Goal: Transaction & Acquisition: Obtain resource

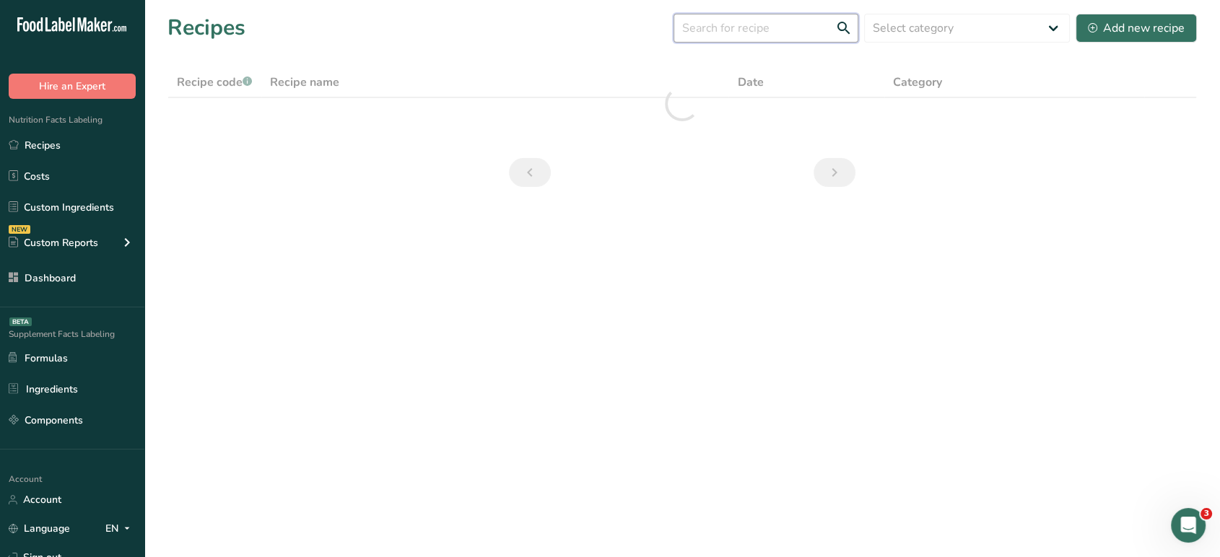
click at [688, 30] on input "text" at bounding box center [765, 28] width 185 height 29
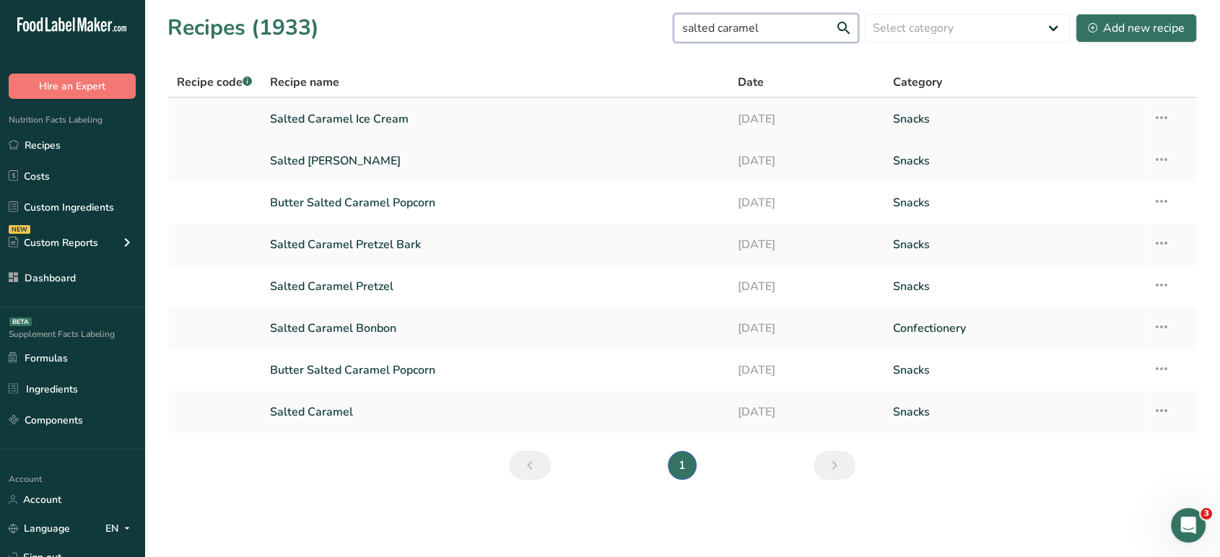
type input "salted caramel"
click at [416, 114] on link "Salted Caramel Ice Cream" at bounding box center [495, 119] width 450 height 30
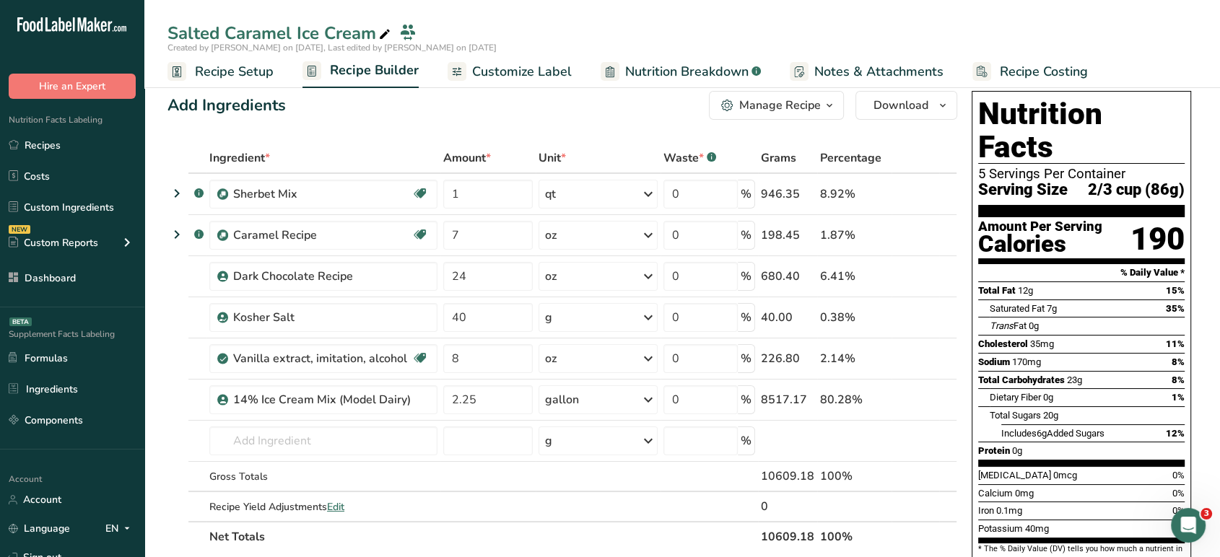
scroll to position [11, 0]
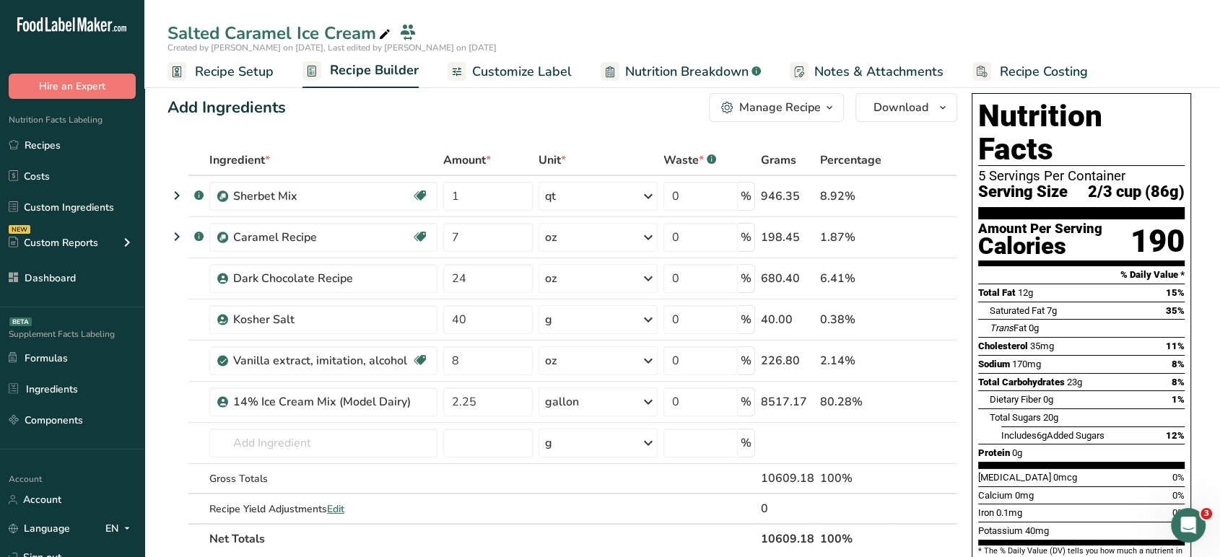
click at [554, 74] on span "Customize Label" at bounding box center [522, 71] width 100 height 19
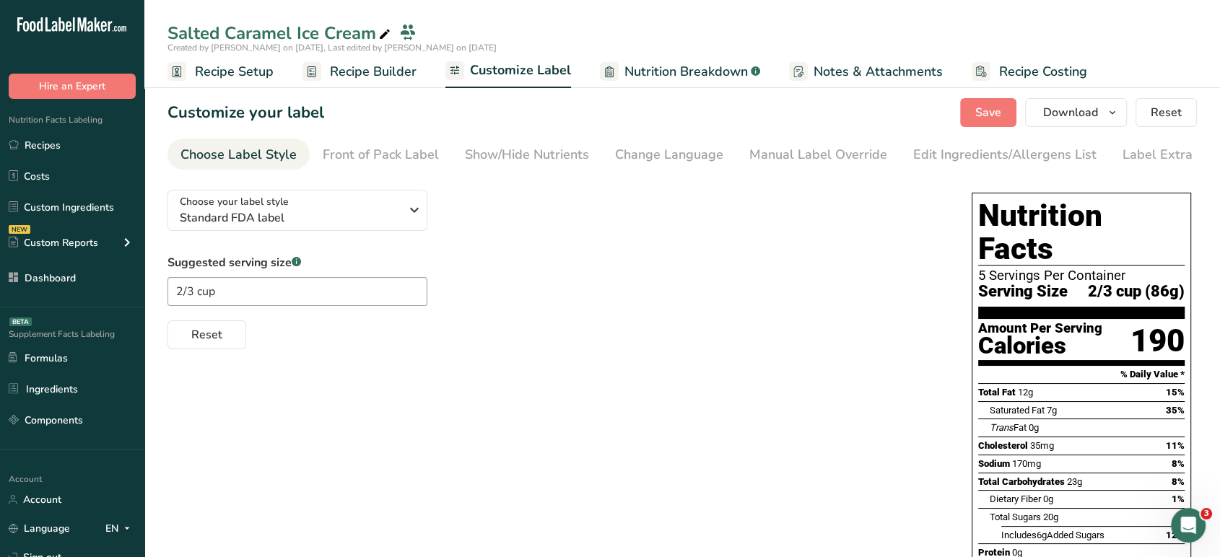
click at [657, 64] on span "Nutrition Breakdown" at bounding box center [685, 71] width 123 height 19
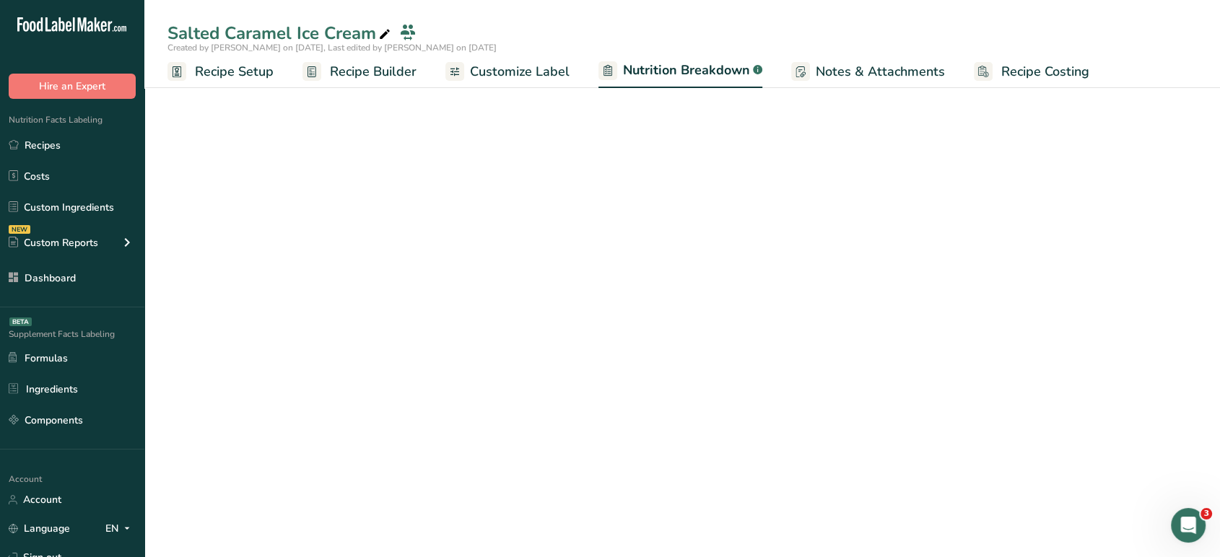
select select "Calories"
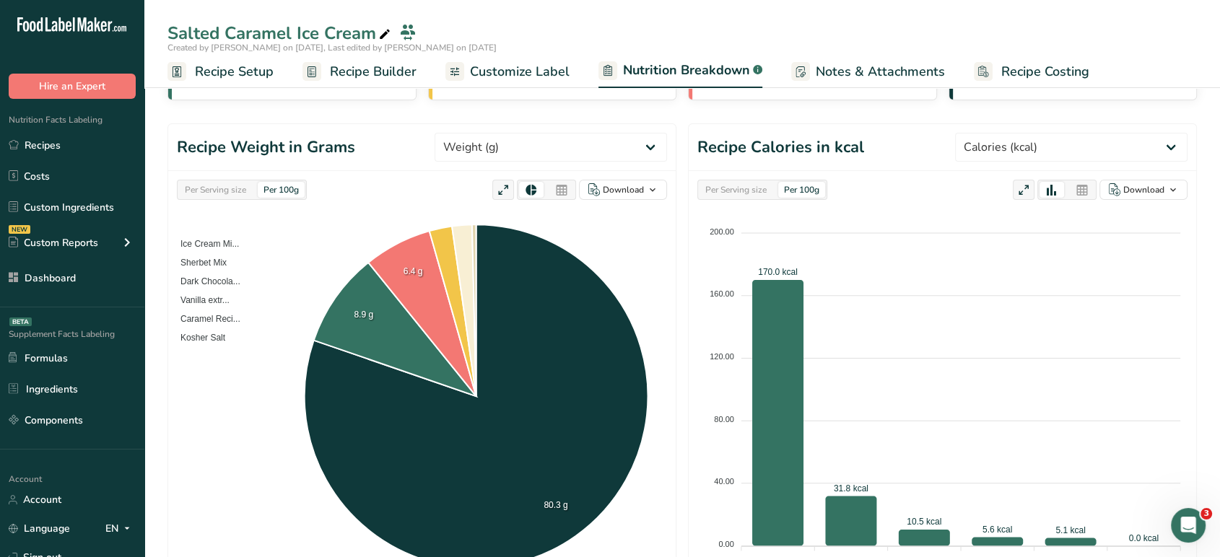
scroll to position [27, 0]
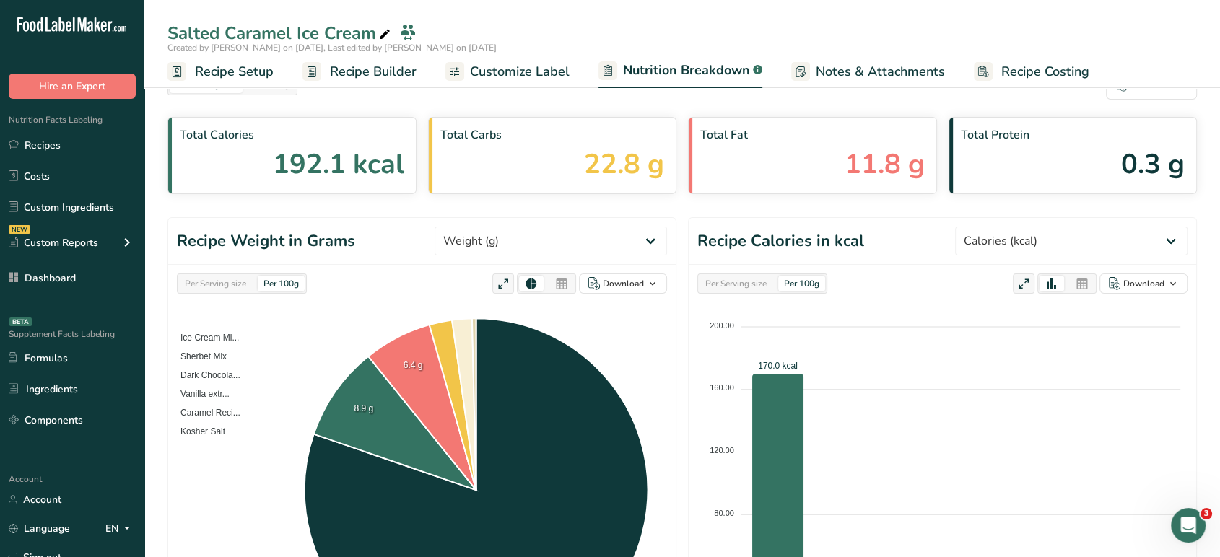
click at [387, 79] on span "Recipe Builder" at bounding box center [373, 71] width 87 height 19
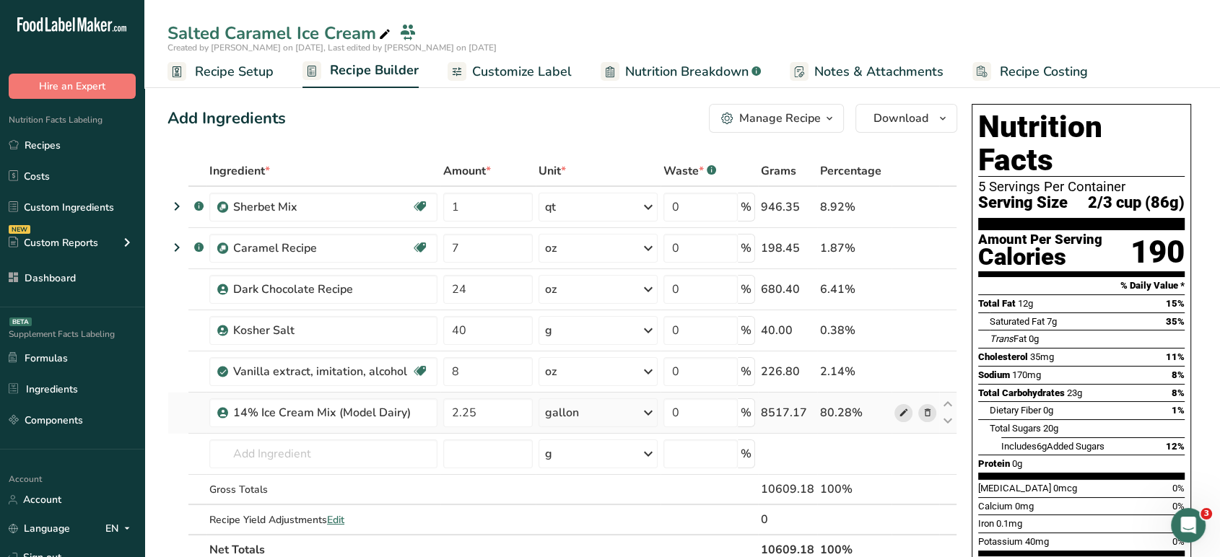
click at [899, 411] on icon at bounding box center [903, 413] width 10 height 15
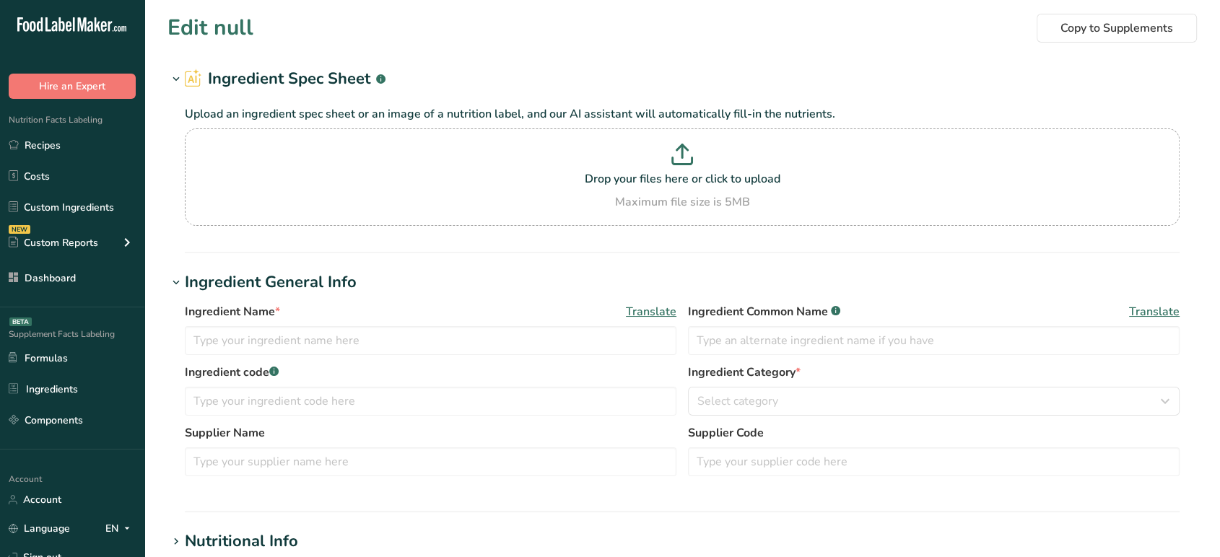
type input "14% Ice Cream Mix (Model Dairy)"
type input "Ice Cream Mix"
type input "85"
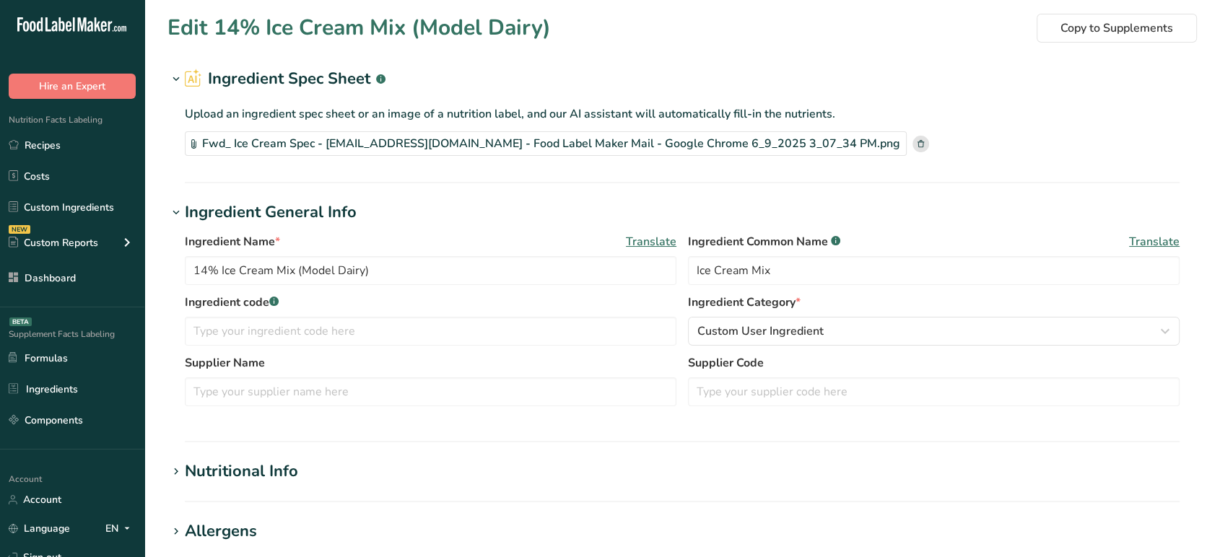
type input "180"
type KJ "753.12"
type Fat "12"
type Fat "7"
type Fat "0"
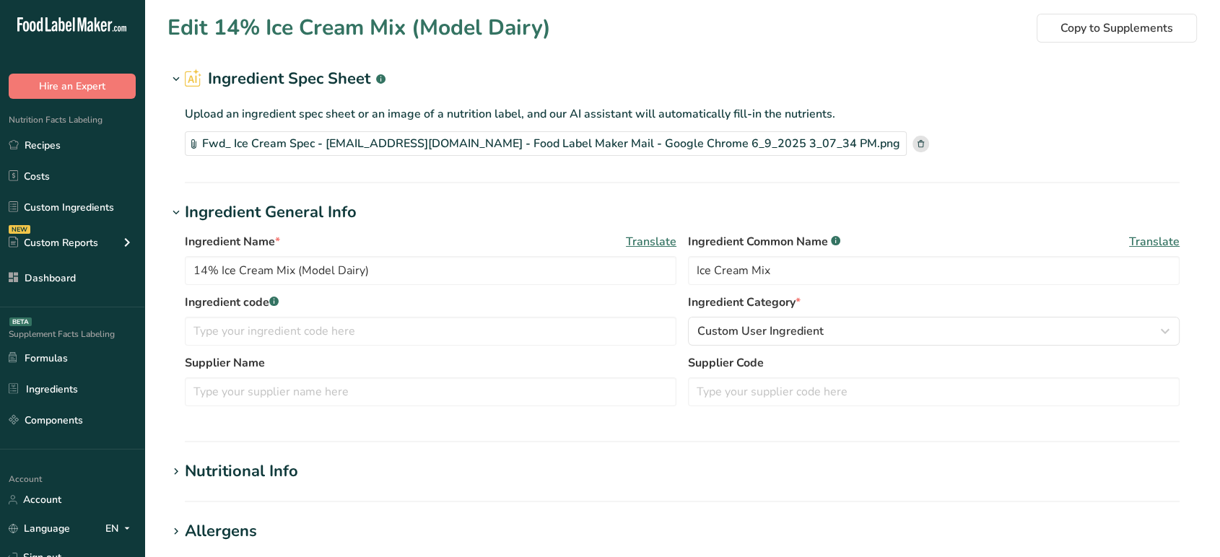
type input "40"
type input "55"
type Carbohydrates "20"
type Fiber "0"
type Sugars "17"
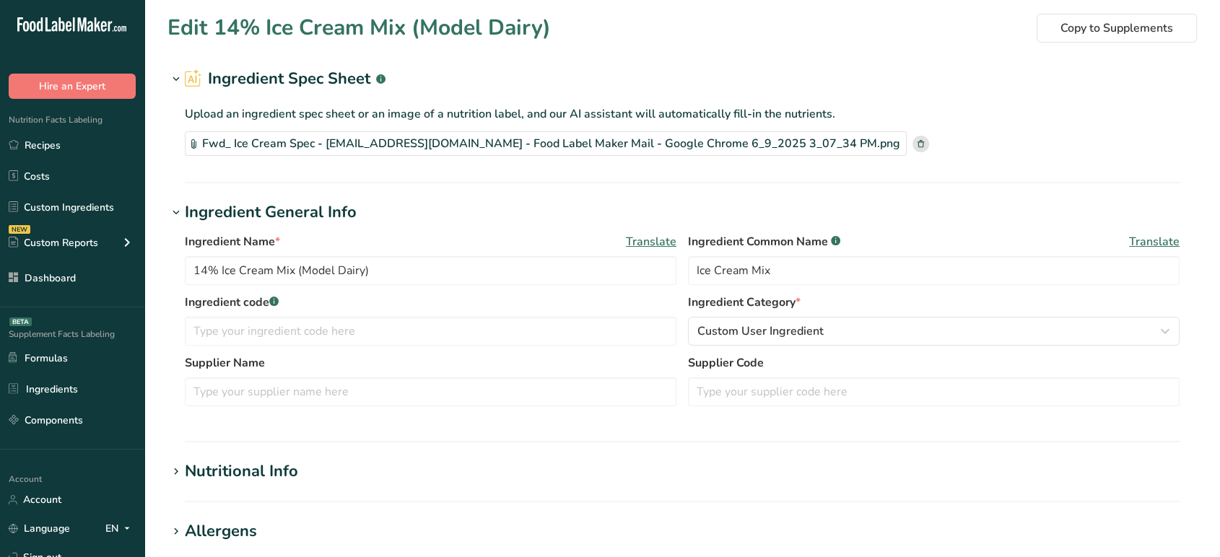
type Sugars "0"
type input "0"
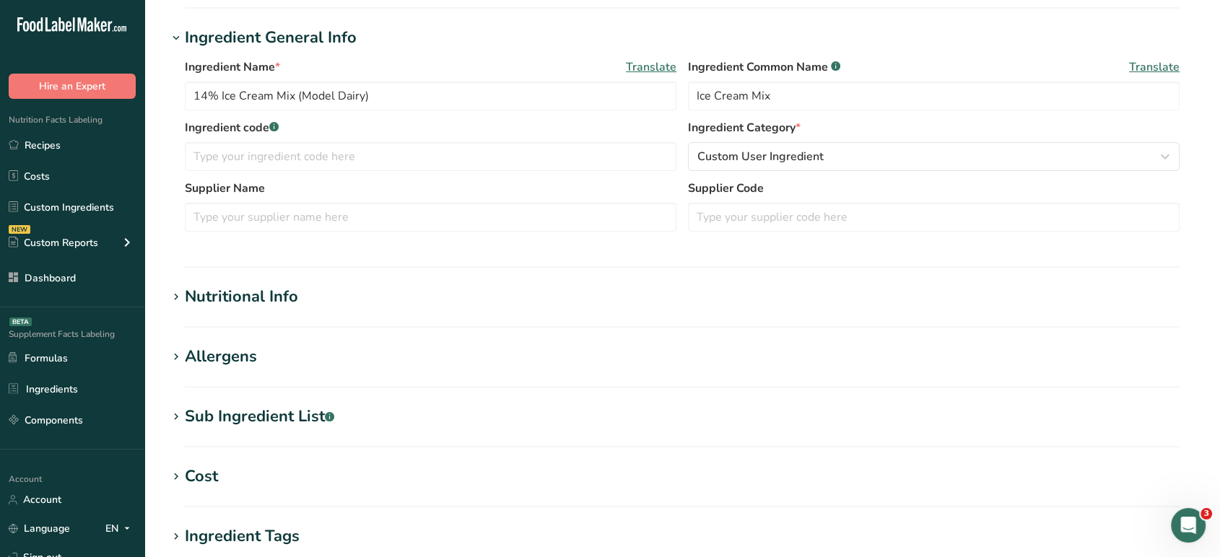
scroll to position [189, 0]
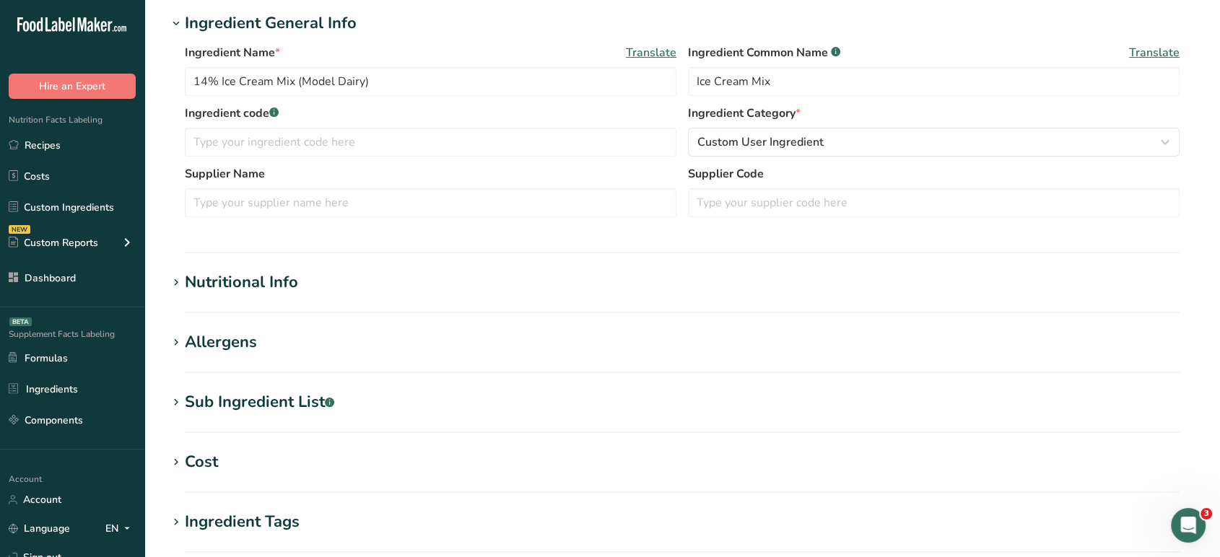
click at [252, 289] on div "Nutritional Info" at bounding box center [241, 283] width 113 height 24
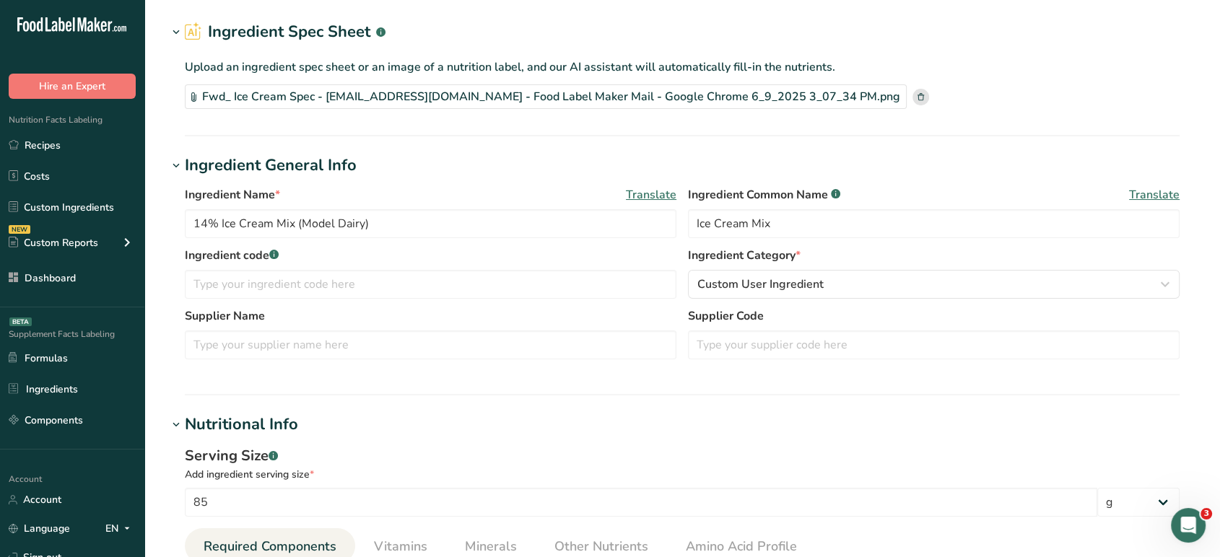
scroll to position [45, 0]
click at [756, 105] on div "Fwd_ Ice Cream Spec - aya@foodlabelmaker.com - Food Label Maker Mail - Google C…" at bounding box center [546, 99] width 722 height 25
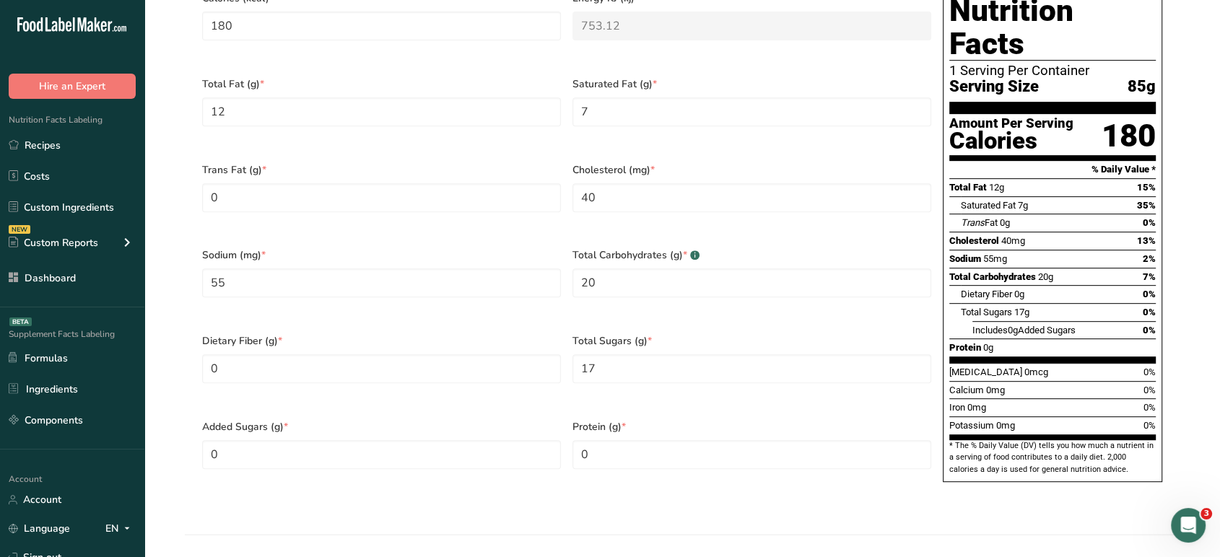
scroll to position [653, 0]
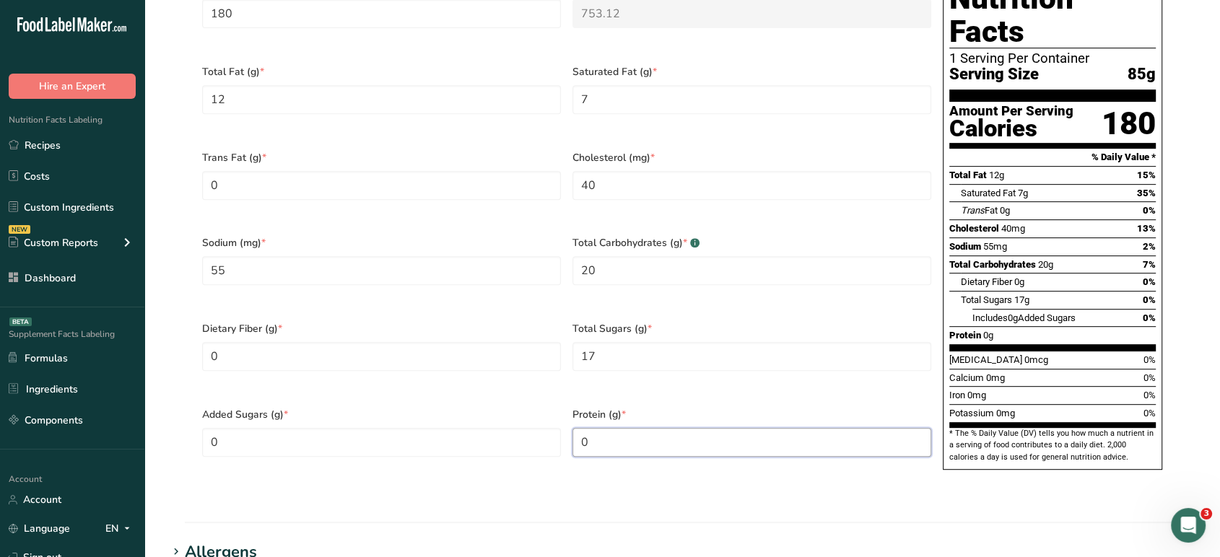
click at [609, 428] on input "0" at bounding box center [751, 442] width 359 height 29
type input "2"
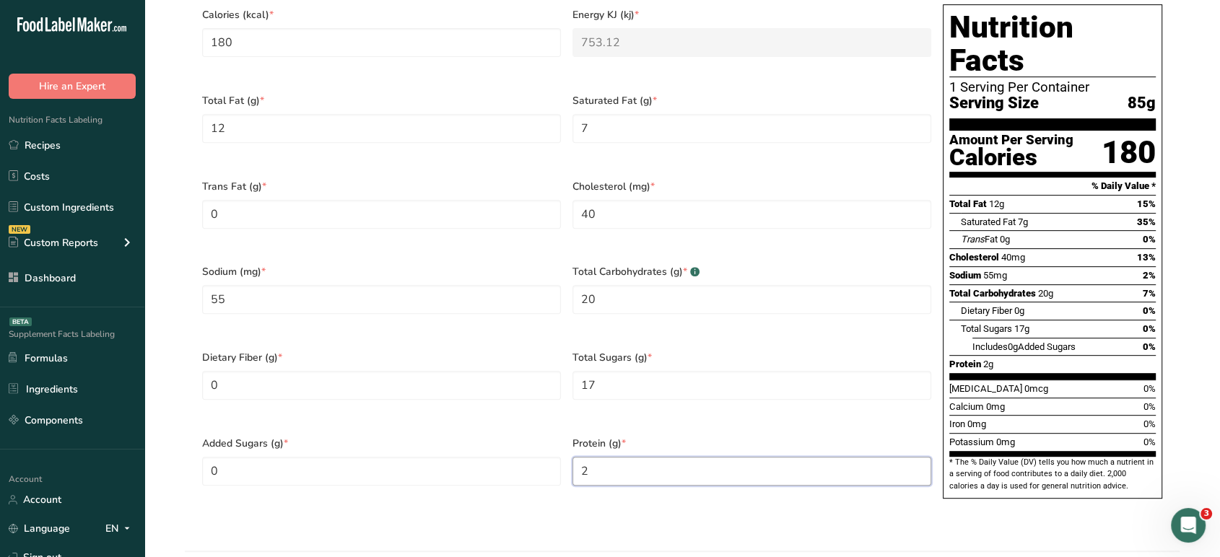
scroll to position [622, 0]
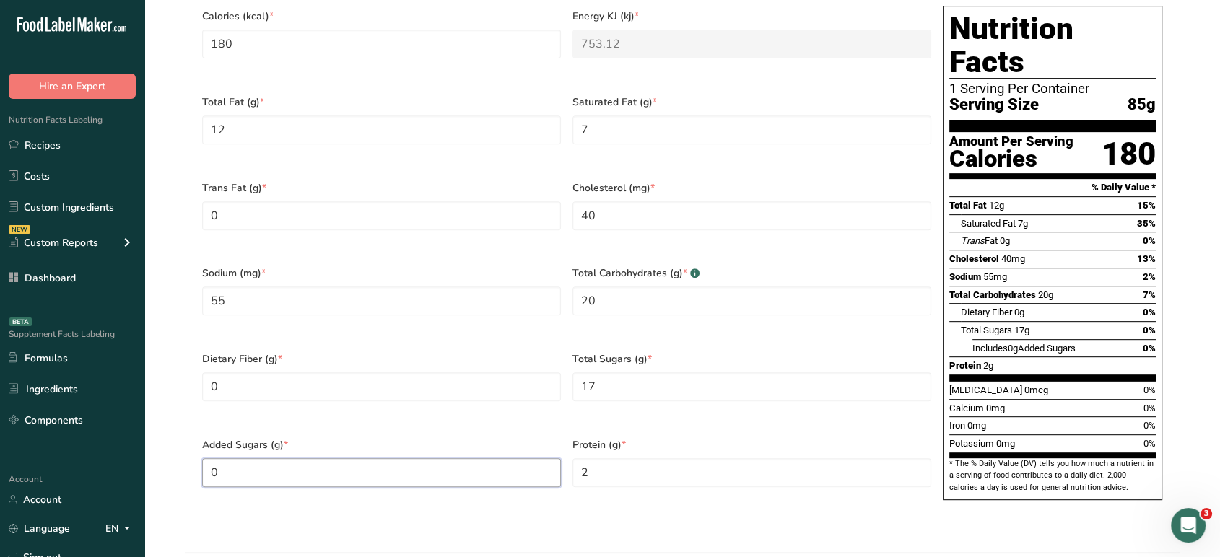
drag, startPoint x: 239, startPoint y: 437, endPoint x: 190, endPoint y: 439, distance: 49.1
click at [190, 439] on section "Calories (kcal) * 180 Energy KJ (kj) * 753.12 Total Fat (g) * 12 Saturated Fat …" at bounding box center [682, 257] width 995 height 538
type Sugars "13"
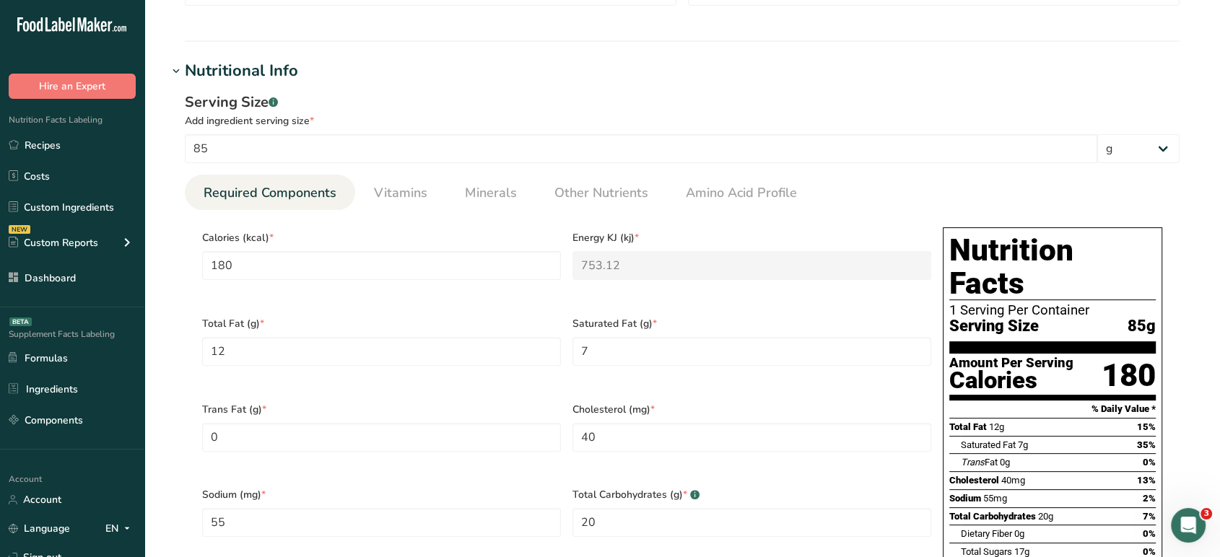
scroll to position [309, 0]
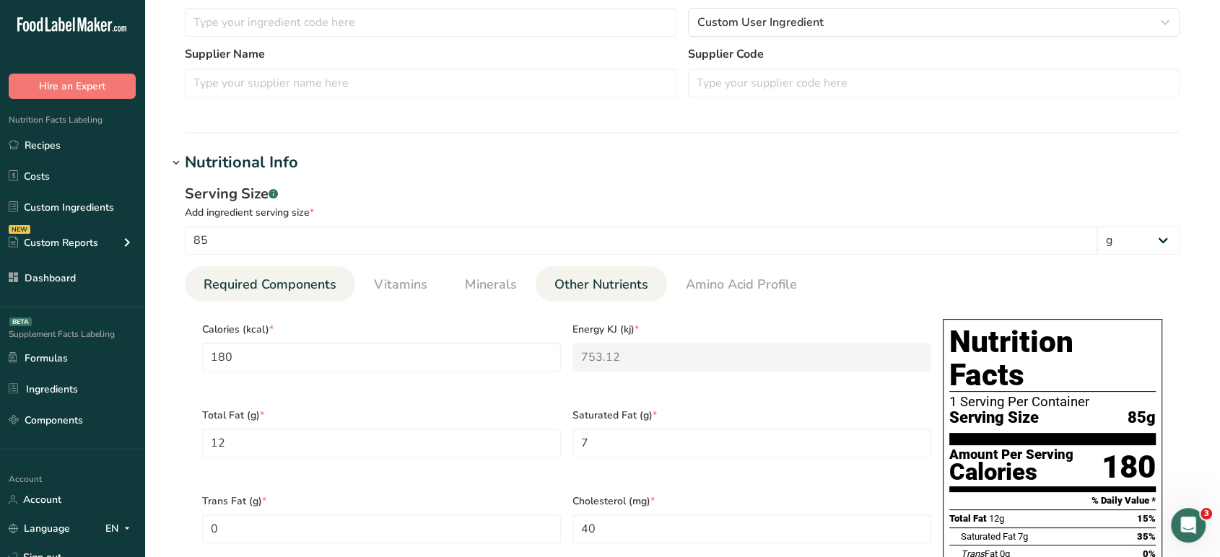
click at [594, 281] on span "Other Nutrients" at bounding box center [601, 284] width 94 height 19
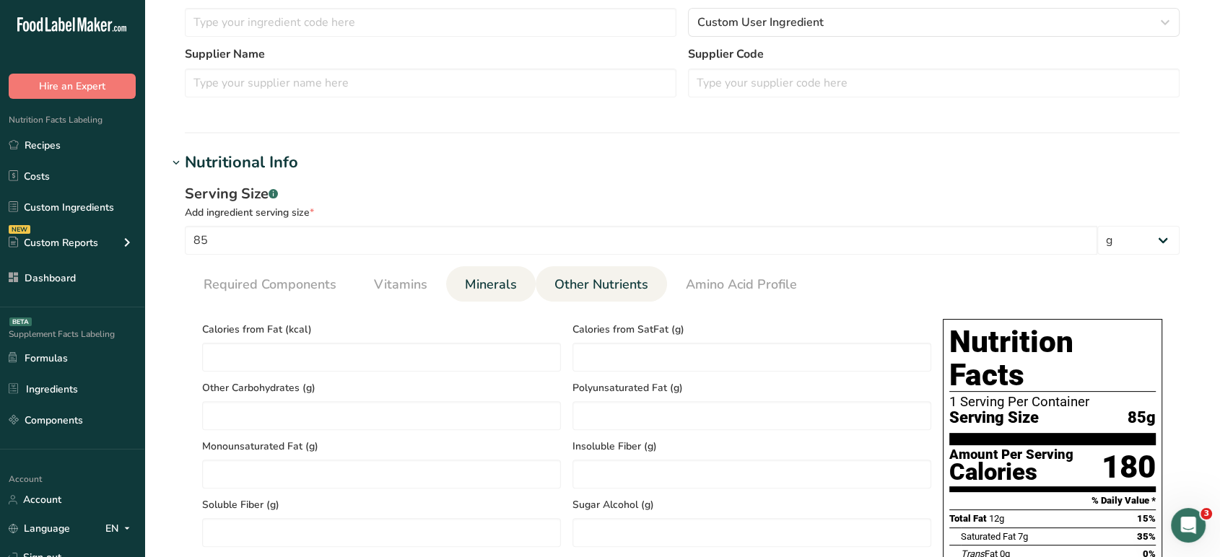
click at [468, 295] on link "Minerals" at bounding box center [491, 284] width 64 height 37
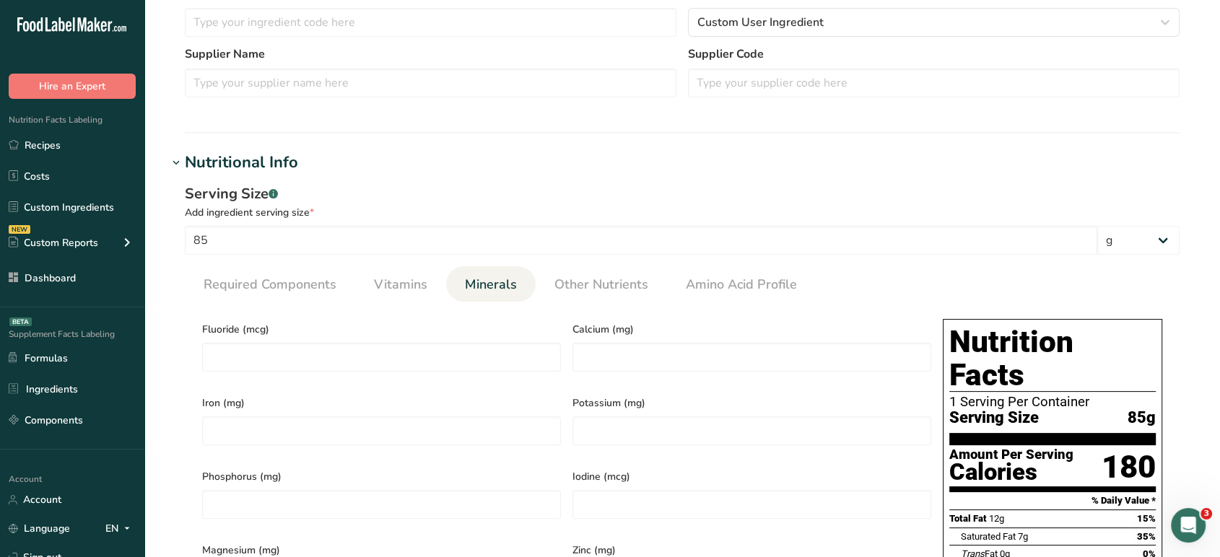
click at [658, 377] on div "Calcium (mg)" at bounding box center [752, 350] width 370 height 74
click at [655, 367] on input "number" at bounding box center [751, 357] width 359 height 29
type input "83"
click at [648, 431] on input "number" at bounding box center [751, 431] width 359 height 29
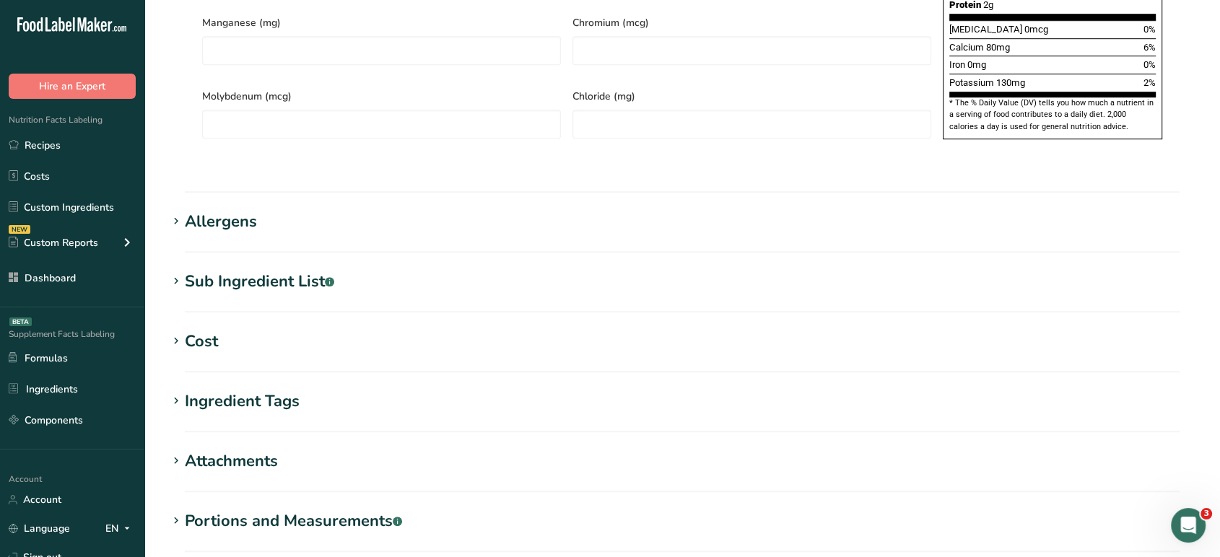
scroll to position [1117, 0]
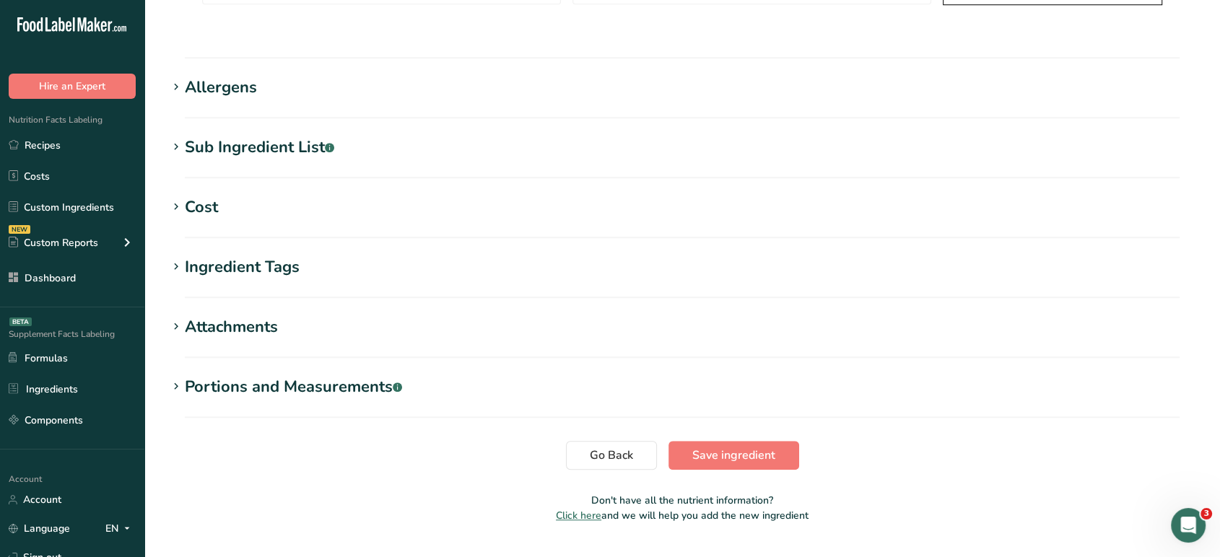
type input "132"
click at [718, 447] on span "Save ingredient" at bounding box center [733, 455] width 83 height 17
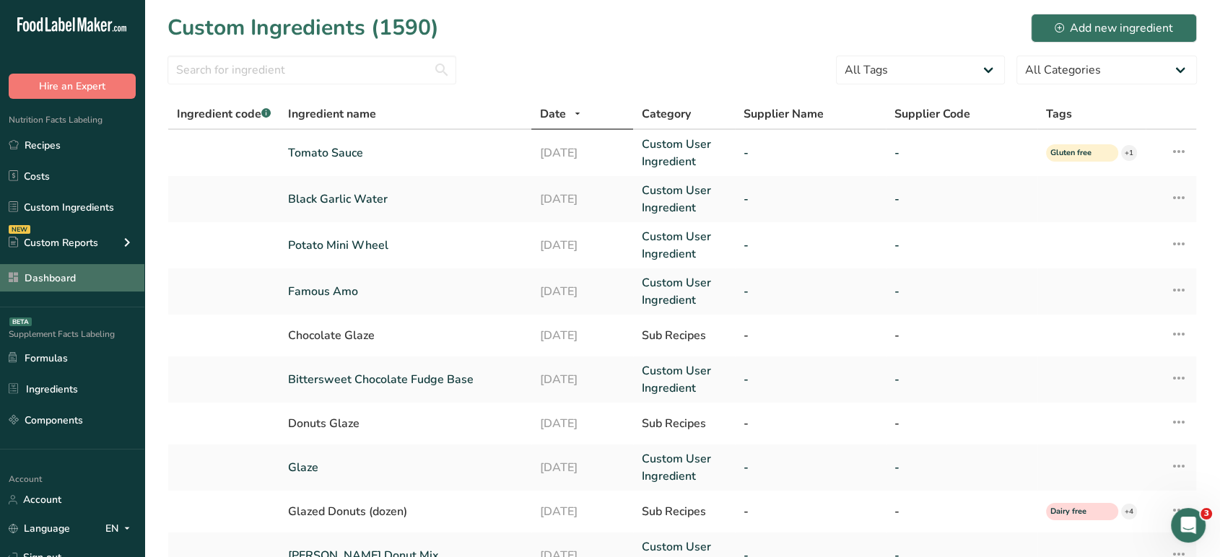
click at [97, 279] on link "Dashboard" at bounding box center [72, 277] width 144 height 27
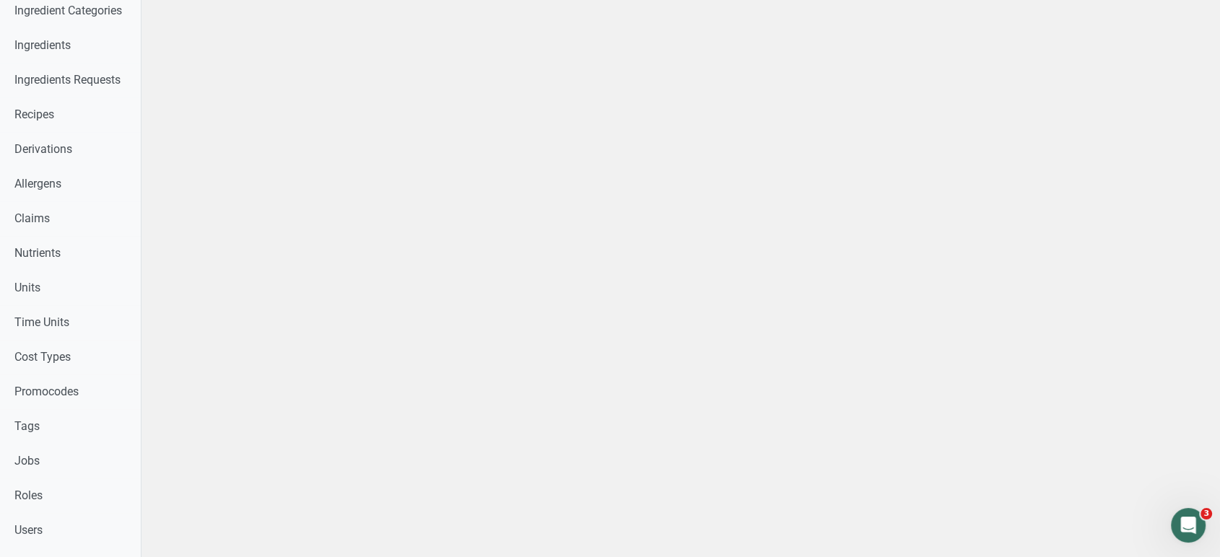
scroll to position [502, 0]
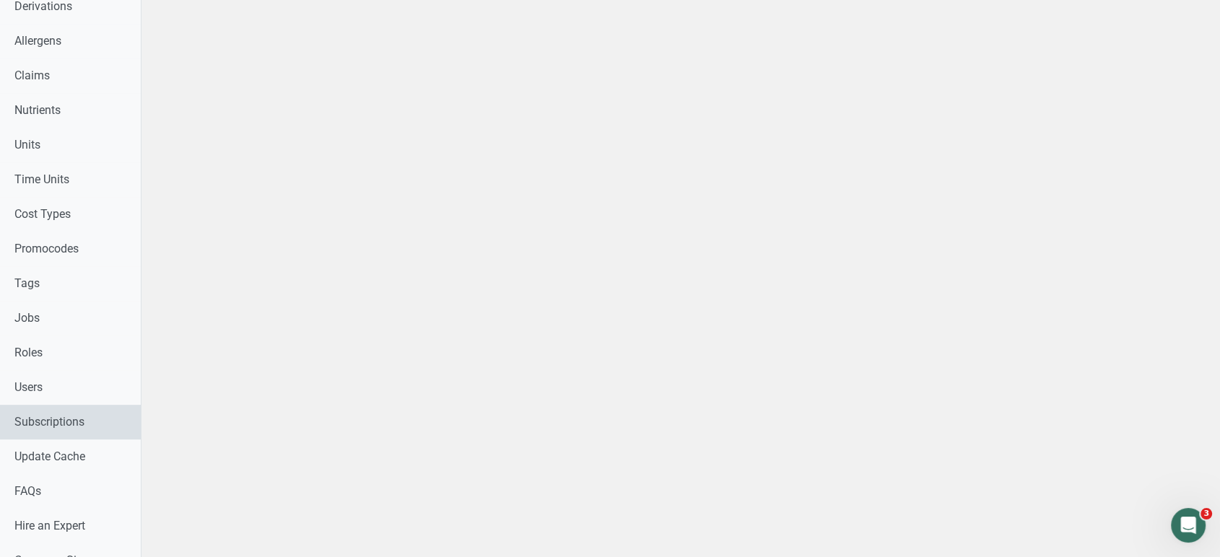
click at [56, 406] on link "Subscriptions" at bounding box center [70, 422] width 141 height 35
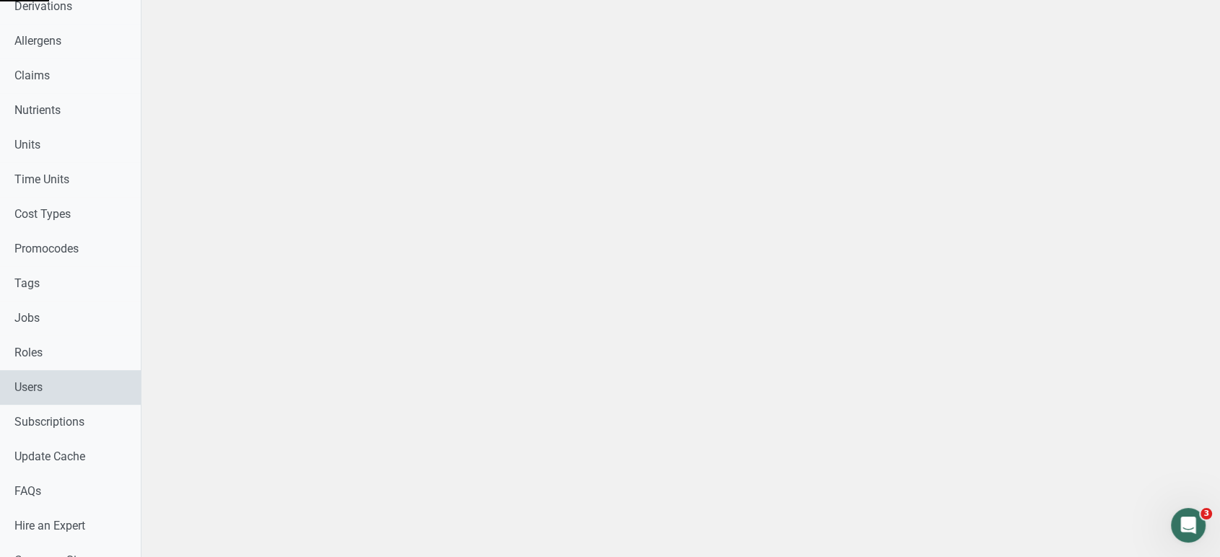
click at [58, 393] on link "Users" at bounding box center [70, 387] width 141 height 35
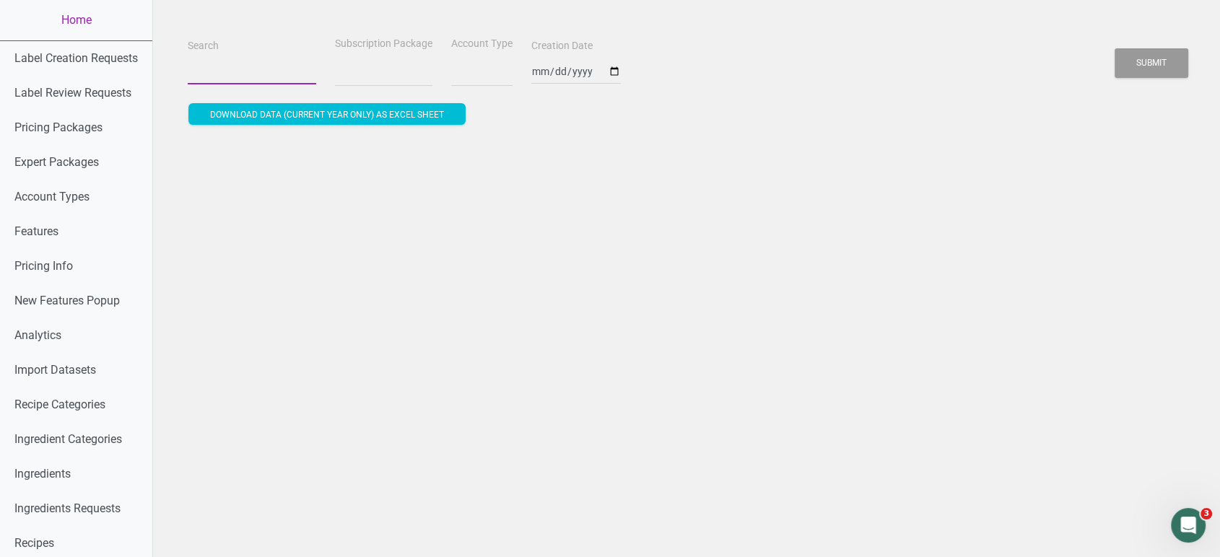
click at [269, 77] on input "Search" at bounding box center [252, 71] width 128 height 26
select select
paste input "Anna.Ayvazov@daiyafoods.com"
type input "Anna.Ayvazov@daiyafoods.com"
select select
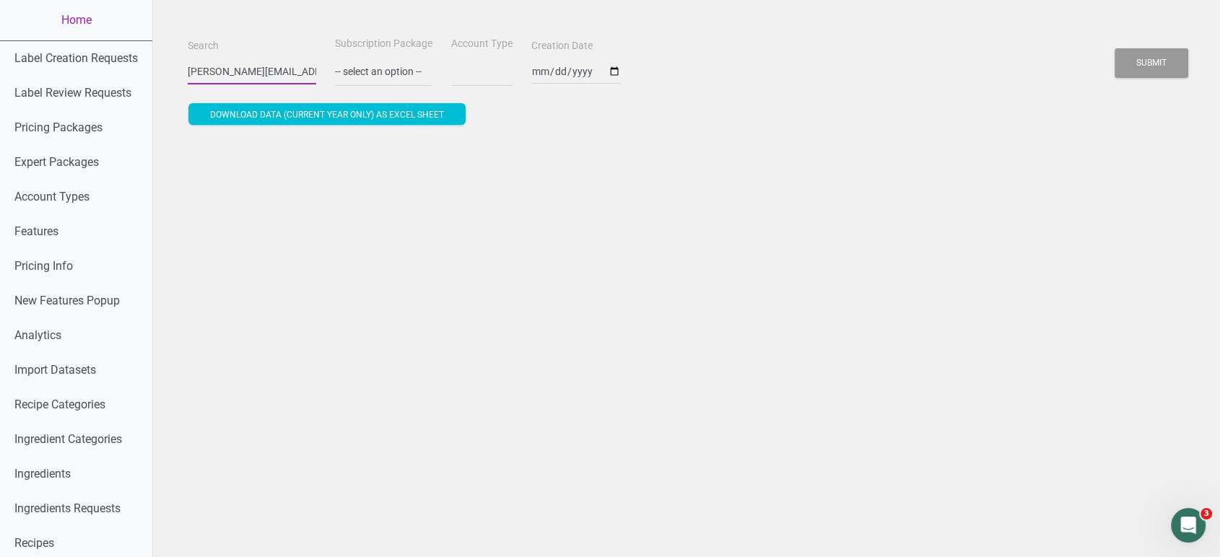
scroll to position [0, 32]
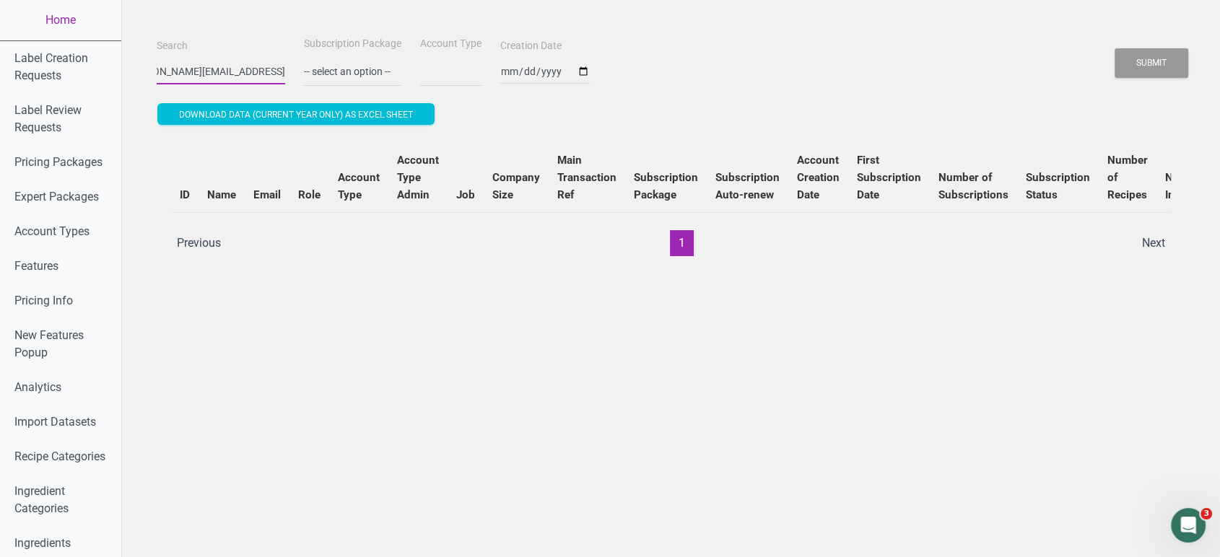
type input "Anna.Ayvazov@daiyafoods.com"
click at [1115, 48] on button "Submit" at bounding box center [1152, 63] width 74 height 30
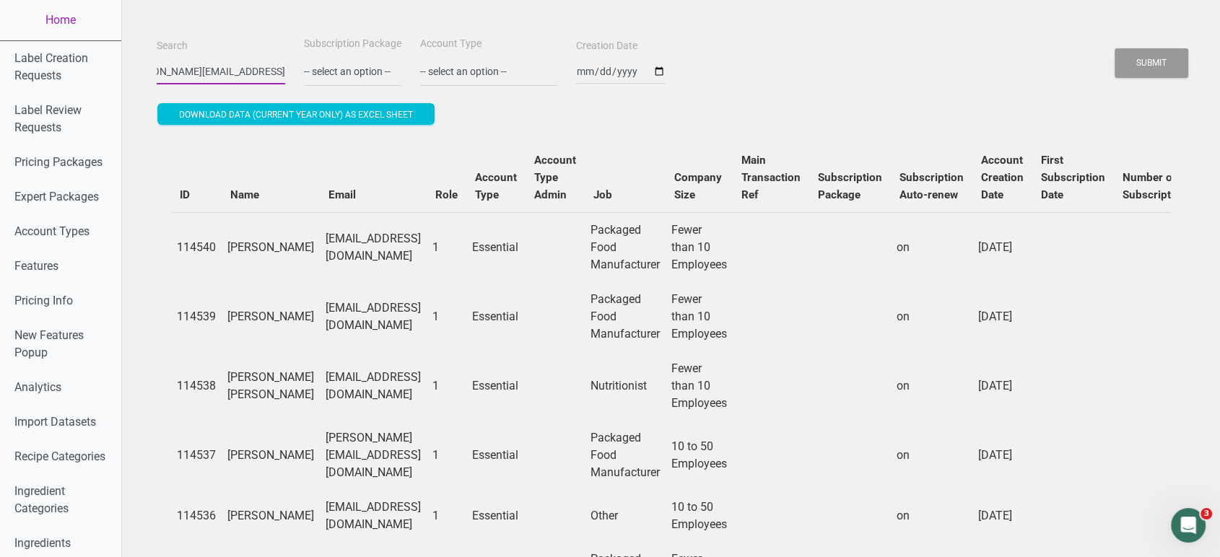
click at [1115, 48] on button "Submit" at bounding box center [1152, 63] width 74 height 30
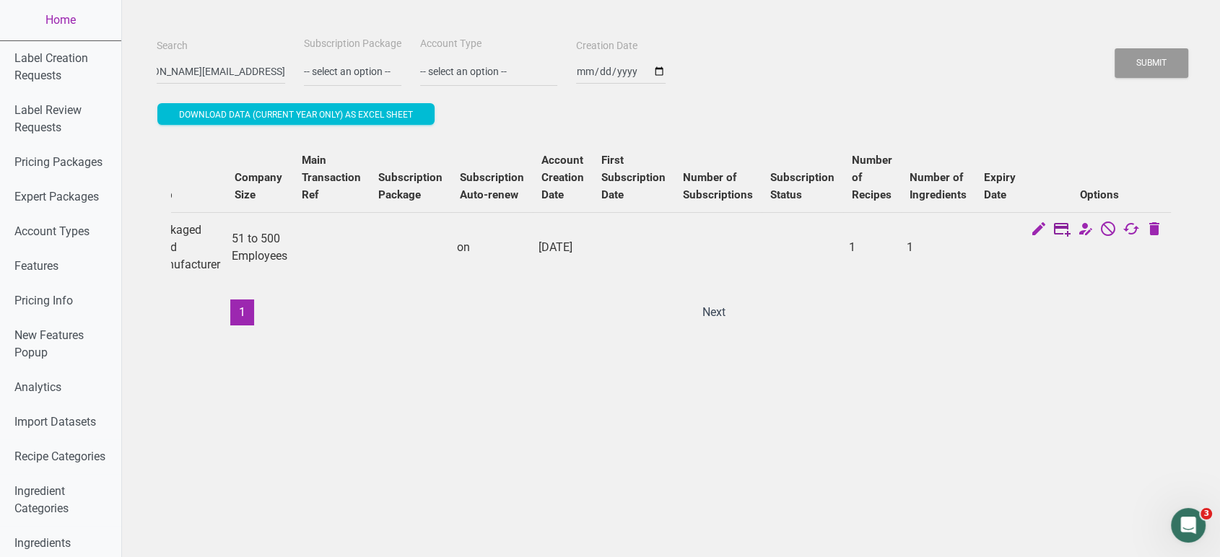
scroll to position [0, 0]
click at [1059, 231] on icon at bounding box center [1061, 230] width 17 height 20
select select "US"
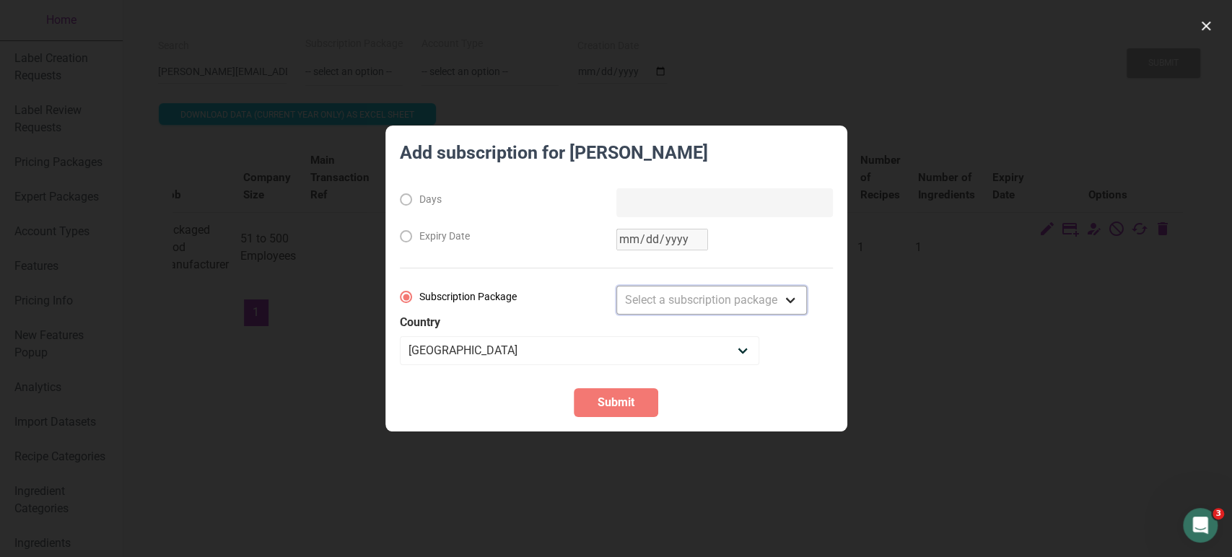
click at [664, 293] on select "Select a subscription package Monthly Yearly Quarterly Free Trial" at bounding box center [711, 300] width 191 height 29
select select "8"
click at [616, 286] on select "Select a subscription package Monthly Yearly Quarterly Free Trial" at bounding box center [711, 300] width 191 height 29
click at [601, 396] on span "Submit" at bounding box center [616, 402] width 37 height 17
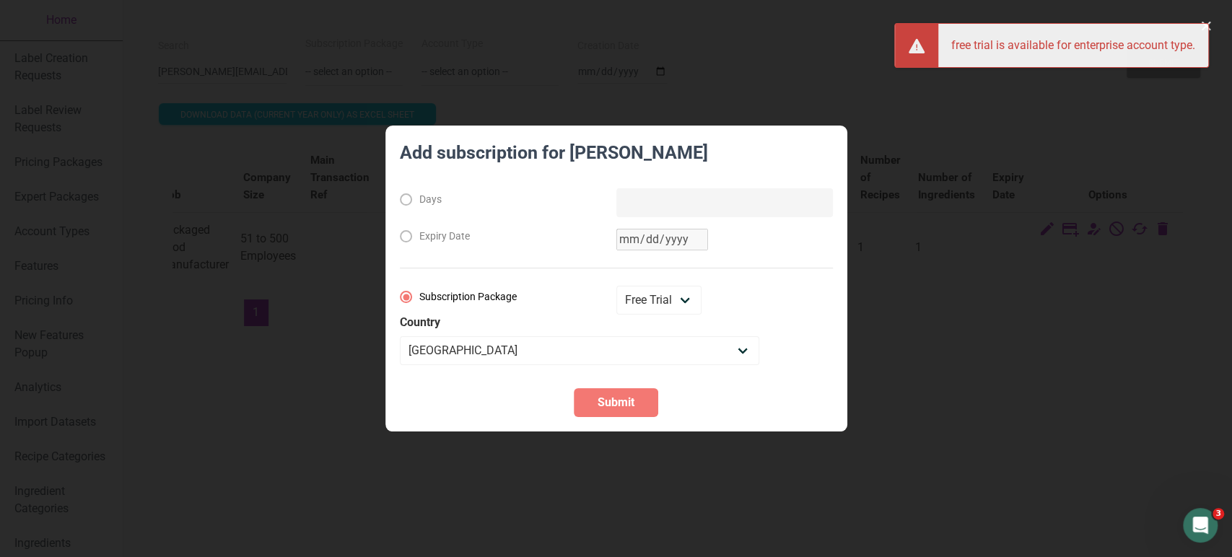
click at [933, 392] on div at bounding box center [616, 278] width 1232 height 557
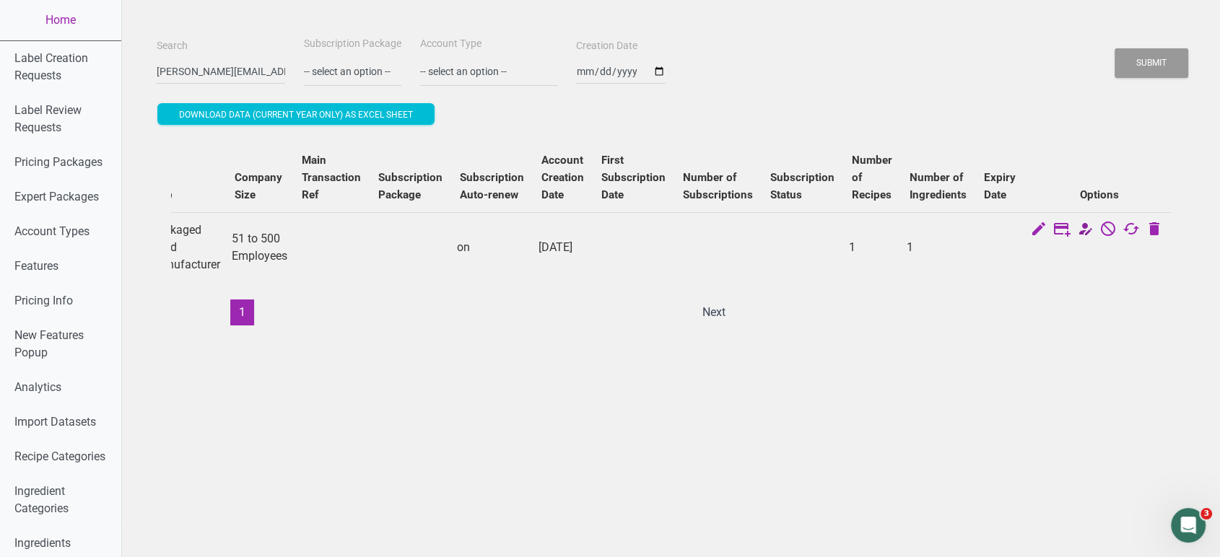
click at [1079, 230] on icon at bounding box center [1084, 230] width 17 height 20
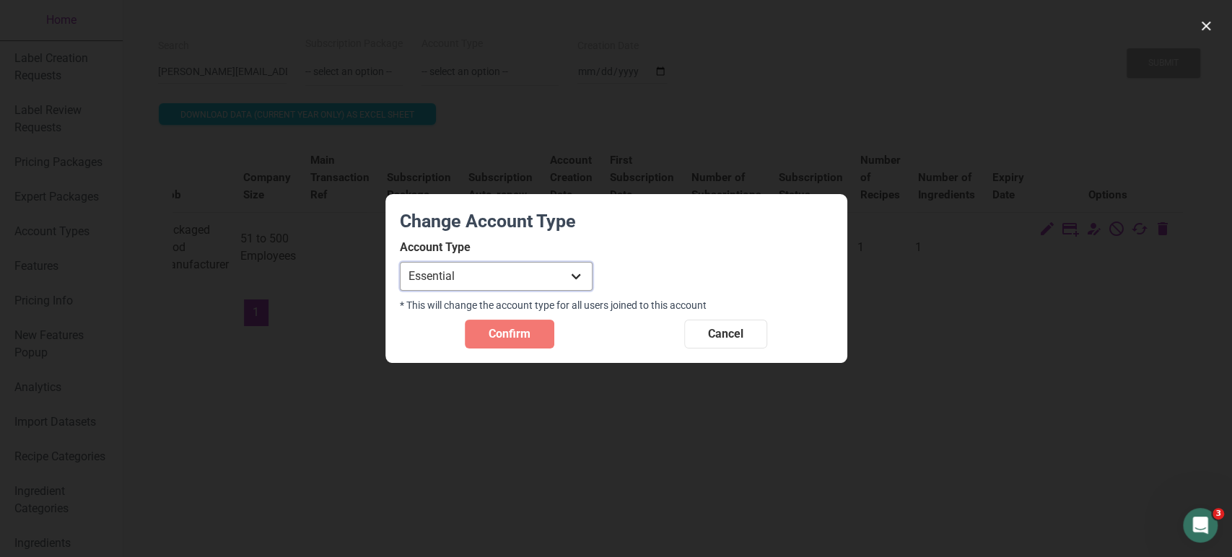
click at [549, 276] on select "Individual Essential Pro Business Old Enterprise 3 Users (799$) Old Enterprise …" at bounding box center [496, 276] width 193 height 29
select select "21"
click at [400, 262] on select "Individual Essential Pro Business Old Enterprise 3 Users (799$) Old Enterprise …" at bounding box center [496, 276] width 193 height 29
click at [513, 326] on span "Confirm" at bounding box center [510, 334] width 42 height 17
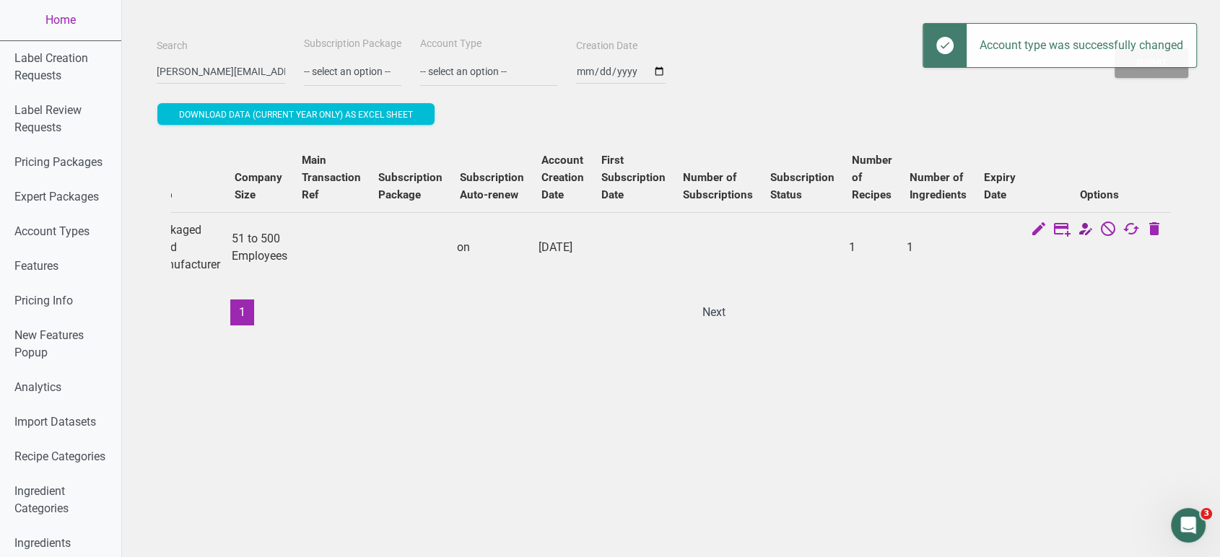
click at [1083, 230] on icon at bounding box center [1084, 230] width 17 height 20
select select "29"
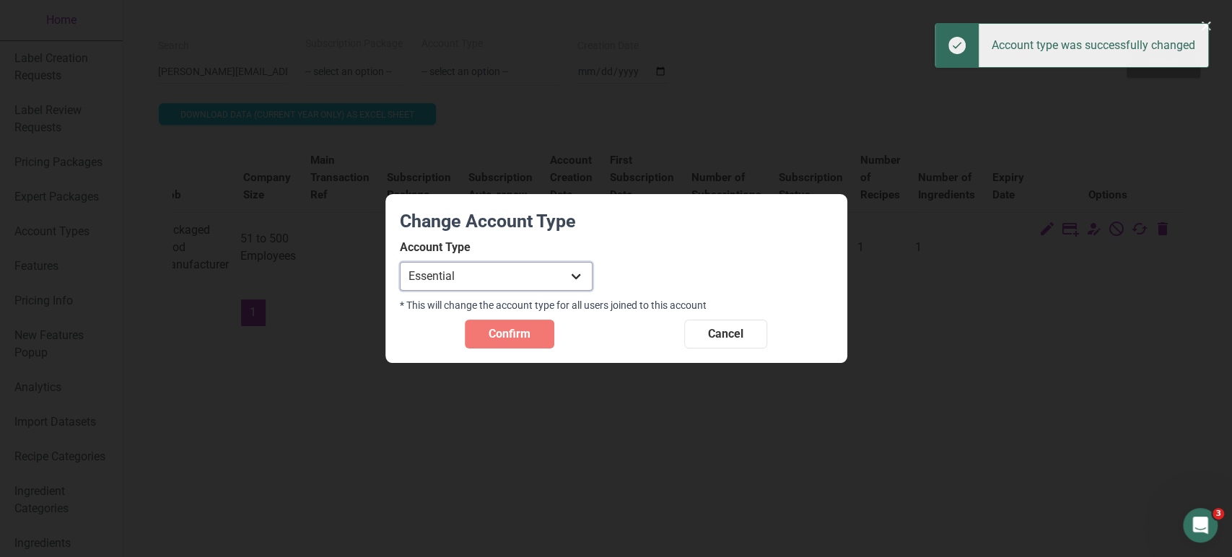
click at [534, 275] on select "Individual Essential Pro Business Old Enterprise 3 Users (799$) Old Enterprise …" at bounding box center [496, 276] width 193 height 29
click at [720, 221] on h3 "Change Account Type" at bounding box center [616, 224] width 433 height 31
click at [749, 341] on button "Cancel" at bounding box center [725, 334] width 83 height 29
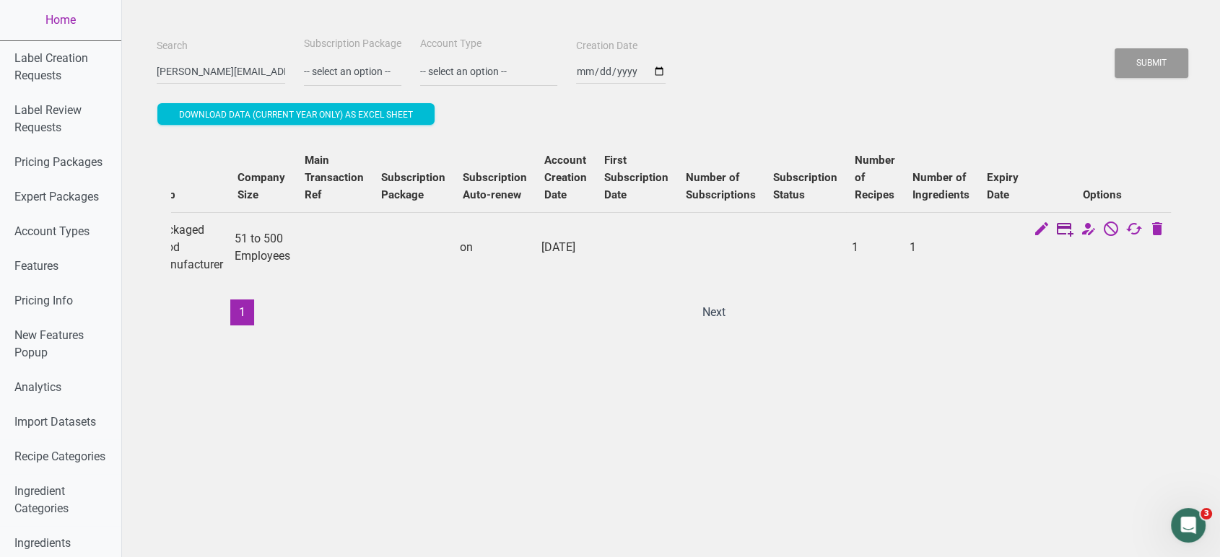
click at [1059, 231] on icon at bounding box center [1064, 230] width 17 height 20
select select "US"
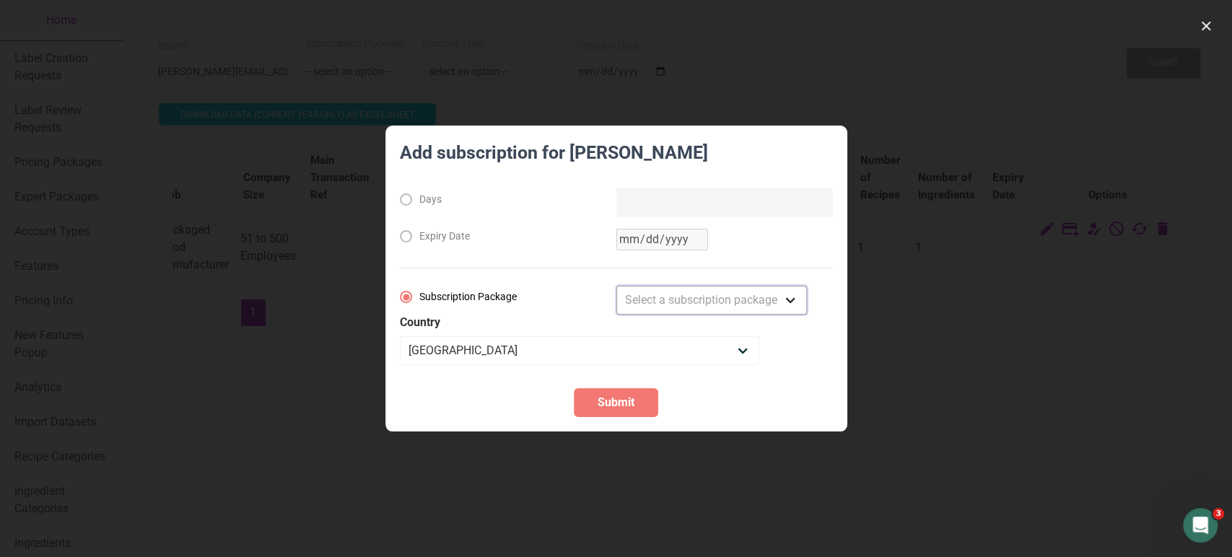
click at [699, 294] on select "Select a subscription package Monthly Yearly Quarterly Free Trial" at bounding box center [711, 300] width 191 height 29
select select "8"
click at [616, 286] on select "Select a subscription package Monthly Yearly Quarterly Free Trial" at bounding box center [711, 300] width 191 height 29
click at [618, 398] on span "Submit" at bounding box center [616, 402] width 37 height 17
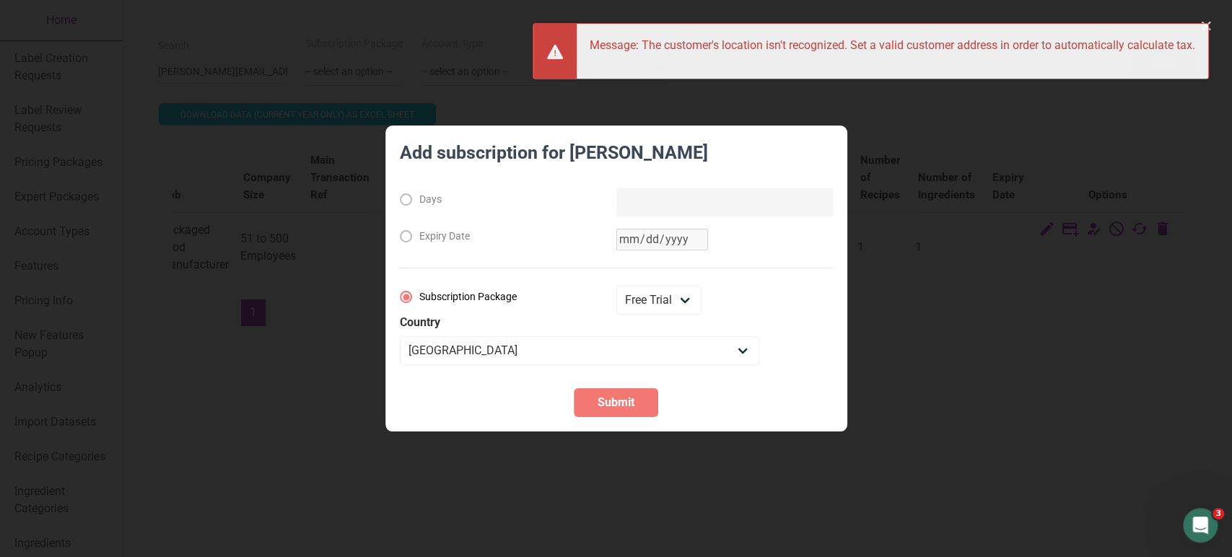
click at [692, 383] on section "Add subscription for Anna Ayvazov Days Expiry Date Subscription Package Monthly…" at bounding box center [616, 279] width 462 height 307
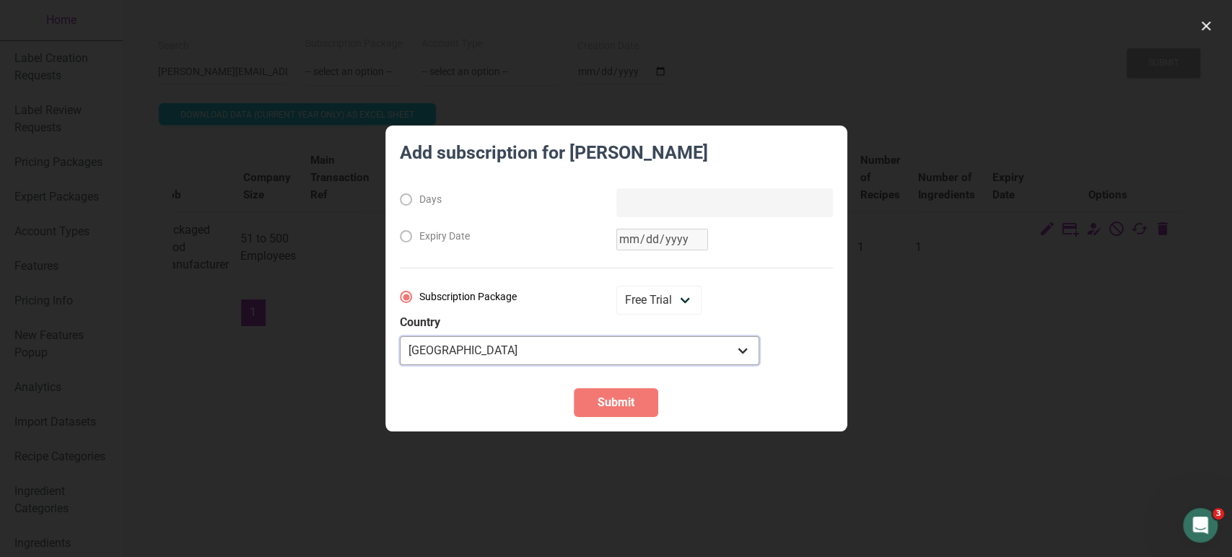
click at [619, 337] on select "Andorra United Arab Emirates Afghanistan Antigua and Barbuda Anguilla Albania A…" at bounding box center [579, 350] width 359 height 29
click at [881, 296] on div at bounding box center [616, 278] width 1232 height 557
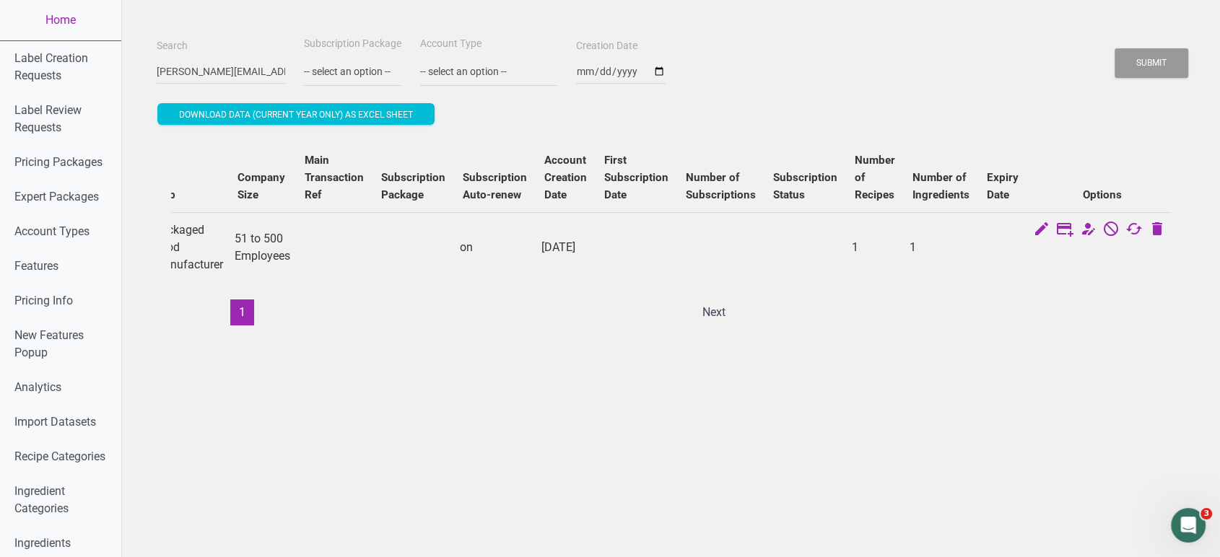
drag, startPoint x: 782, startPoint y: 342, endPoint x: 531, endPoint y: 303, distance: 254.2
click at [531, 303] on div "ID Name Email Role Account Type Account Type Admin Job Company Size Main Transa…" at bounding box center [671, 234] width 1029 height 212
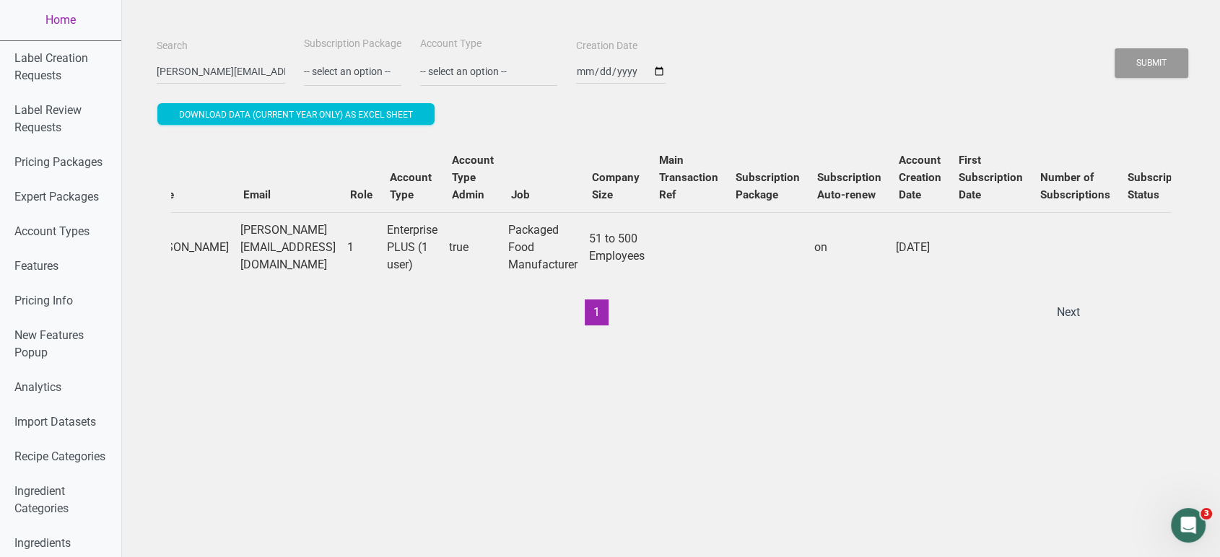
scroll to position [0, 445]
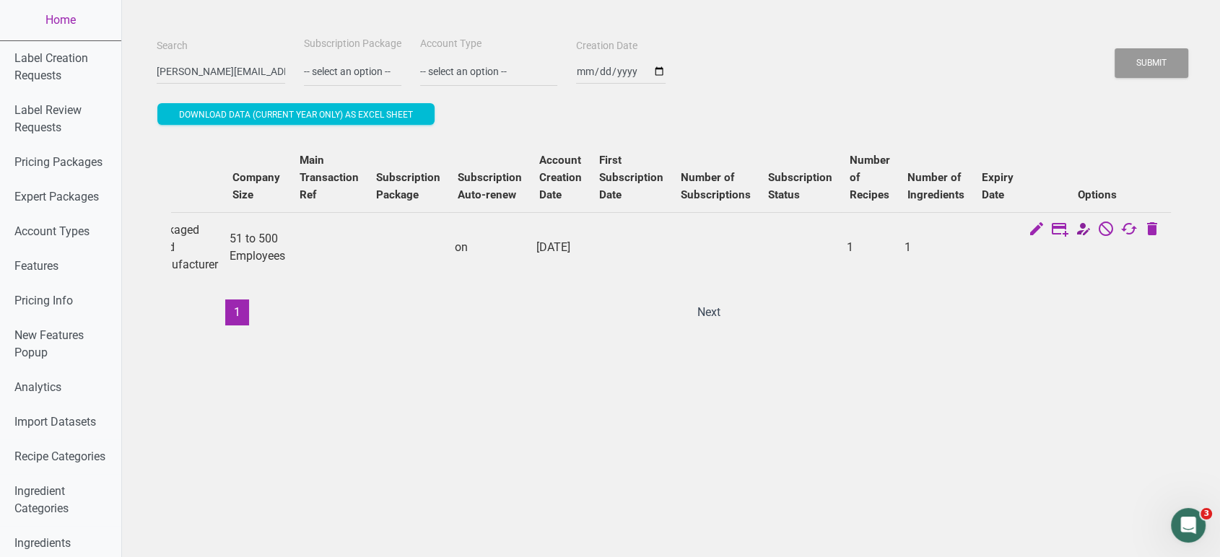
click at [1083, 231] on icon at bounding box center [1082, 230] width 17 height 20
select select "21"
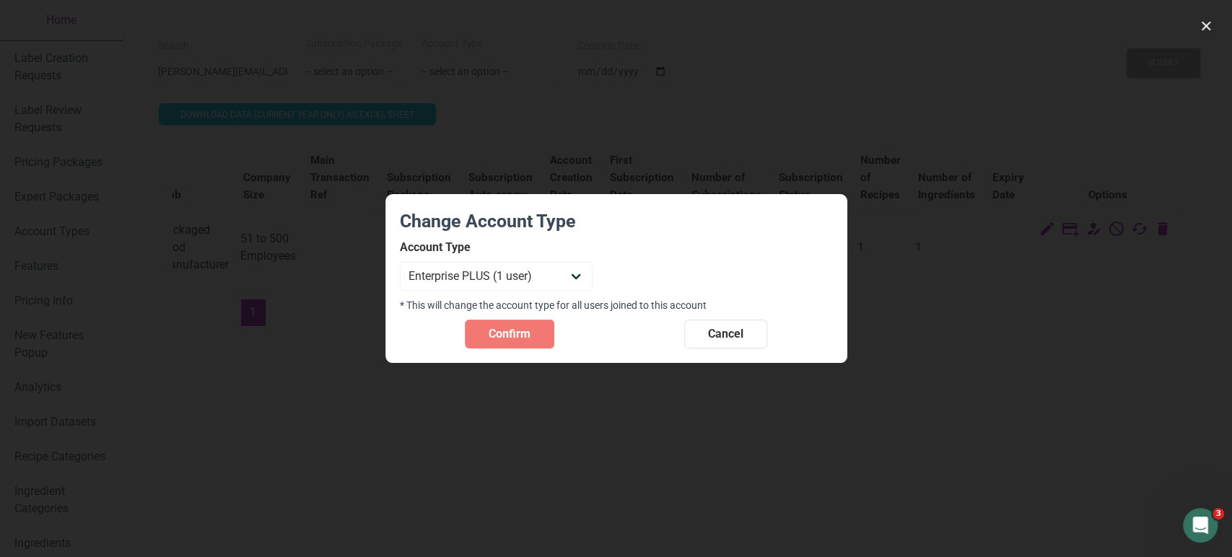
click at [1083, 231] on div at bounding box center [616, 278] width 1232 height 557
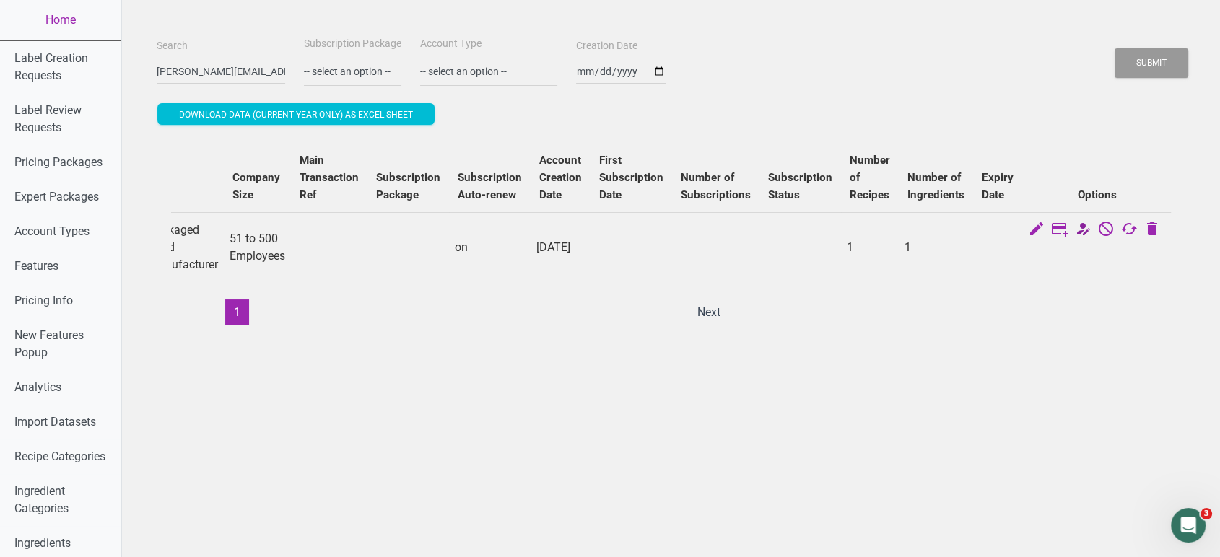
click at [1083, 231] on icon at bounding box center [1082, 230] width 17 height 20
select select "21"
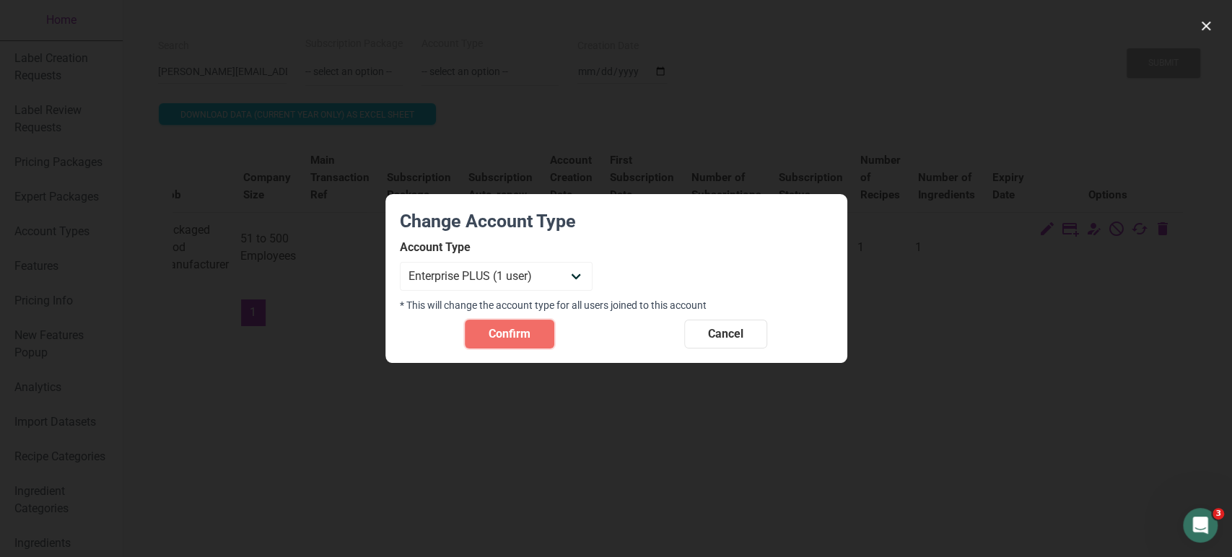
click at [531, 331] on button "Confirm" at bounding box center [510, 334] width 90 height 29
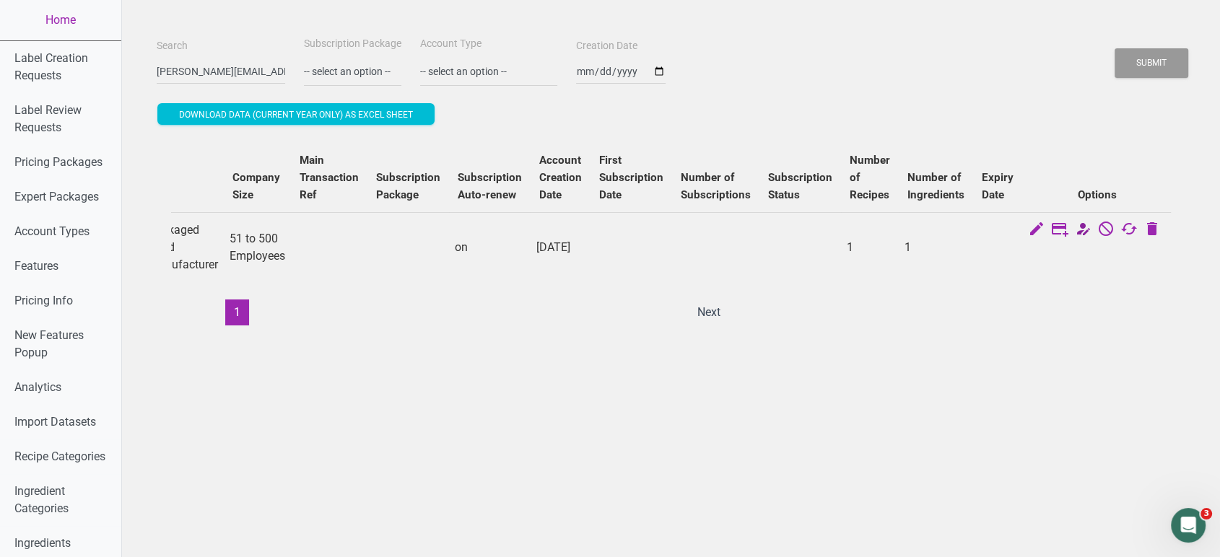
click at [1079, 228] on icon at bounding box center [1082, 230] width 17 height 20
select select "21"
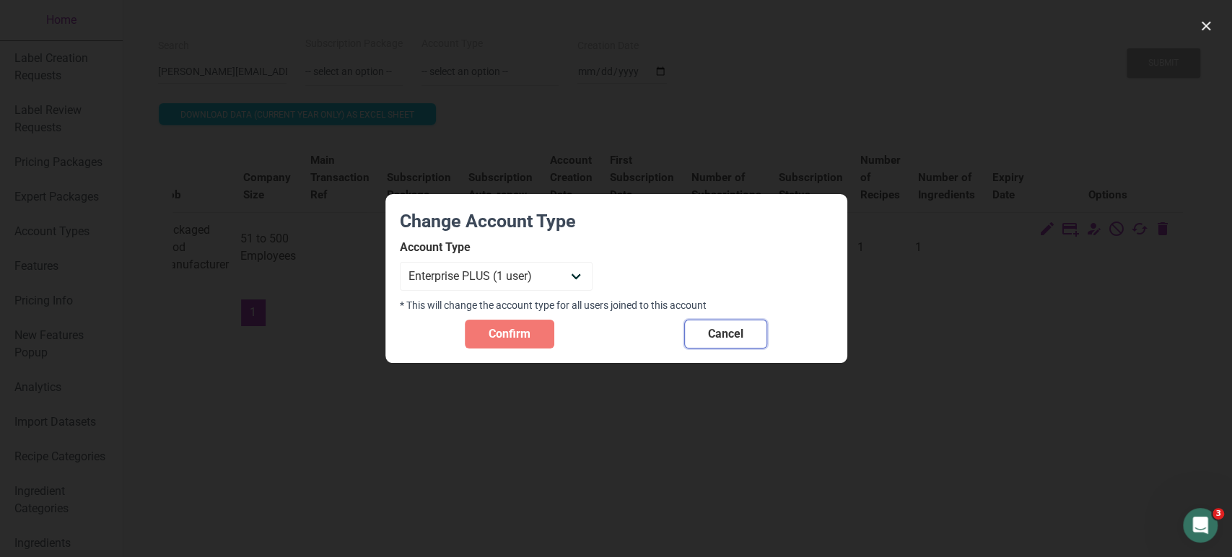
click at [699, 345] on button "Cancel" at bounding box center [725, 334] width 83 height 29
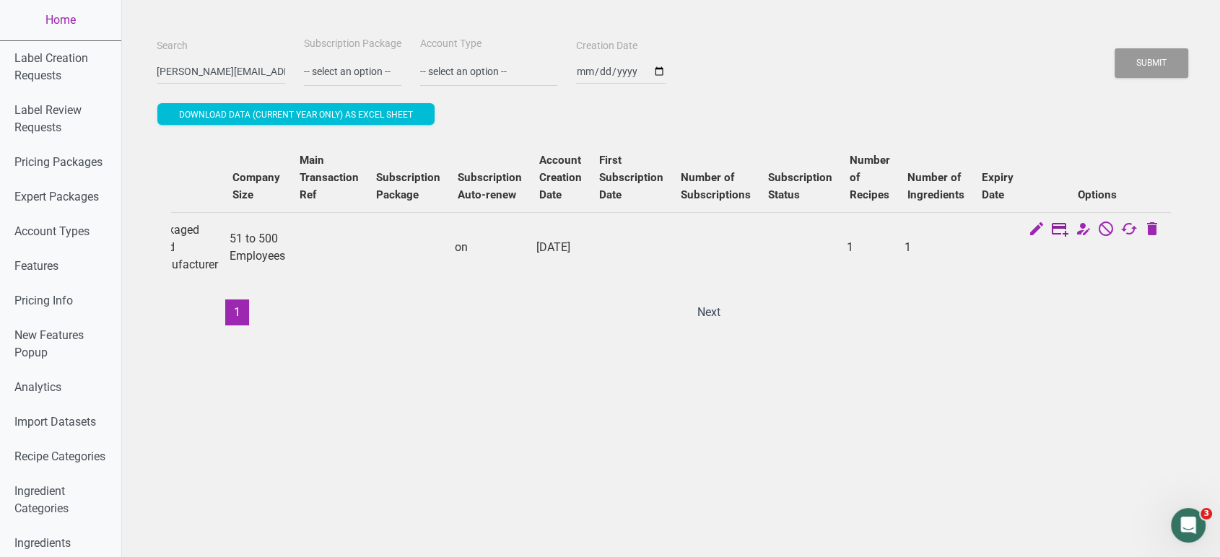
click at [1052, 226] on icon at bounding box center [1059, 230] width 17 height 20
select select "US"
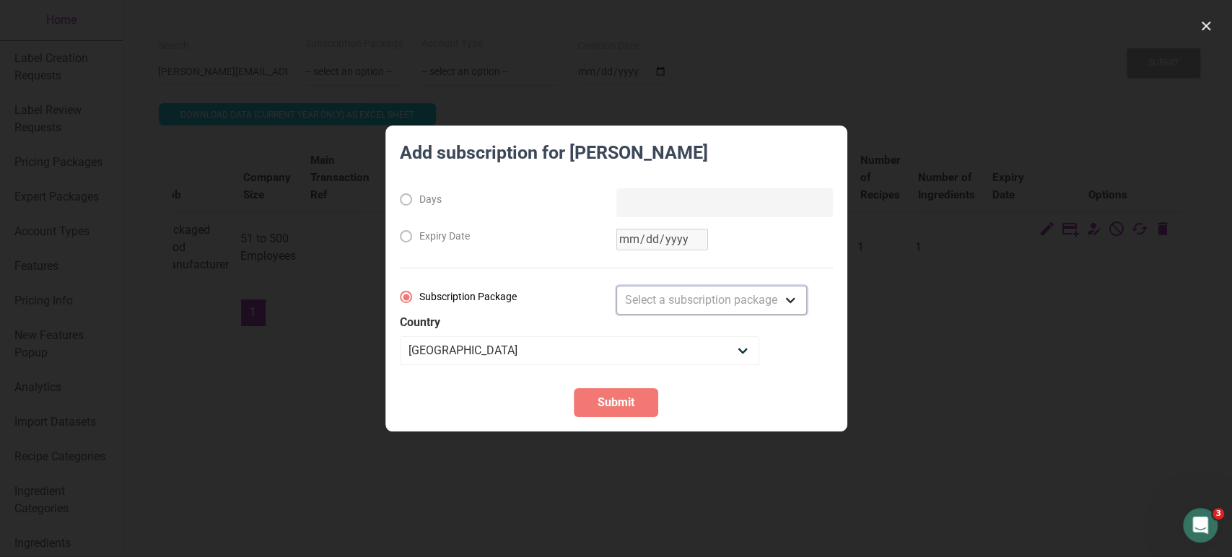
click at [671, 301] on select "Select a subscription package Monthly Yearly Quarterly Free Trial" at bounding box center [711, 300] width 191 height 29
select select "8"
click at [616, 286] on select "Select a subscription package Monthly Yearly Quarterly Free Trial" at bounding box center [711, 300] width 191 height 29
click at [614, 398] on span "Submit" at bounding box center [616, 402] width 37 height 17
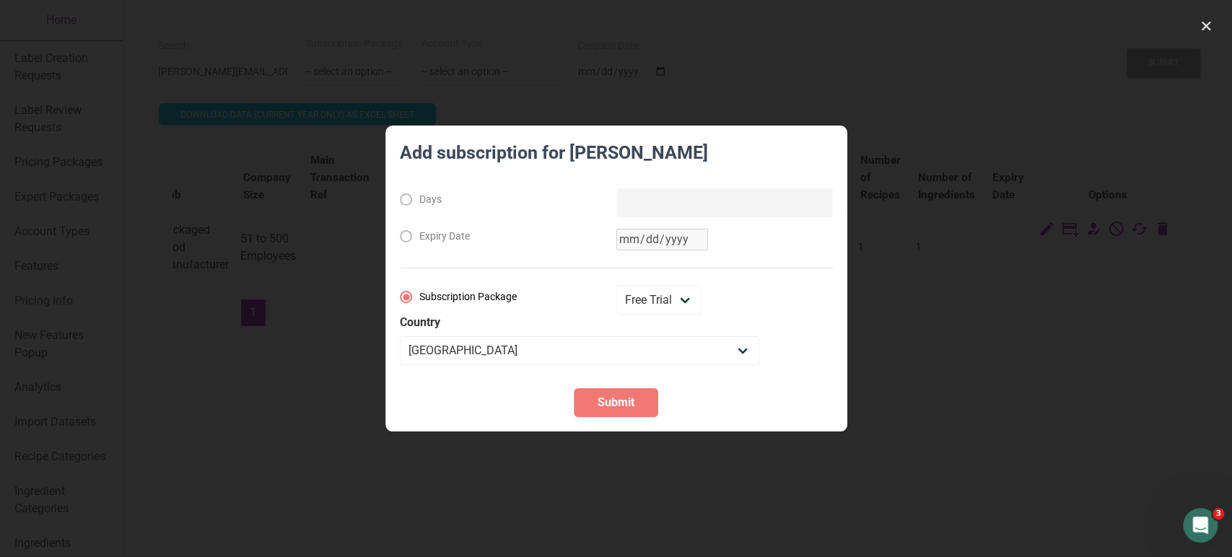
click at [827, 56] on div at bounding box center [616, 278] width 1232 height 557
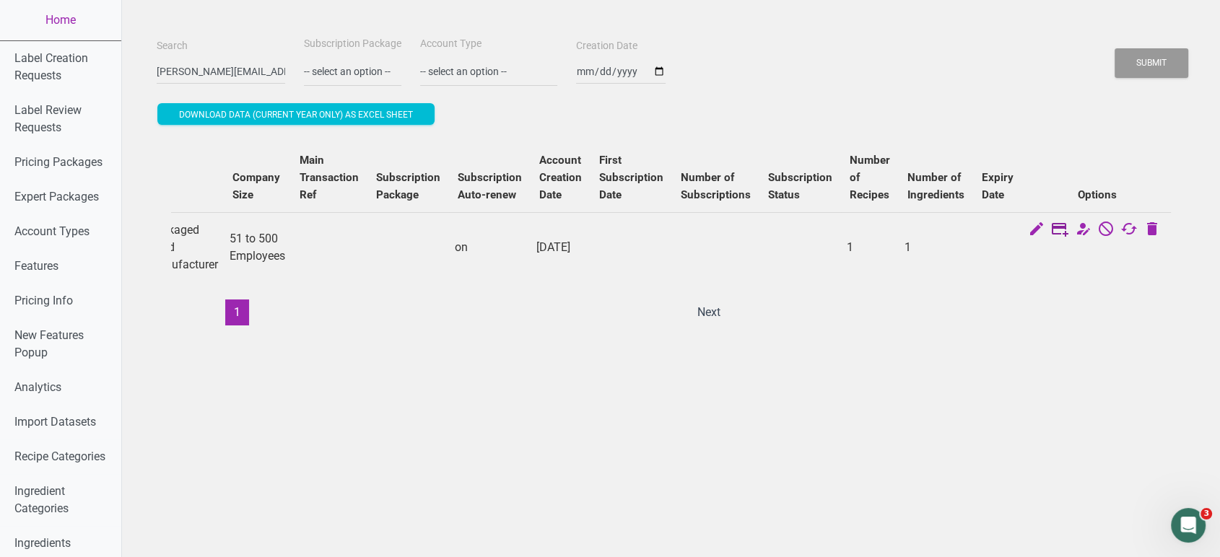
click at [1056, 229] on icon at bounding box center [1059, 230] width 17 height 20
select select "US"
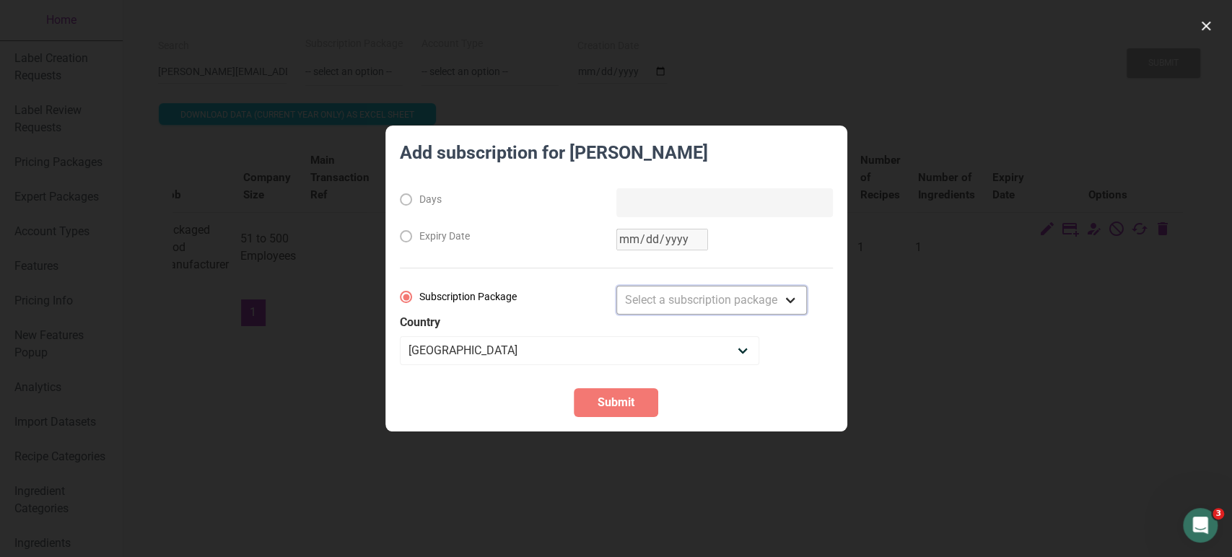
click at [650, 298] on select "Select a subscription package Monthly Yearly Quarterly Free Trial" at bounding box center [711, 300] width 191 height 29
select select "8"
click at [616, 286] on select "Select a subscription package Monthly Yearly Quarterly Free Trial" at bounding box center [711, 300] width 191 height 29
click at [627, 396] on span "Submit" at bounding box center [616, 402] width 37 height 17
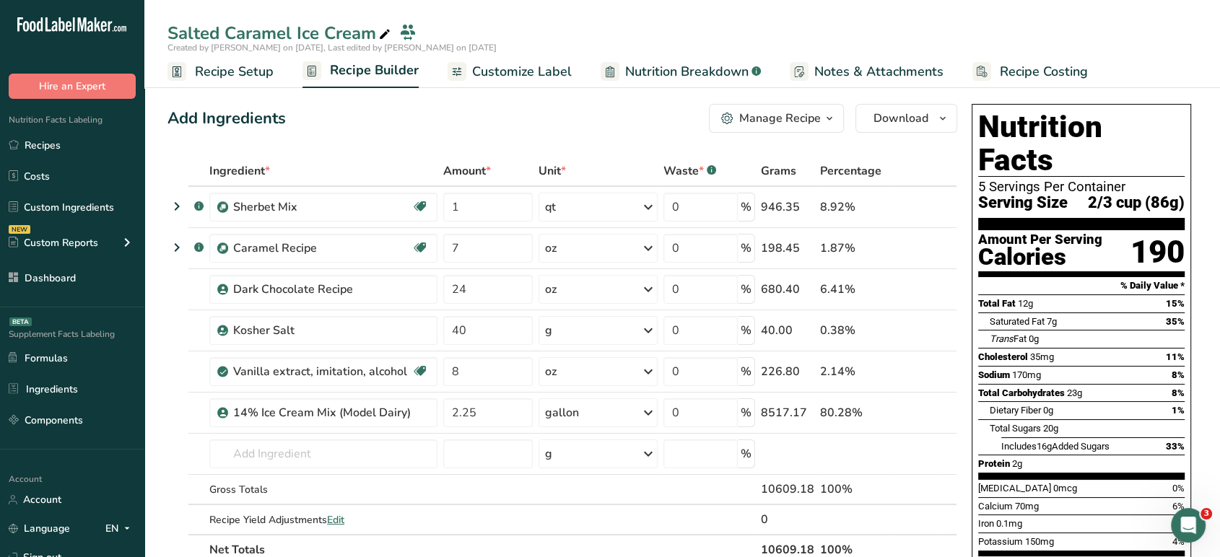
click at [231, 74] on span "Recipe Setup" at bounding box center [234, 71] width 79 height 19
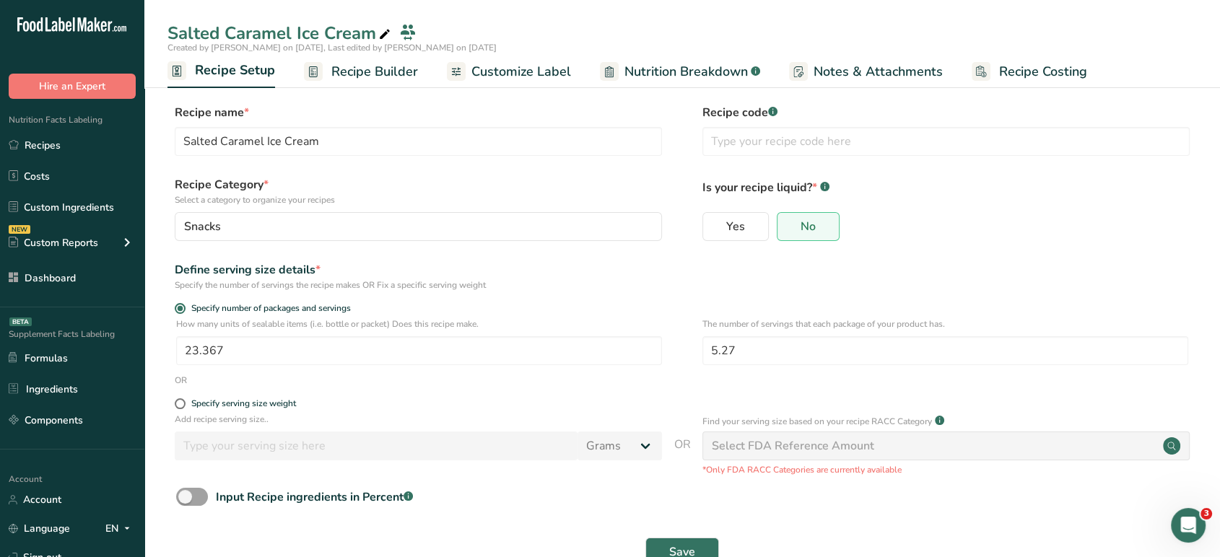
click at [354, 74] on span "Recipe Builder" at bounding box center [374, 71] width 87 height 19
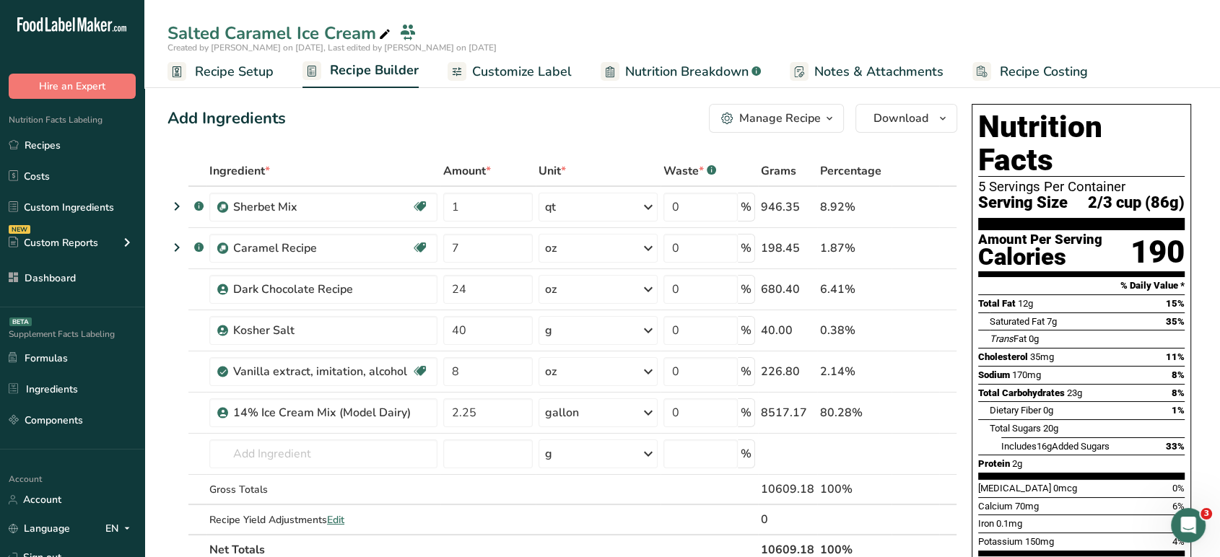
click at [531, 77] on span "Customize Label" at bounding box center [522, 71] width 100 height 19
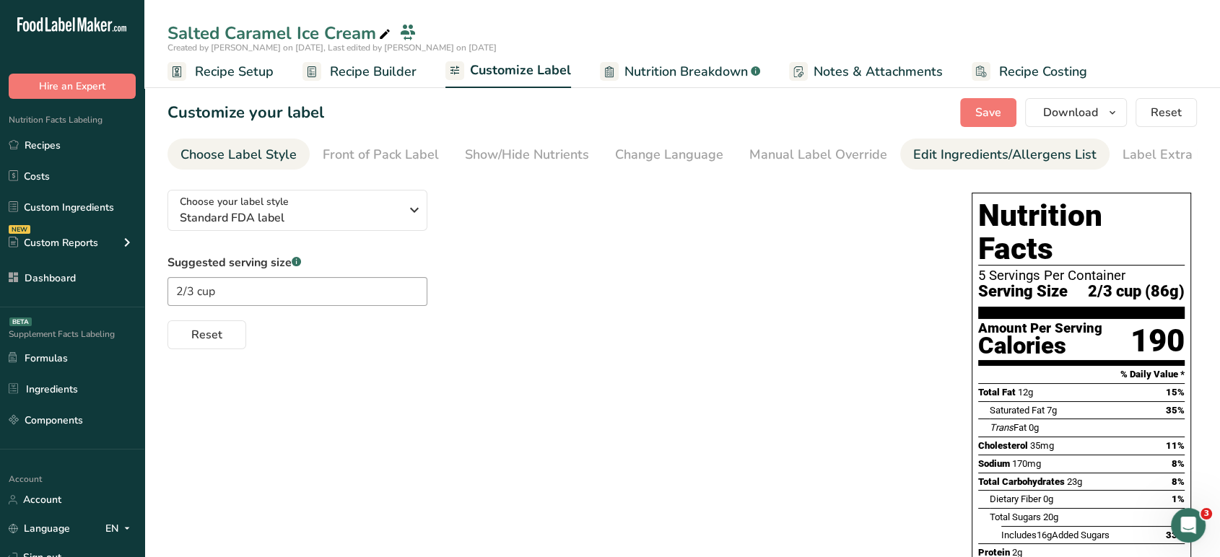
click at [993, 151] on div "Edit Ingredients/Allergens List" at bounding box center [1004, 154] width 183 height 19
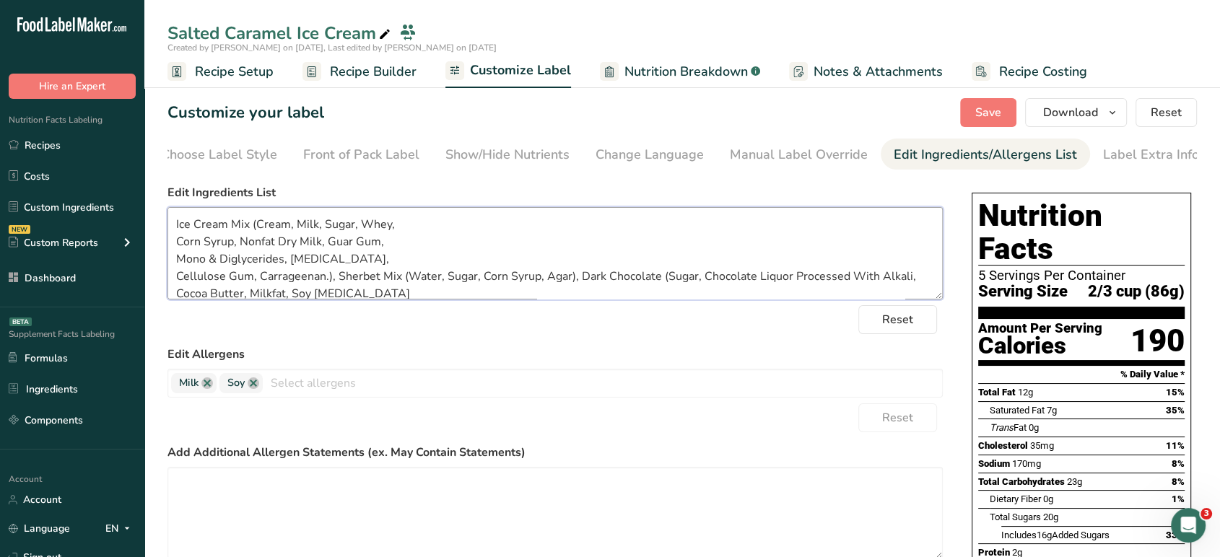
scroll to position [46, 0]
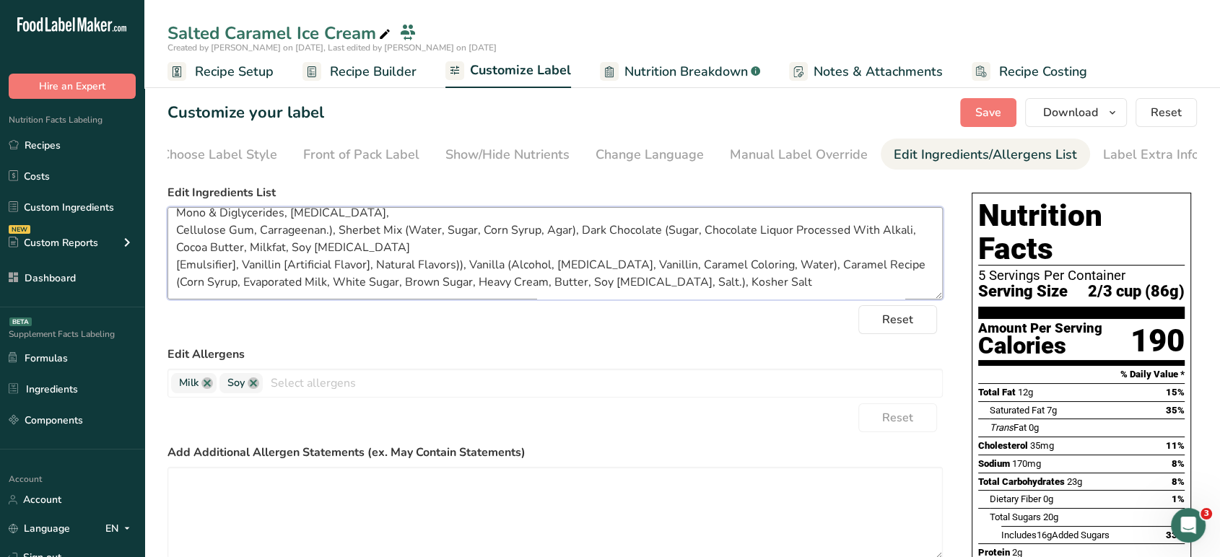
drag, startPoint x: 175, startPoint y: 230, endPoint x: 835, endPoint y: 304, distance: 664.6
click at [835, 304] on form "Edit Ingredients List Ice Cream Mix (Cream, Milk, Sugar, Whey, Corn Syrup, Nonf…" at bounding box center [554, 414] width 775 height 461
click at [251, 144] on link "Choose Label Style" at bounding box center [219, 155] width 116 height 32
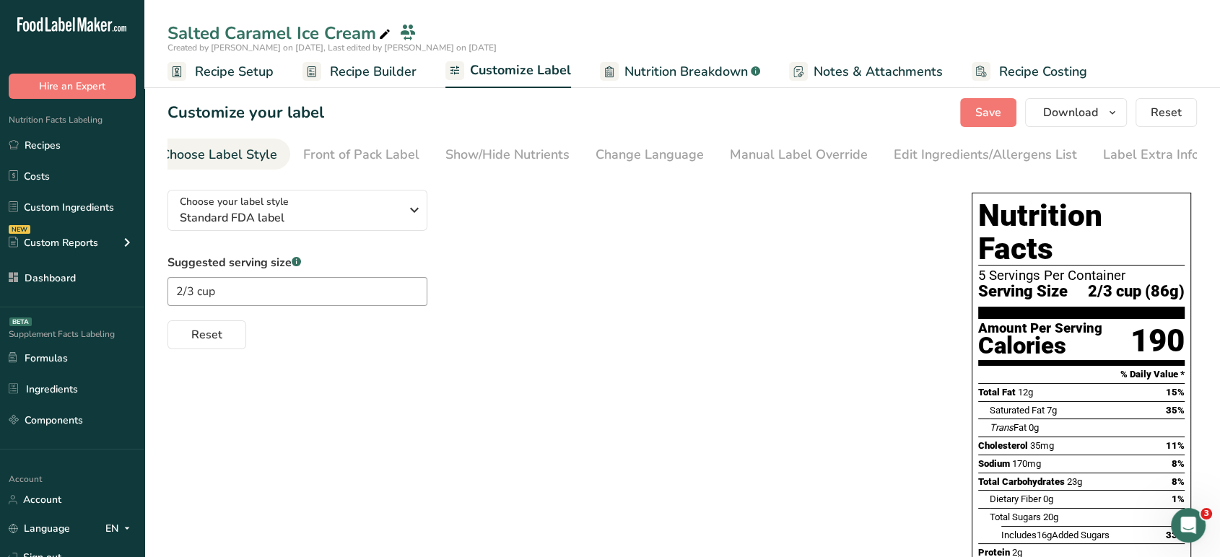
scroll to position [0, 0]
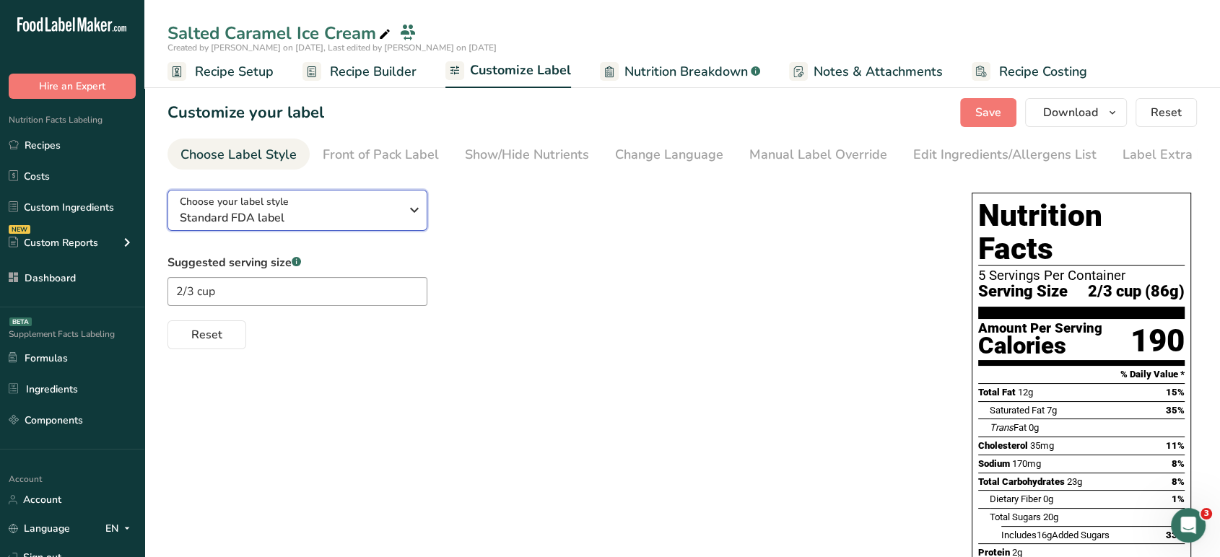
click at [274, 209] on span "Choose your label style" at bounding box center [234, 201] width 109 height 15
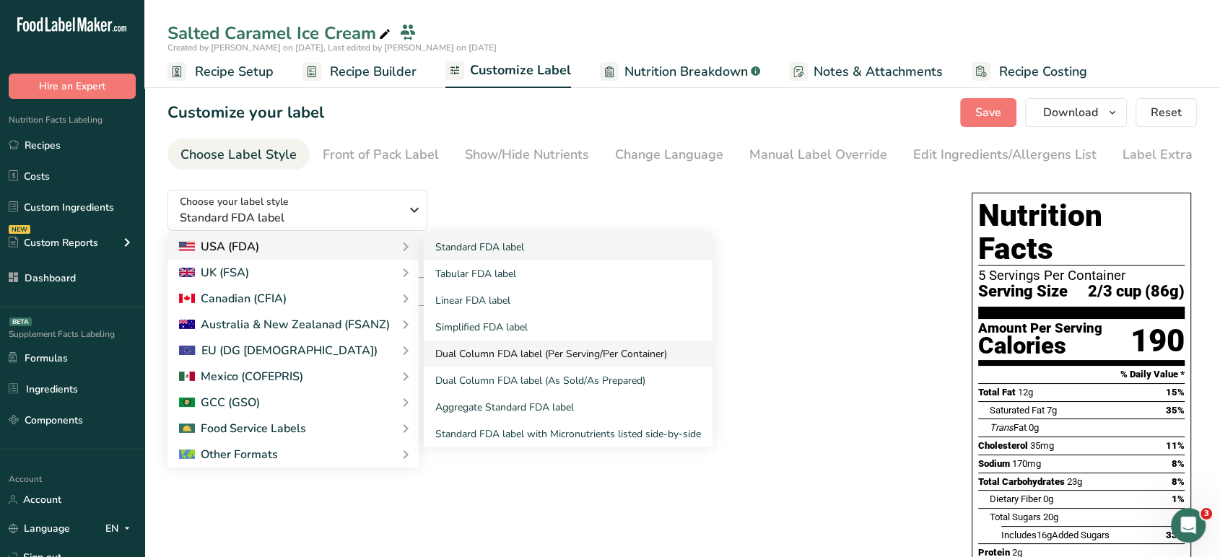
click at [515, 365] on link "Dual Column FDA label (Per Serving/Per Container)" at bounding box center [568, 354] width 289 height 27
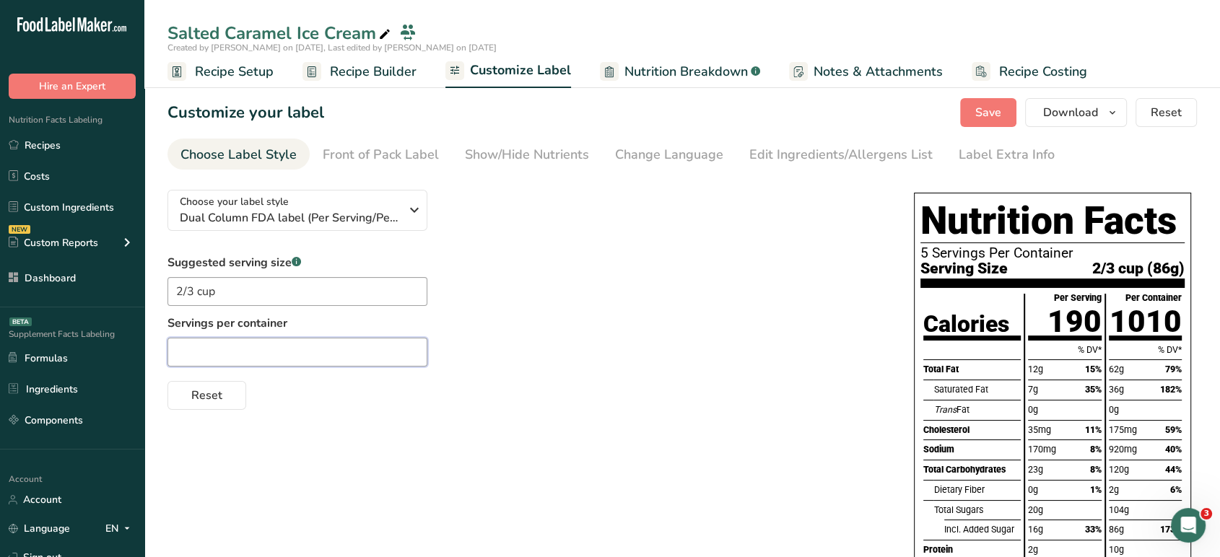
click at [261, 362] on input "text" at bounding box center [297, 352] width 260 height 29
type input "5"
click at [843, 154] on div "Edit Ingredients/Allergens List" at bounding box center [840, 154] width 183 height 19
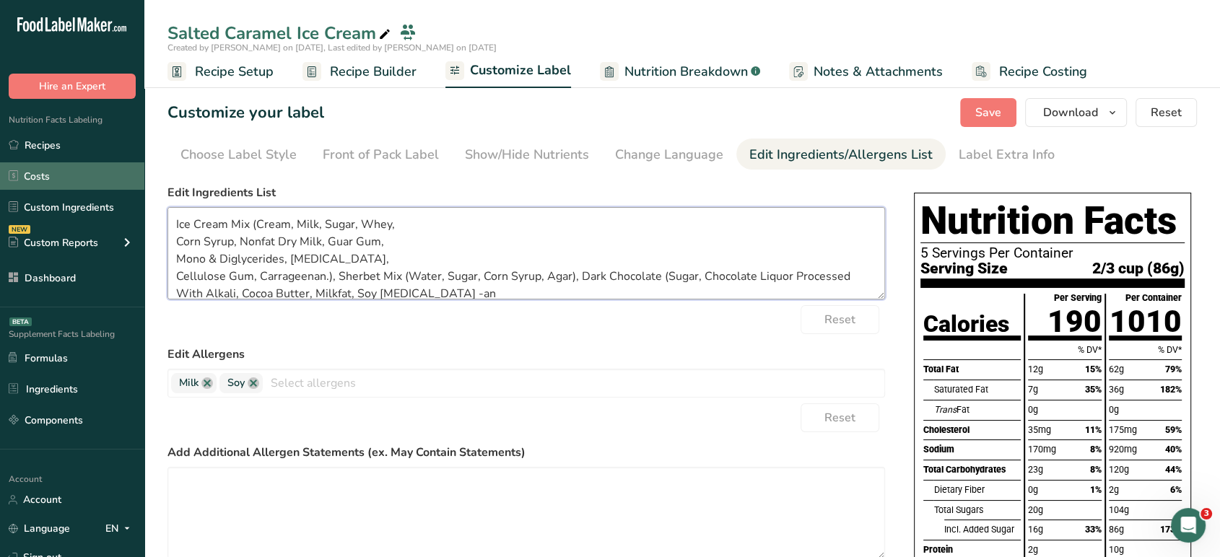
drag, startPoint x: 549, startPoint y: 284, endPoint x: 126, endPoint y: 186, distance: 433.5
click at [126, 186] on div ".a-20{fill:#fff;} Hire an Expert Nutrition Facts Labeling Recipes Costs Custom …" at bounding box center [610, 430] width 1220 height 860
paste textarea "[Emulsifier], Vanillin [Artificial Flavor], Natural Flavors)), Vanilla (Alcohol…"
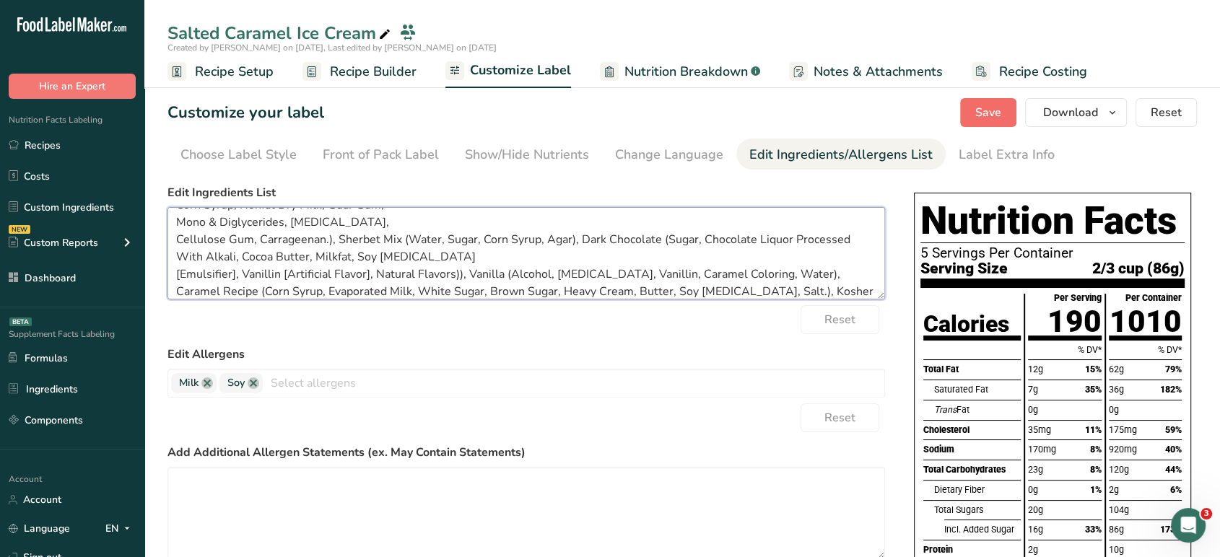
type textarea "Ice Cream Mix (Cream, Milk, Sugar, Whey, Corn Syrup, Nonfat Dry Milk, Guar Gum,…"
click at [995, 120] on span "Save" at bounding box center [988, 112] width 26 height 17
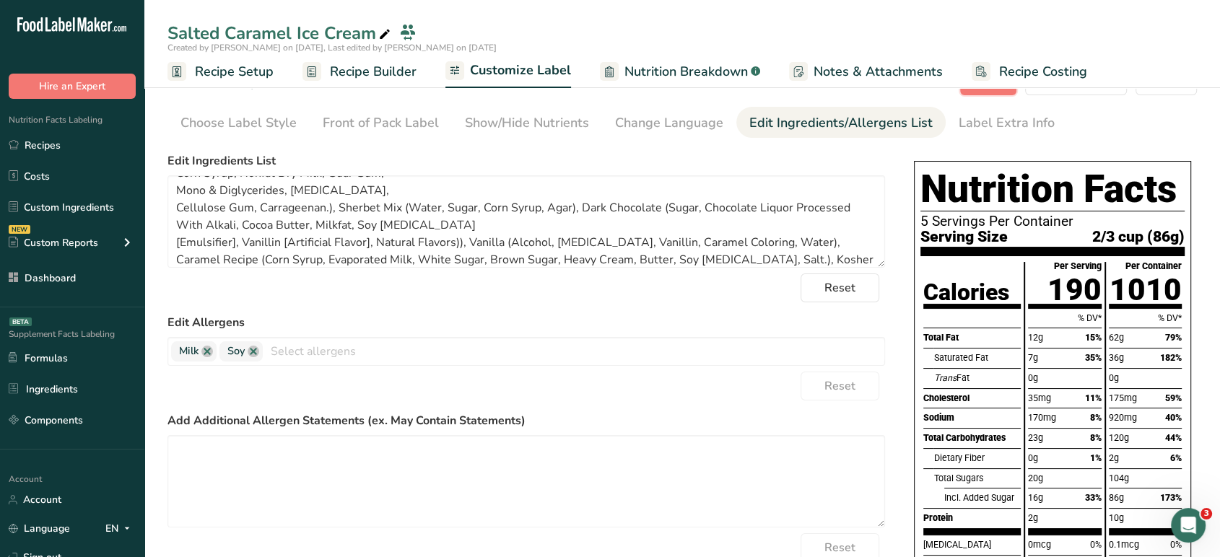
scroll to position [0, 0]
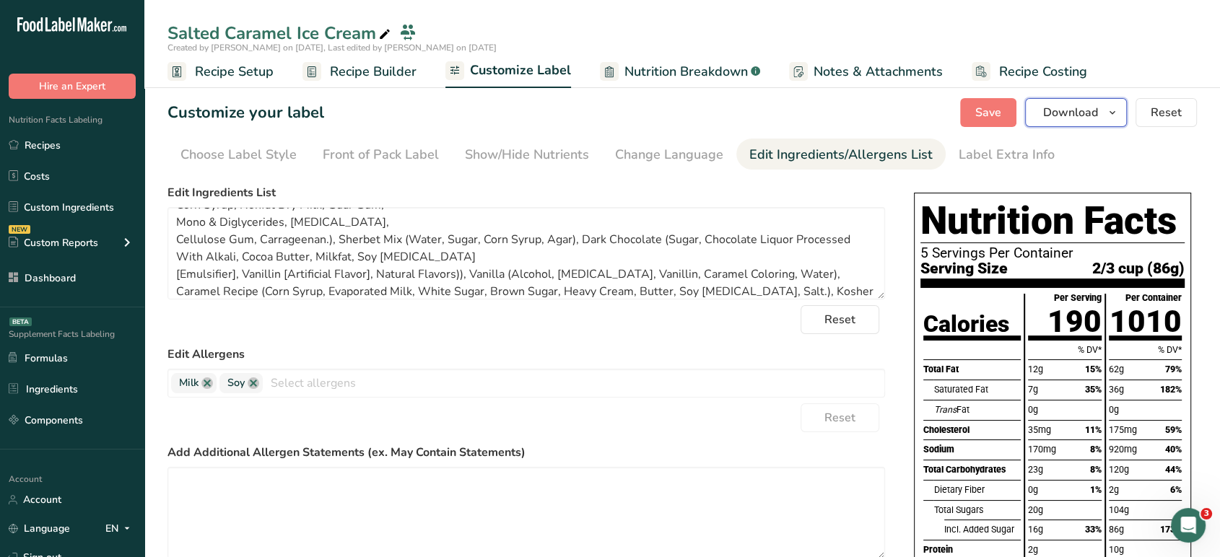
click at [1072, 110] on span "Download" at bounding box center [1070, 112] width 55 height 17
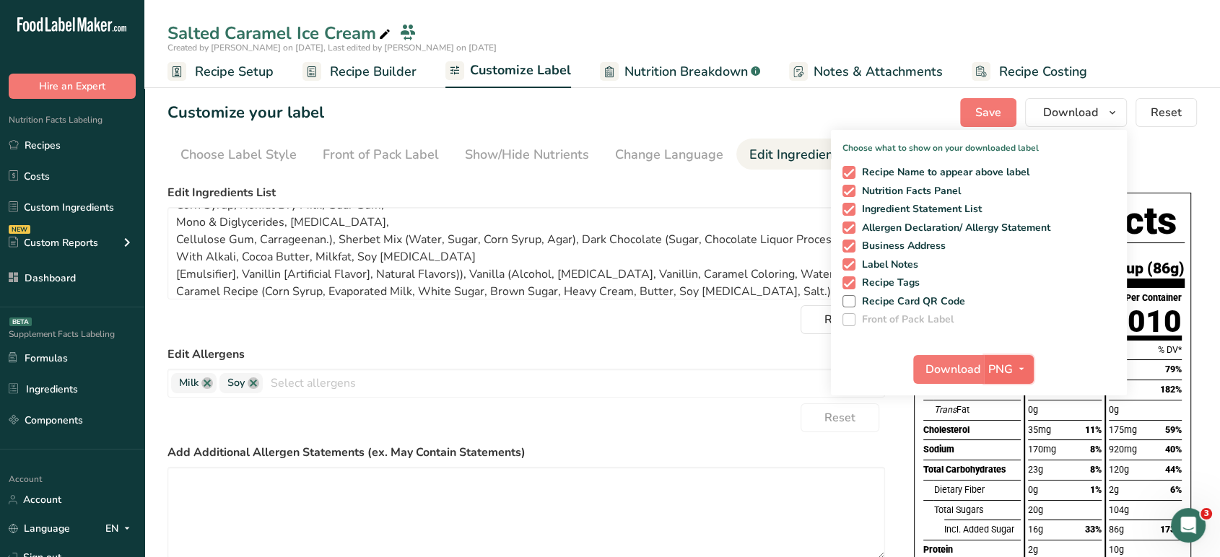
click at [998, 371] on span "PNG" at bounding box center [1000, 369] width 25 height 17
click at [849, 285] on span at bounding box center [848, 282] width 13 height 13
click at [849, 285] on input "Recipe Tags" at bounding box center [846, 282] width 9 height 9
checkbox input "false"
click at [1016, 373] on icon "button" at bounding box center [1022, 369] width 12 height 18
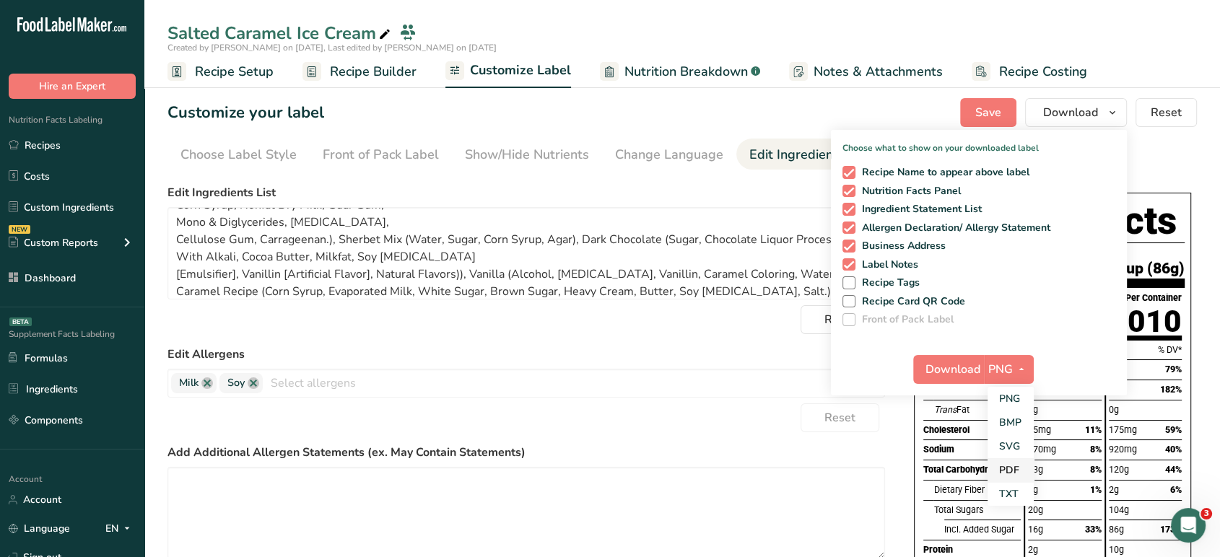
click at [1017, 462] on link "PDF" at bounding box center [1010, 470] width 46 height 24
click at [940, 356] on button "Download" at bounding box center [949, 369] width 71 height 29
click at [58, 141] on link "Recipes" at bounding box center [72, 144] width 144 height 27
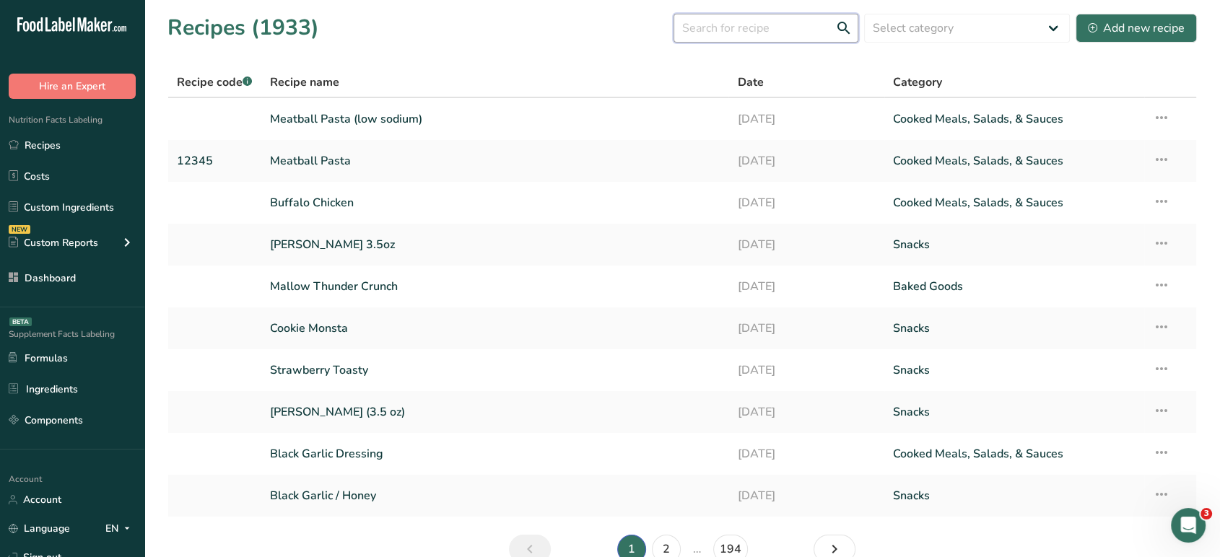
click at [795, 33] on input "text" at bounding box center [765, 28] width 185 height 29
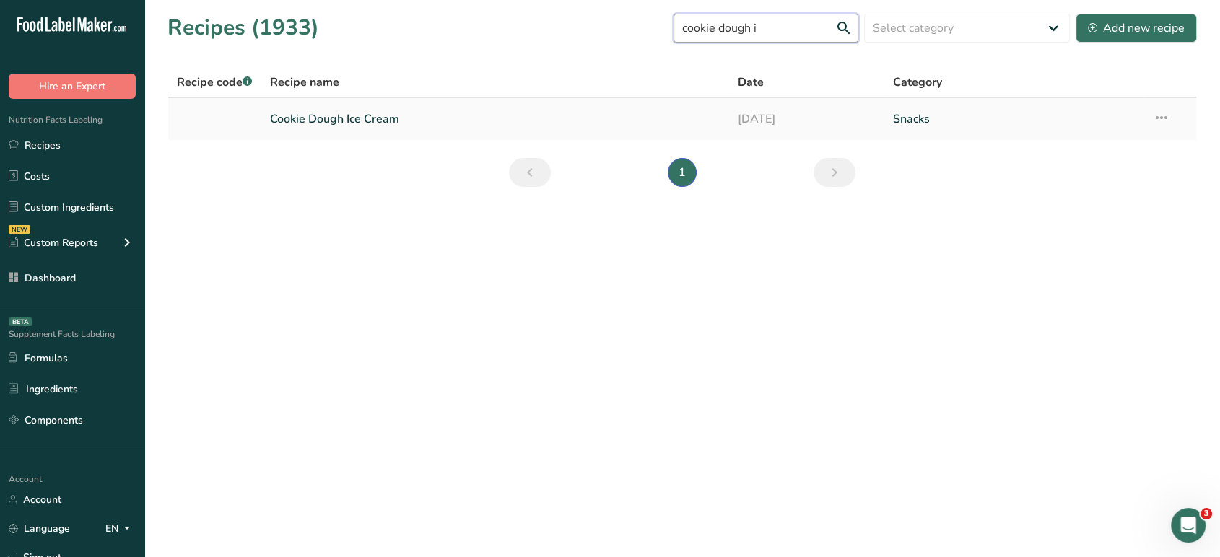
type input "cookie dough i"
click at [821, 113] on link "[DATE]" at bounding box center [806, 119] width 139 height 30
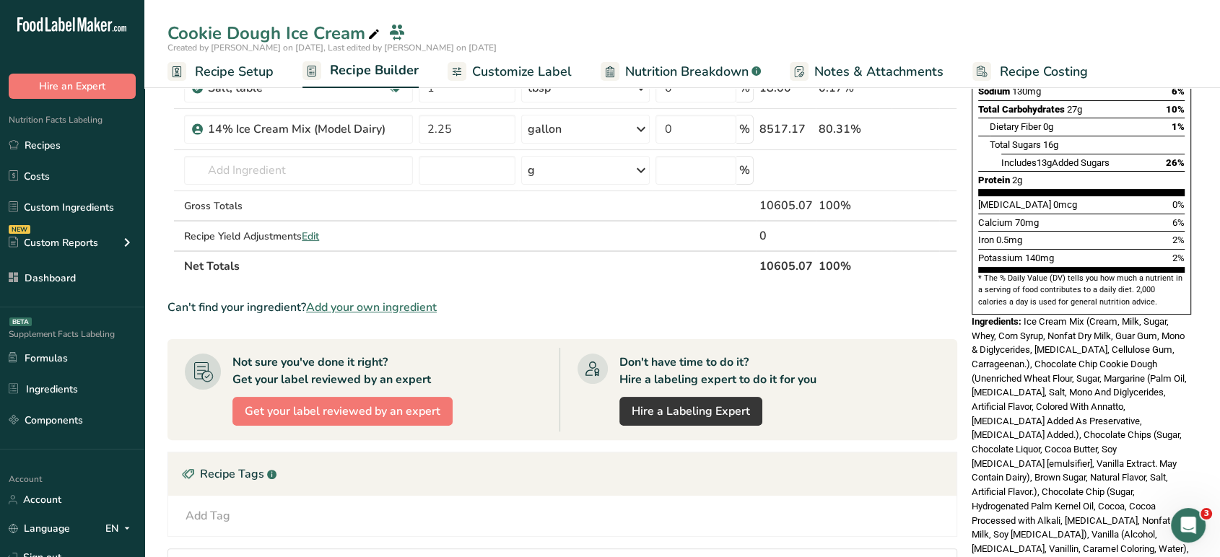
scroll to position [296, 0]
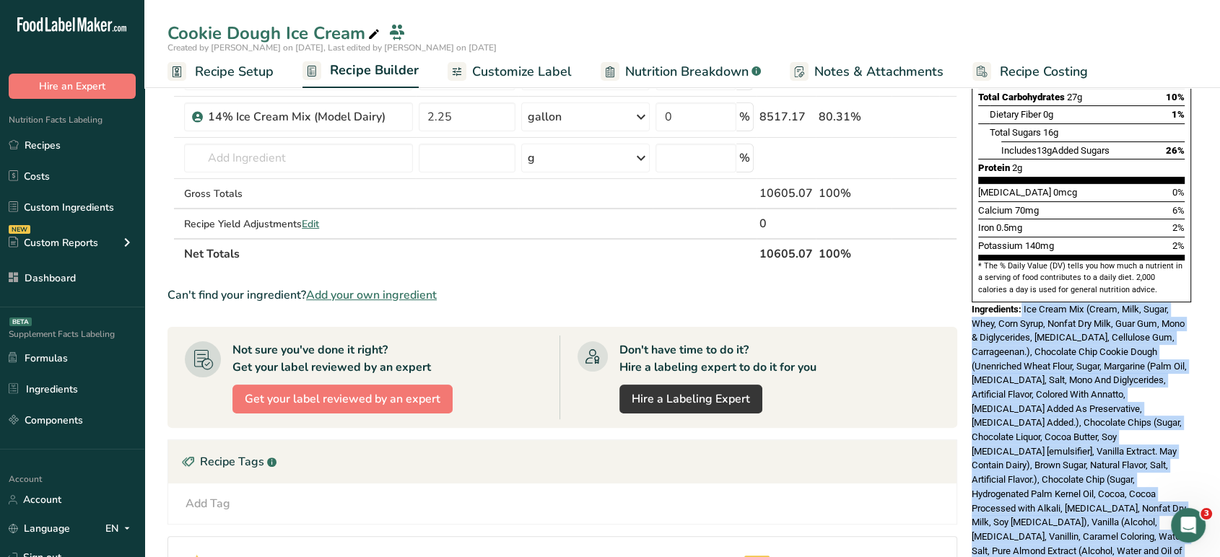
drag, startPoint x: 1021, startPoint y: 276, endPoint x: 1141, endPoint y: 517, distance: 268.9
click at [1141, 517] on div "Ingredients: Ice Cream Mix (Cream, Milk, Sugar, Whey, Corn Syrup, Nonfat Dry Mi…" at bounding box center [1081, 437] width 219 height 270
copy div "Ice Cream Mix (Cream, Milk, Sugar, Whey, Corn Syrup, Nonfat Dry Milk, Guar Gum,…"
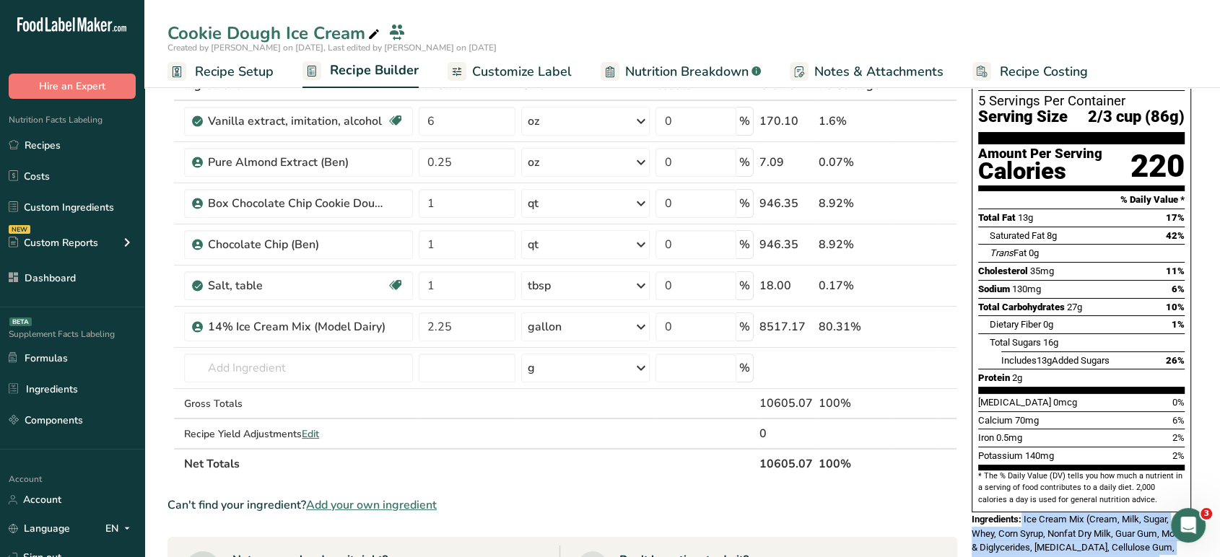
scroll to position [0, 0]
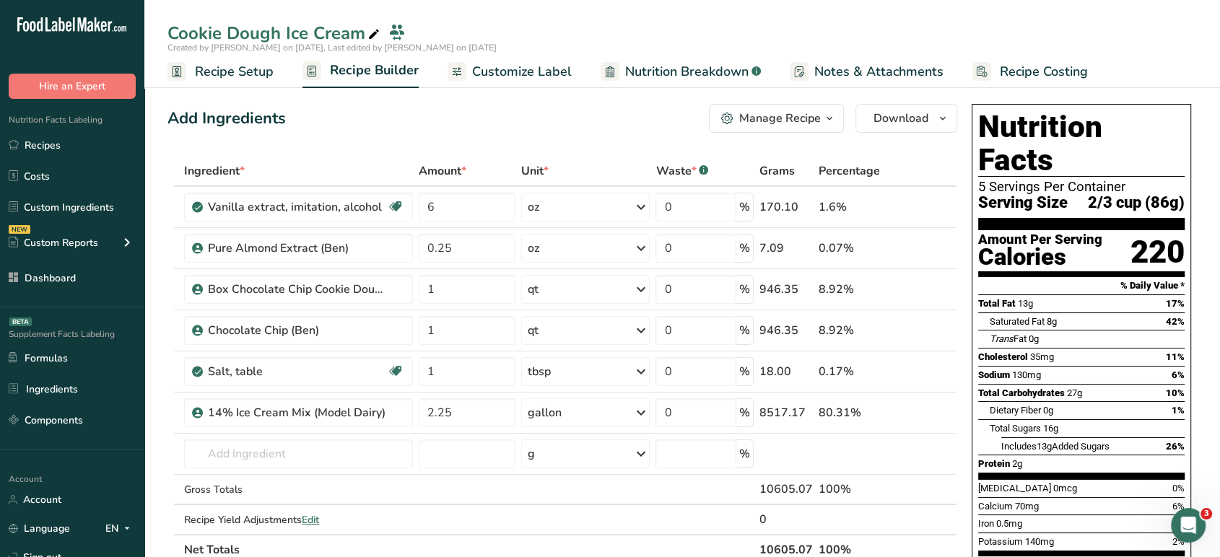
click at [484, 65] on span "Customize Label" at bounding box center [522, 71] width 100 height 19
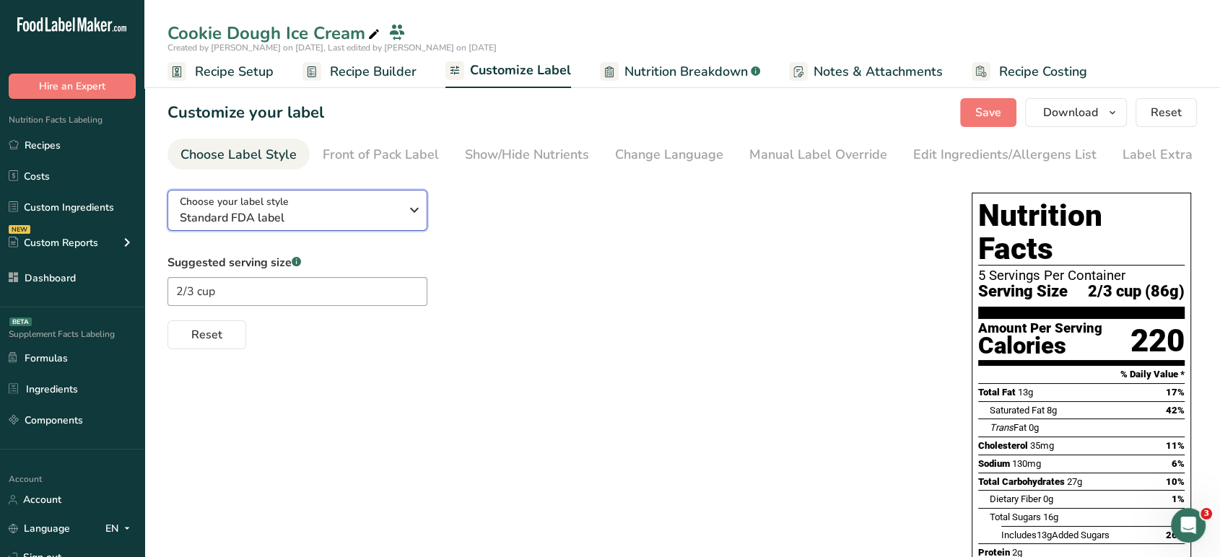
click at [274, 218] on span "Standard FDA label" at bounding box center [290, 217] width 220 height 17
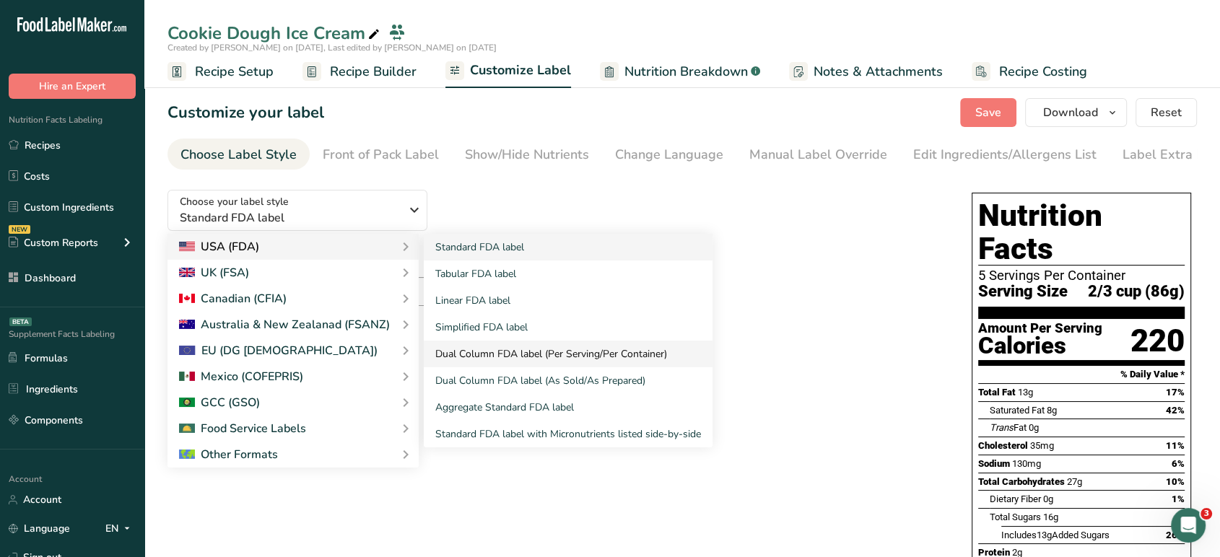
click at [518, 356] on link "Dual Column FDA label (Per Serving/Per Container)" at bounding box center [568, 354] width 289 height 27
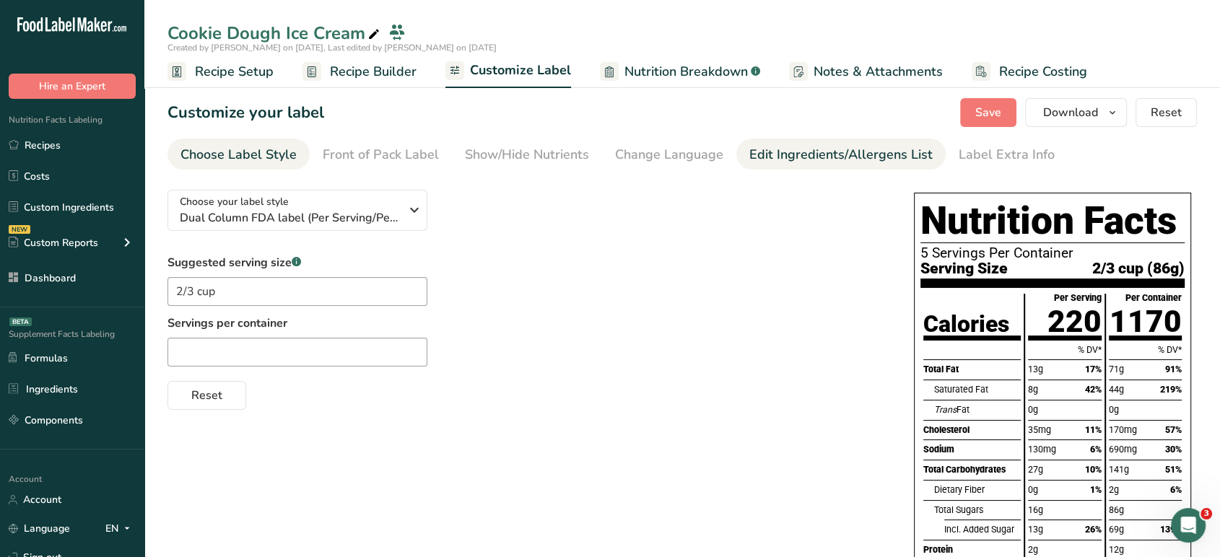
click at [780, 142] on link "Edit Ingredients/Allergens List" at bounding box center [840, 155] width 183 height 32
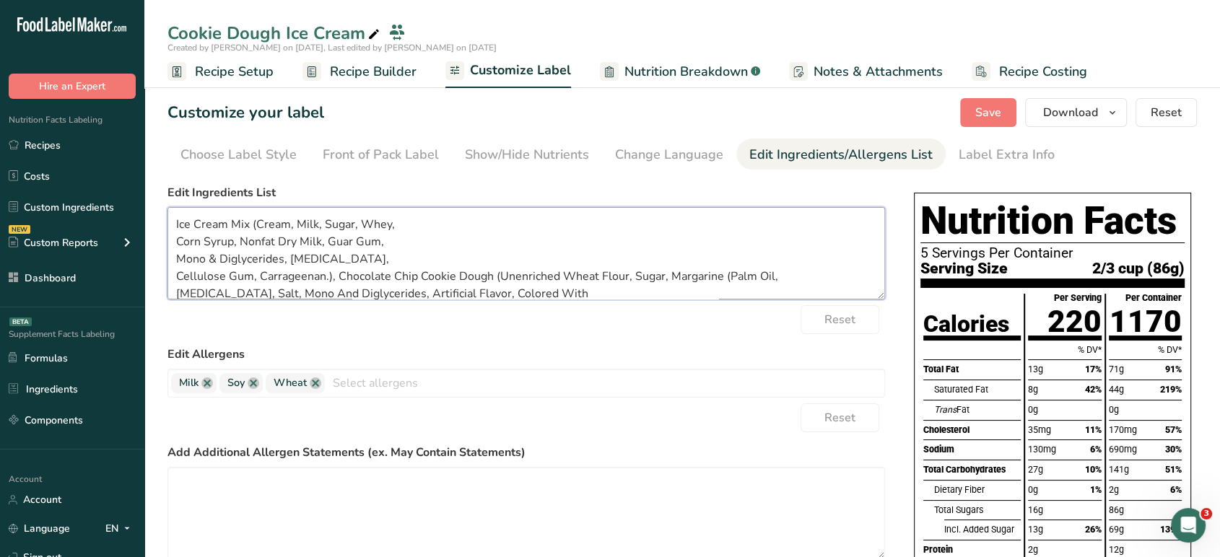
scroll to position [115, 0]
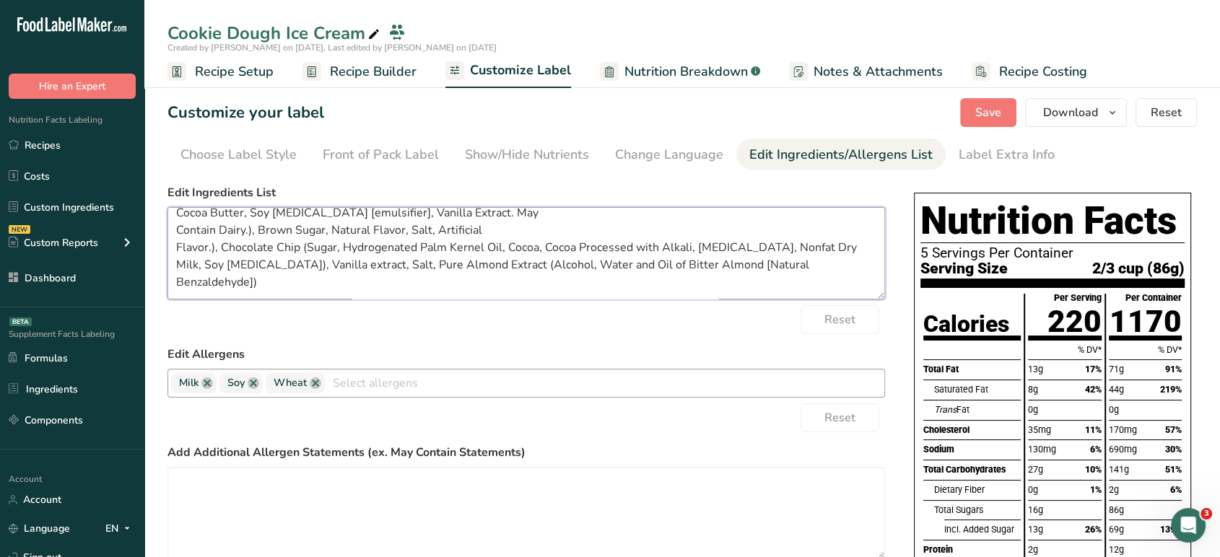
drag, startPoint x: 173, startPoint y: 220, endPoint x: 863, endPoint y: 372, distance: 707.4
click at [863, 372] on form "Edit Ingredients List Ice Cream Mix (Cream, Milk, Sugar, Whey, Corn Syrup, Nonf…" at bounding box center [526, 414] width 718 height 461
paste textarea "Ice Cream Mix (Cream, Milk, Sugar, Whey, Corn Syrup, Nonfat Dry Milk, Guar Gum,…"
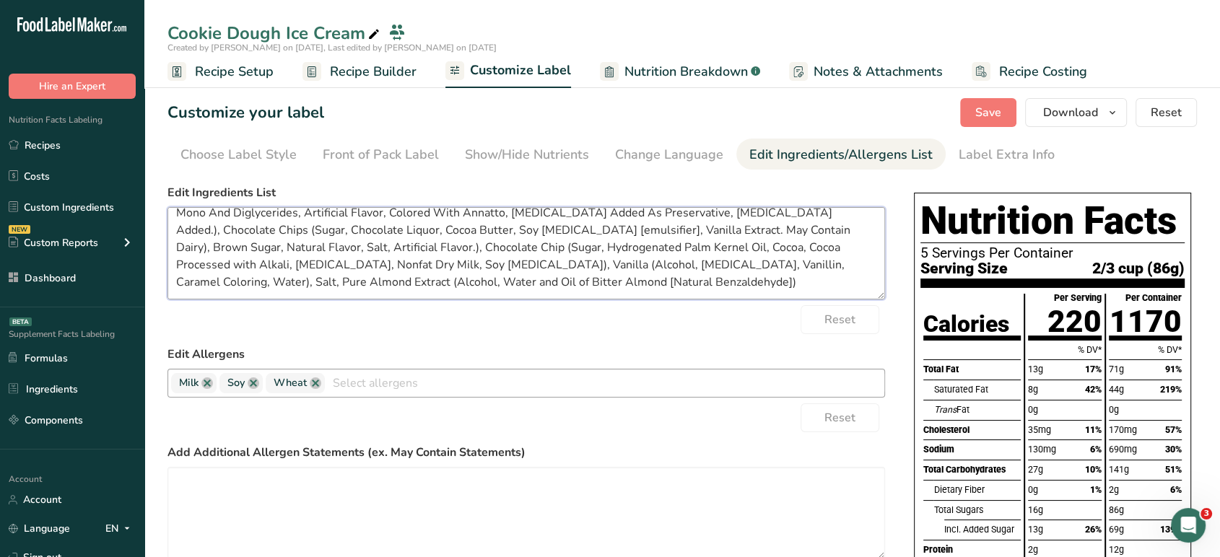
scroll to position [37, 0]
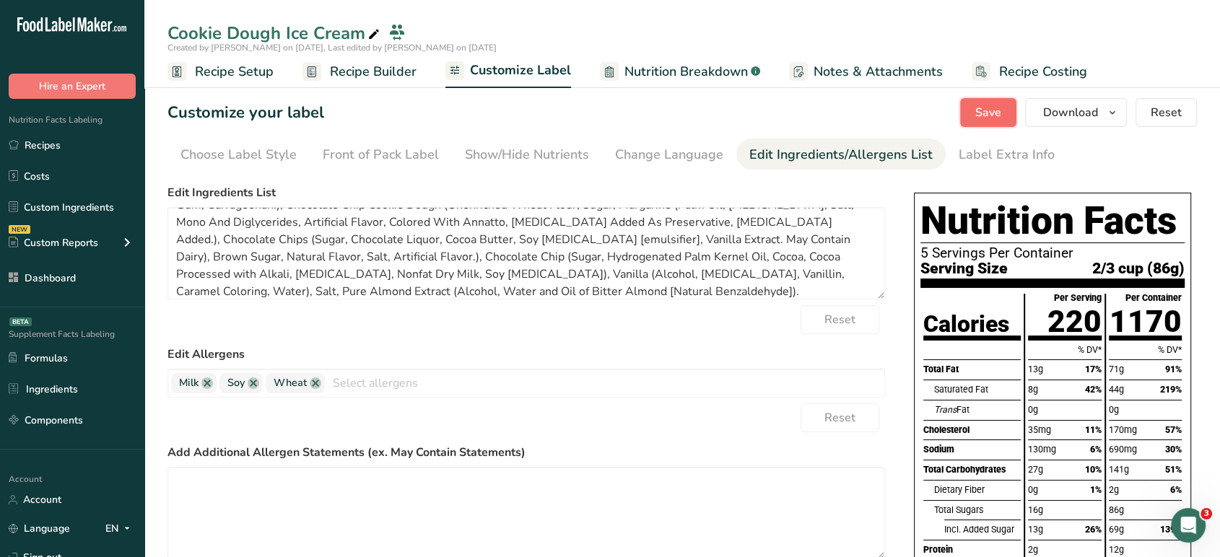
click at [987, 102] on button "Save" at bounding box center [988, 112] width 56 height 29
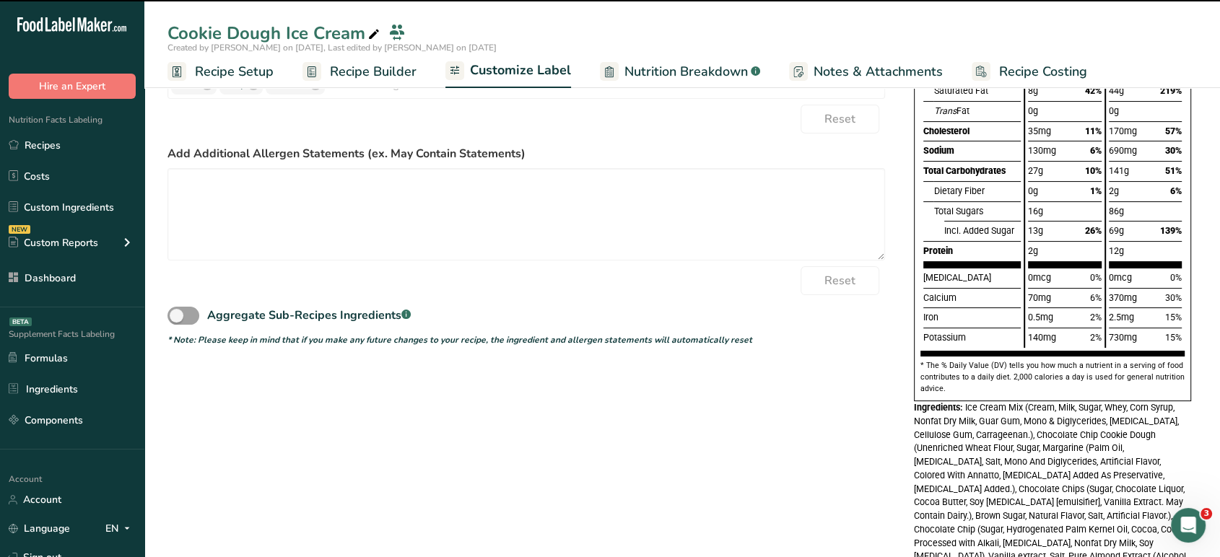
scroll to position [368, 0]
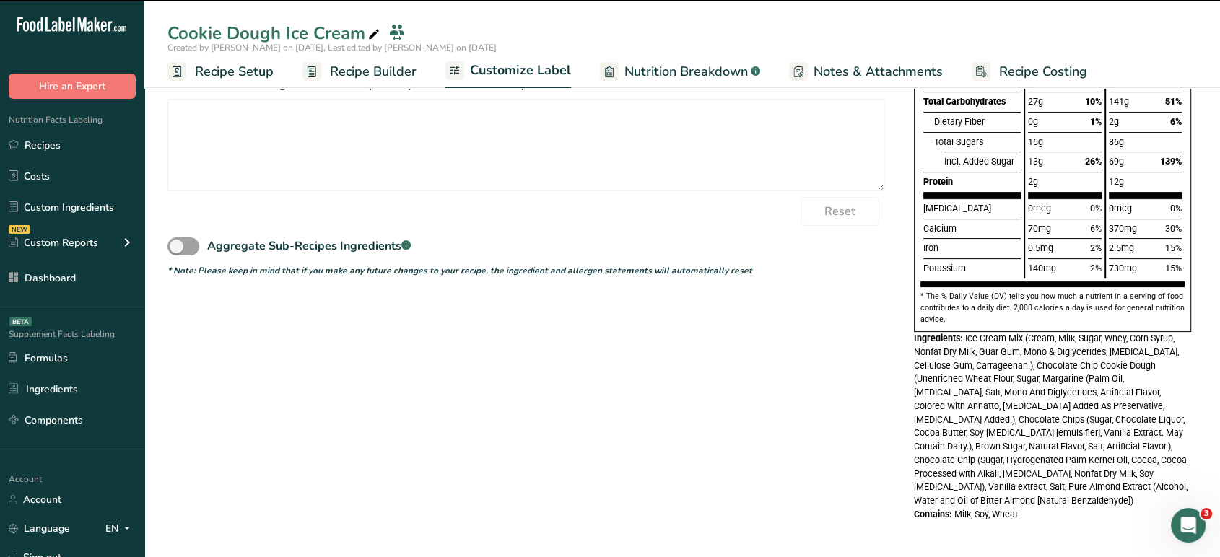
type textarea "Ice Cream Mix (Cream, Milk, Sugar, Whey, Corn Syrup, Nonfat Dry Milk, Guar Gum,…"
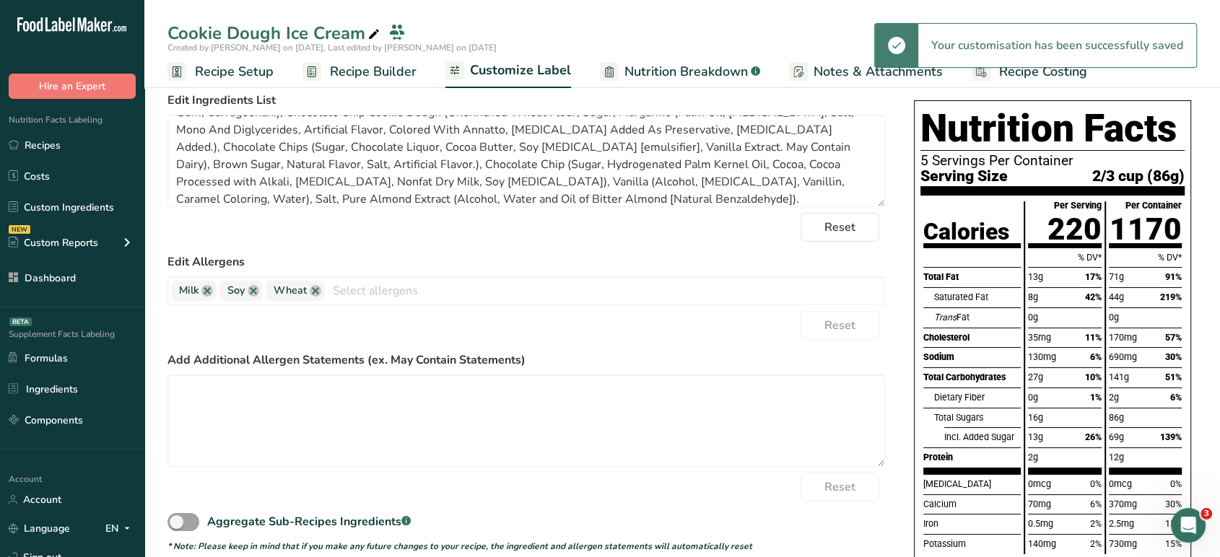
scroll to position [0, 0]
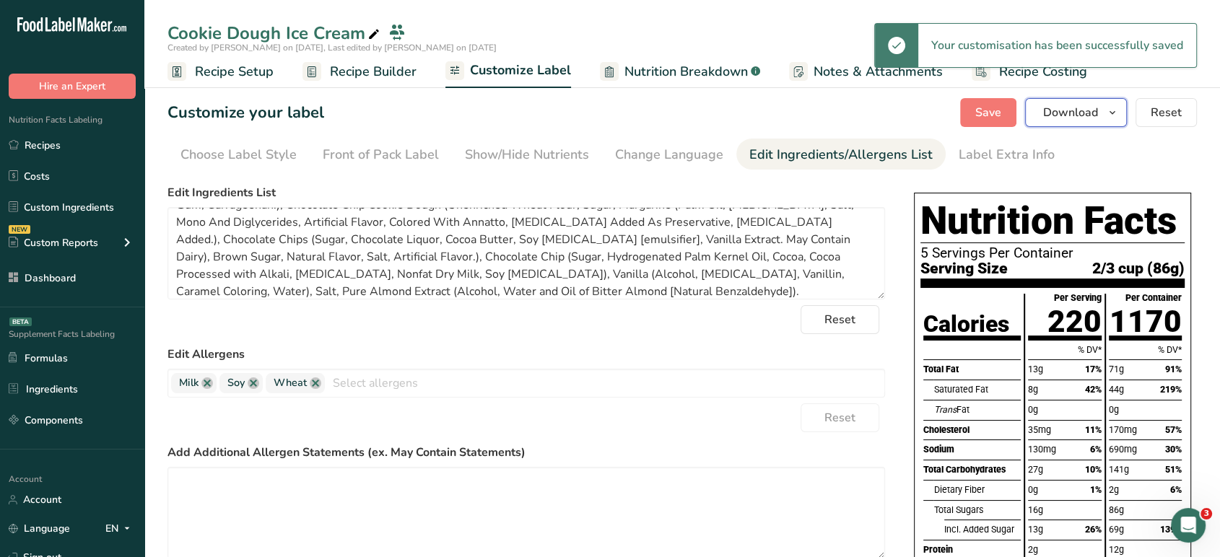
click at [1073, 120] on span "Download" at bounding box center [1070, 112] width 55 height 17
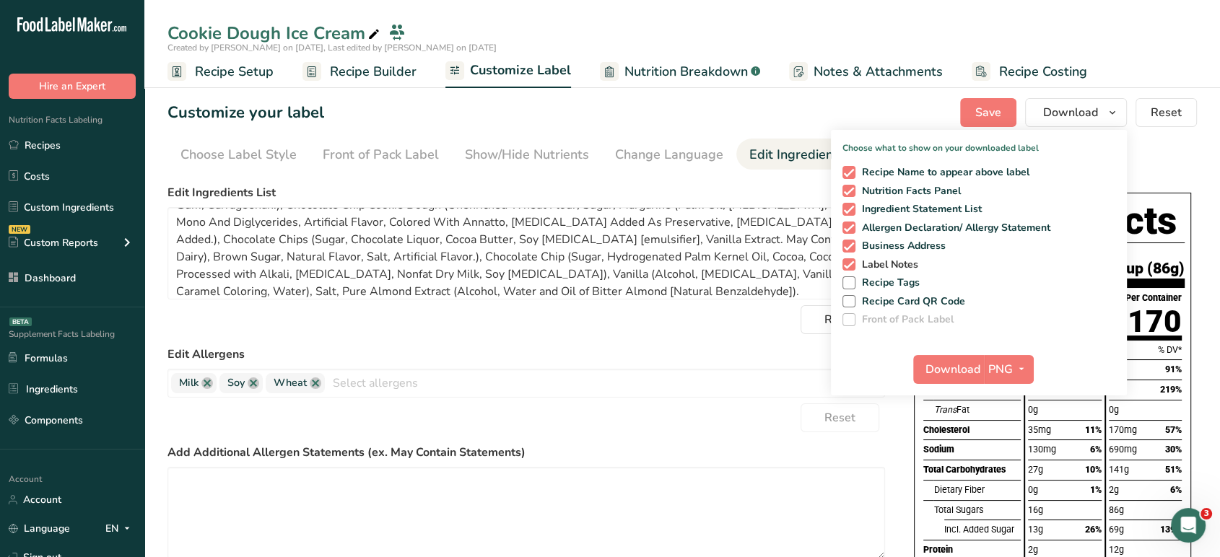
click at [845, 258] on div "Recipe Name to appear above label Nutrition Facts Panel Ingredient Statement Li…" at bounding box center [979, 243] width 296 height 166
click at [848, 263] on span at bounding box center [848, 264] width 13 height 13
click at [848, 263] on input "Label Notes" at bounding box center [846, 264] width 9 height 9
checkbox input "false"
click at [1014, 369] on span "button" at bounding box center [1021, 369] width 17 height 17
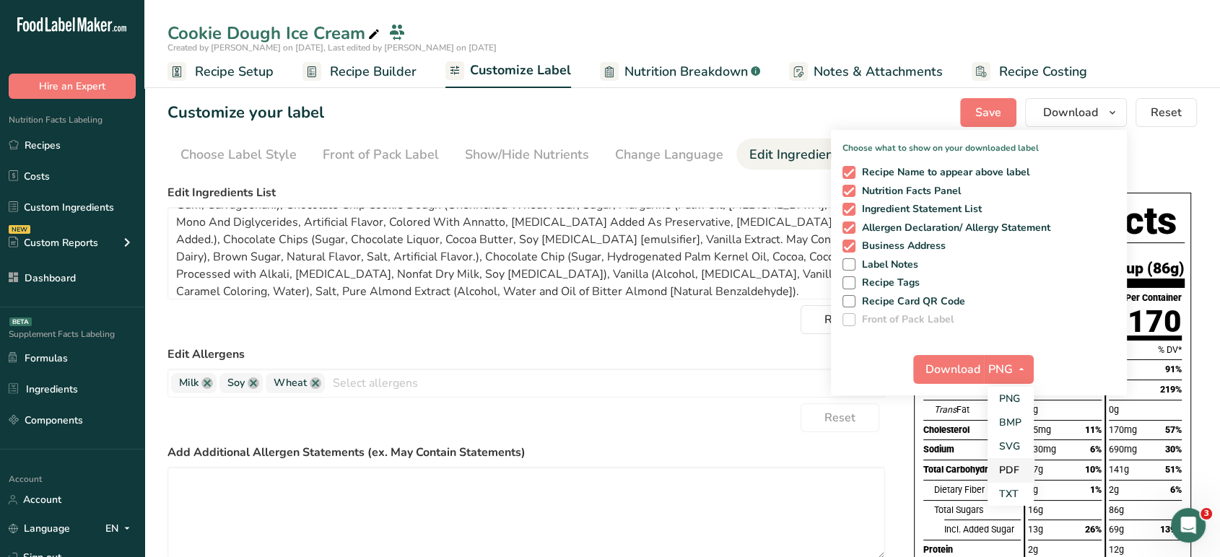
click at [1017, 463] on link "PDF" at bounding box center [1010, 470] width 46 height 24
click at [951, 371] on span "Download" at bounding box center [953, 369] width 55 height 17
click at [103, 143] on link "Recipes" at bounding box center [72, 144] width 144 height 27
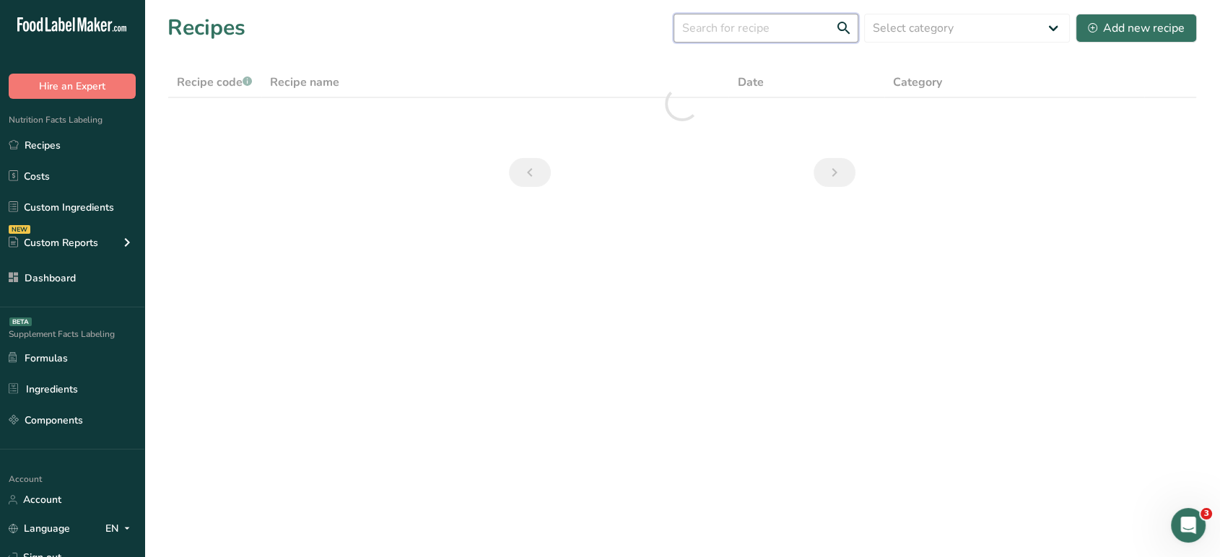
click at [741, 25] on input "text" at bounding box center [765, 28] width 185 height 29
type input "vanilla ice cream"
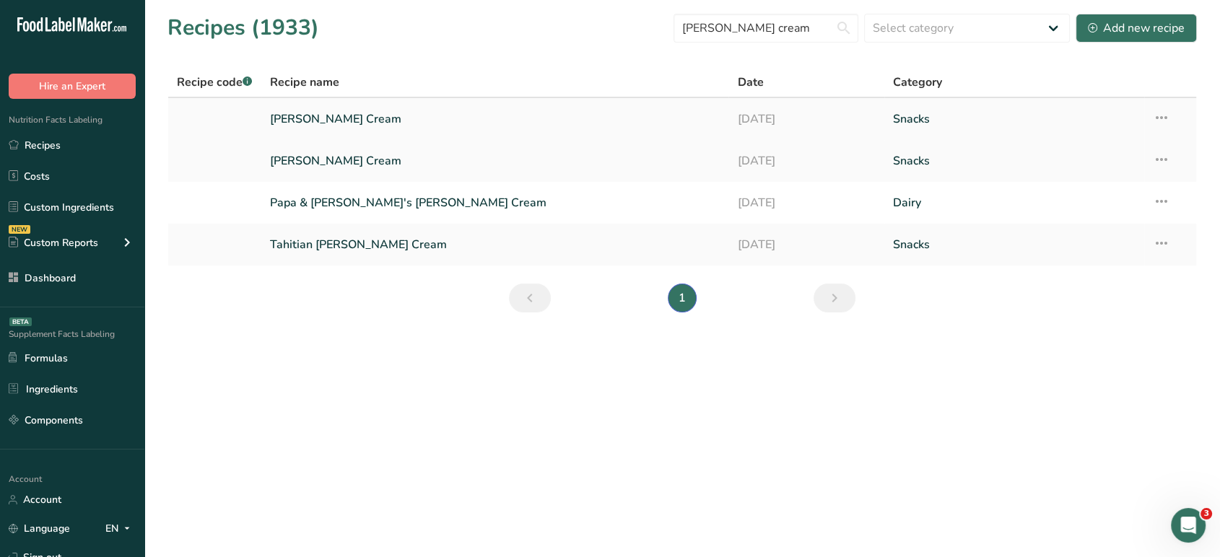
click at [774, 121] on link "04-06-2025" at bounding box center [806, 119] width 139 height 30
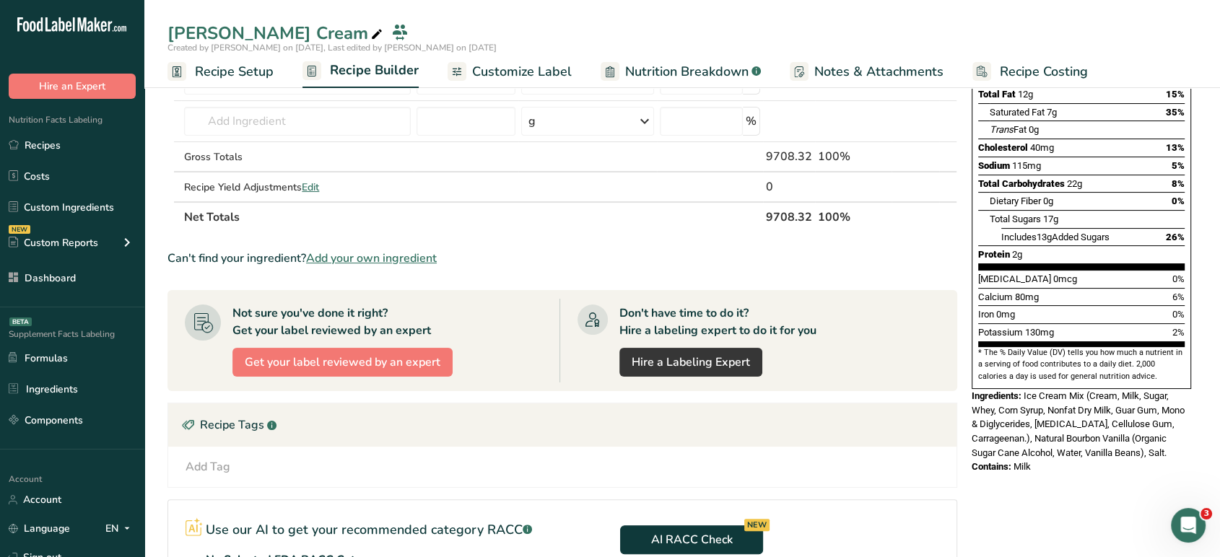
scroll to position [227, 0]
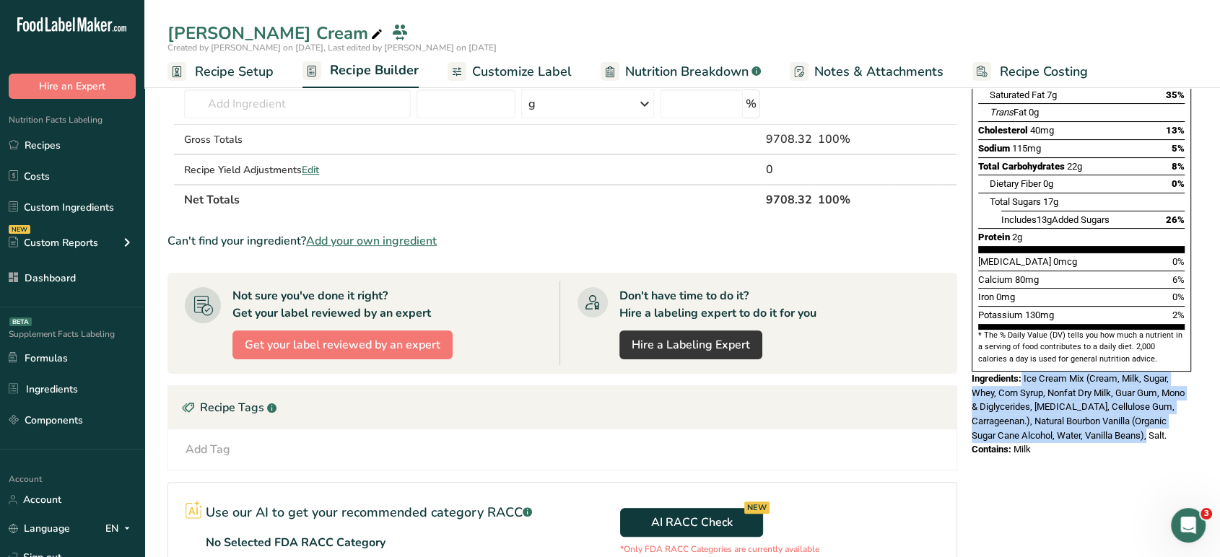
drag, startPoint x: 1022, startPoint y: 339, endPoint x: 1204, endPoint y: 407, distance: 194.1
click at [1204, 407] on section "Add Ingredients Manage Recipe Delete Recipe Duplicate Recipe Scale Recipe Save …" at bounding box center [682, 298] width 1076 height 901
copy div "Ice Cream Mix (Cream, Milk, Sugar, Whey, Corn Syrup, Nonfat Dry Milk, Guar Gum,…"
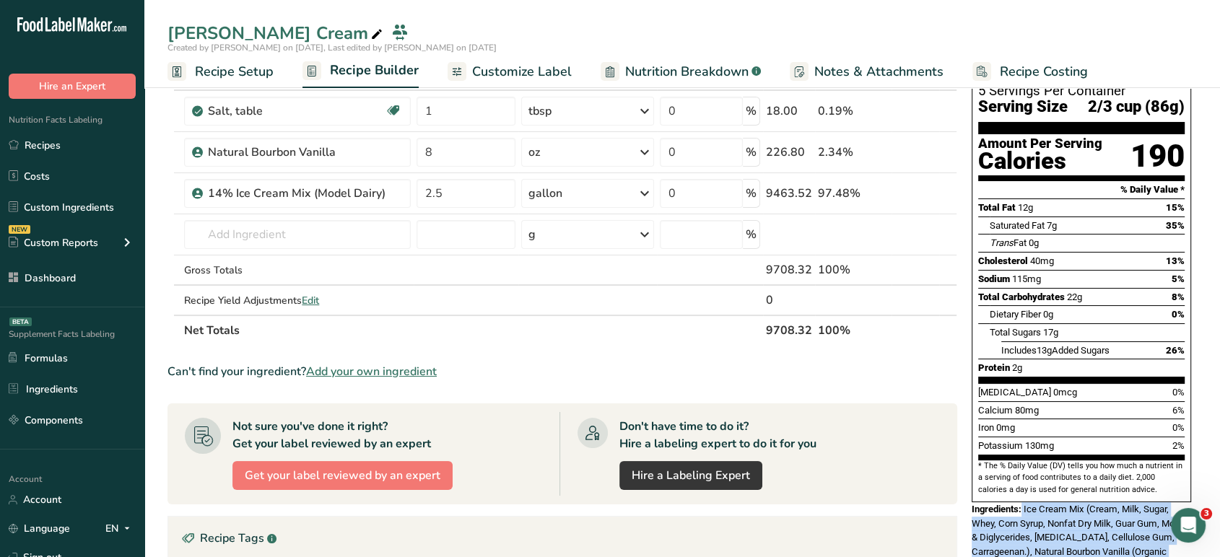
scroll to position [0, 0]
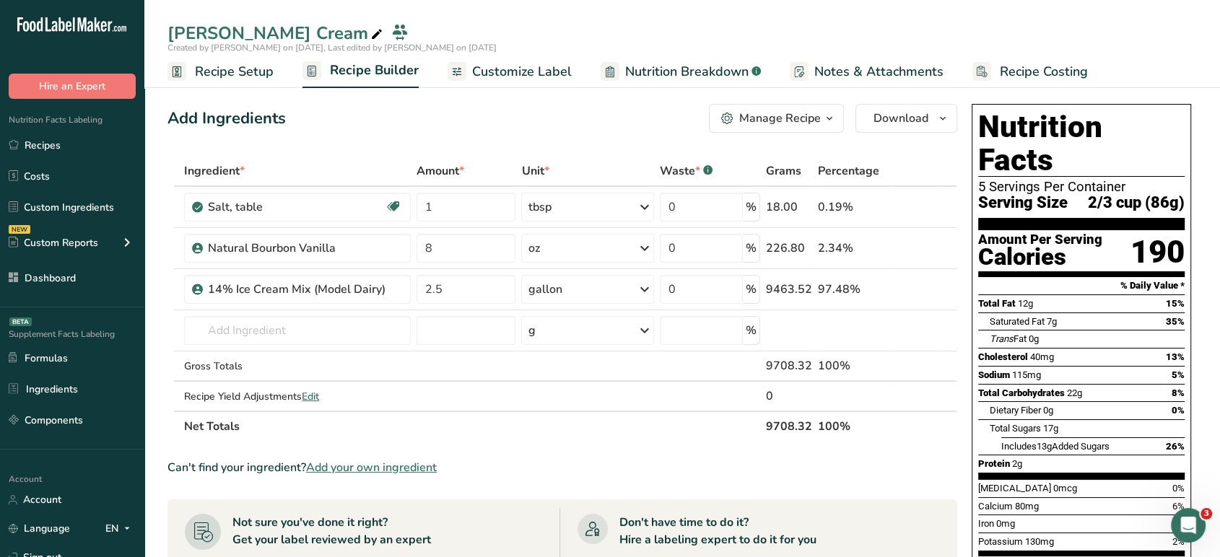
click at [538, 68] on span "Customize Label" at bounding box center [522, 71] width 100 height 19
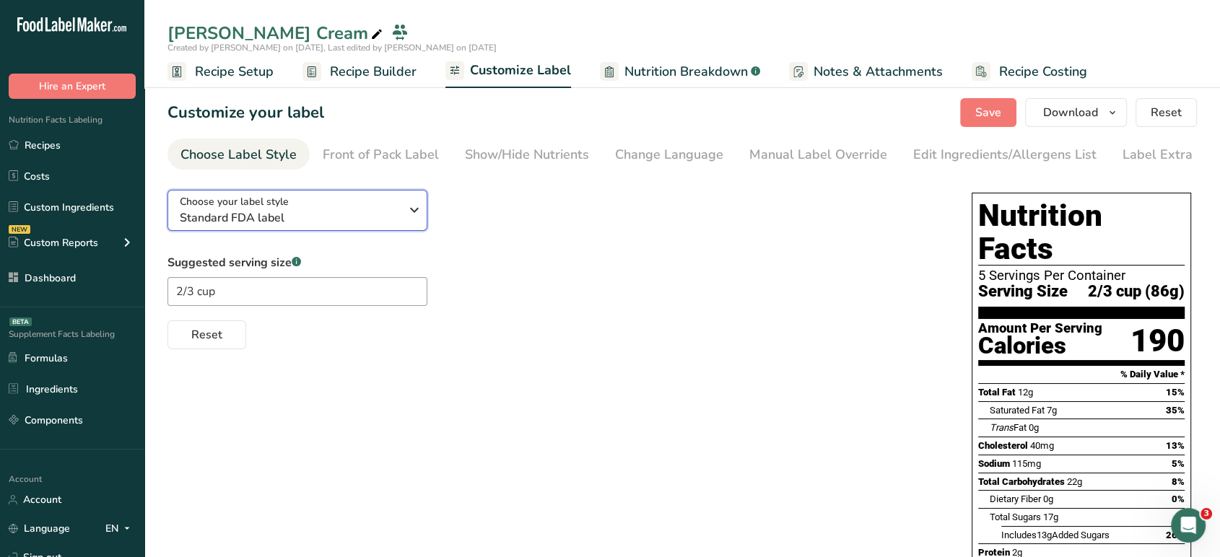
click at [312, 220] on span "Standard FDA label" at bounding box center [290, 217] width 220 height 17
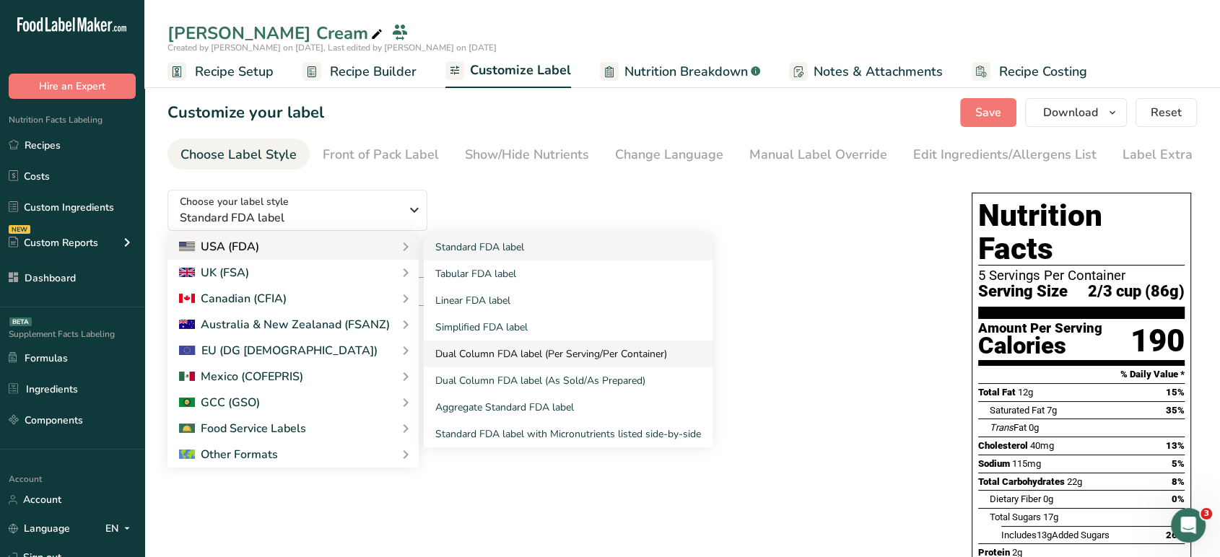
click at [537, 358] on link "Dual Column FDA label (Per Serving/Per Container)" at bounding box center [568, 354] width 289 height 27
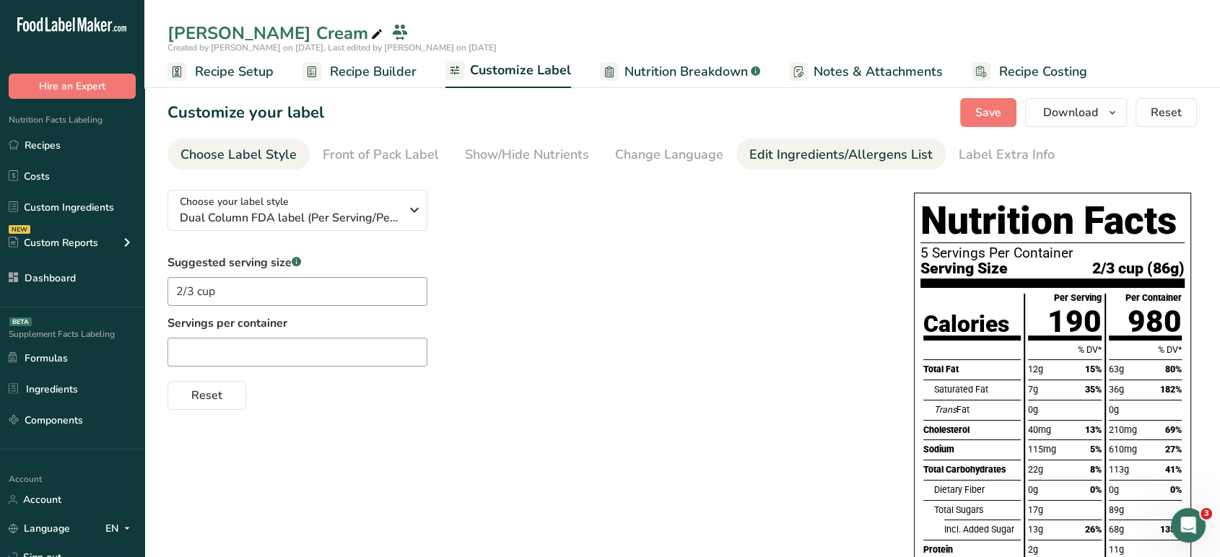
click at [793, 156] on div "Edit Ingredients/Allergens List" at bounding box center [840, 154] width 183 height 19
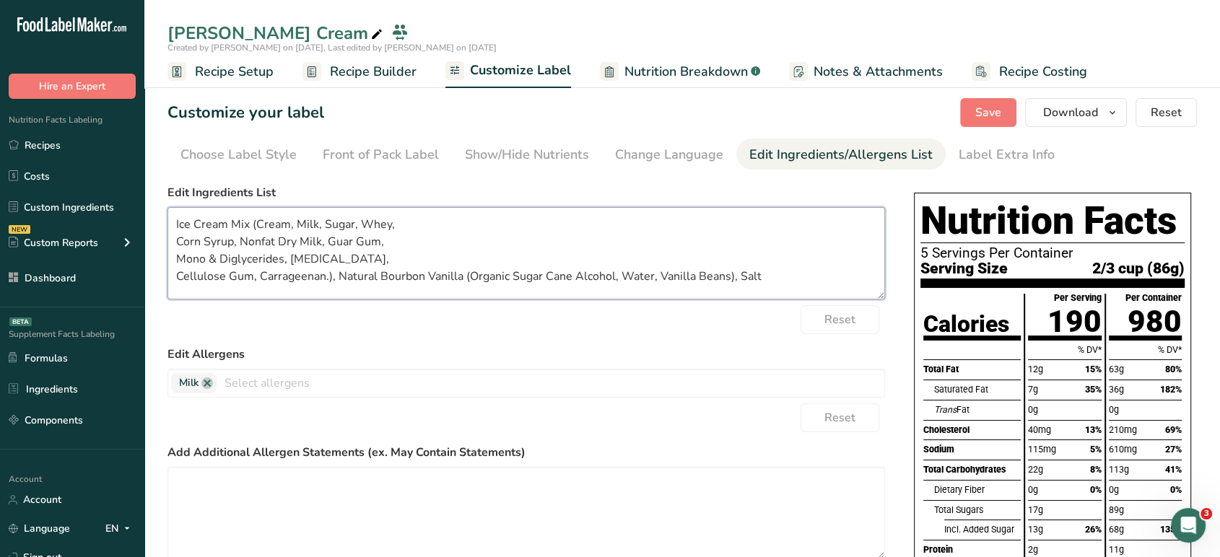
drag, startPoint x: 774, startPoint y: 268, endPoint x: 154, endPoint y: 161, distance: 629.2
click at [154, 161] on section "Customize your label Save Download Choose what to show on your downloaded label…" at bounding box center [682, 440] width 1076 height 731
drag, startPoint x: 785, startPoint y: 274, endPoint x: 164, endPoint y: 196, distance: 625.7
click at [164, 196] on section "Customize your label Save Download Choose what to show on your downloaded label…" at bounding box center [682, 440] width 1076 height 731
paste textarea "Ice Cream Mix (Cream, Milk, Sugar, Whey, Corn Syrup, Nonfat Dry Milk, Guar Gum,…"
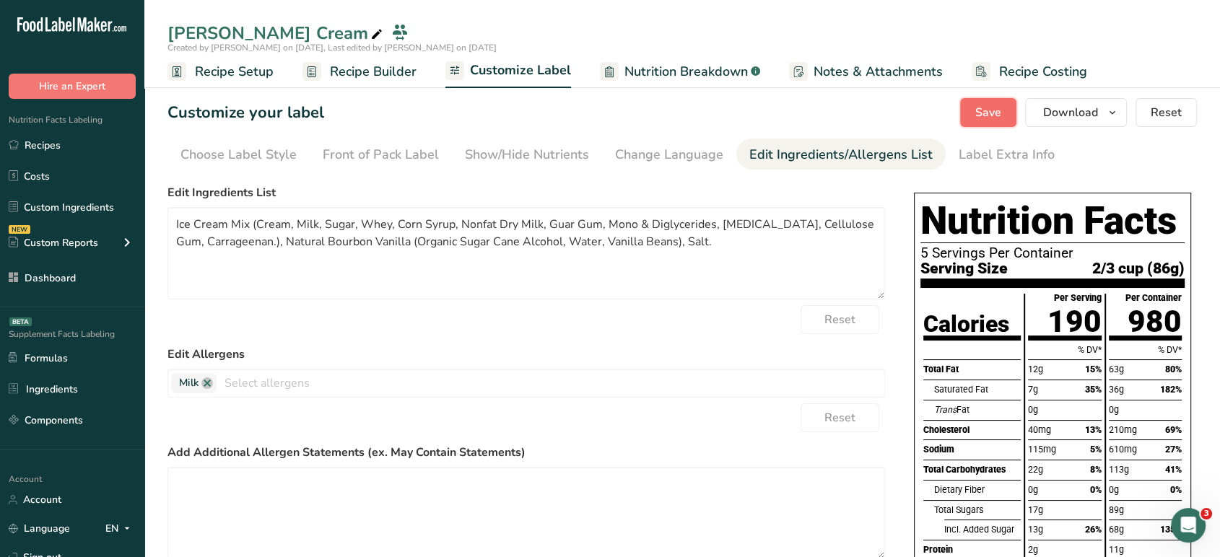
click at [975, 108] on button "Save" at bounding box center [988, 112] width 56 height 29
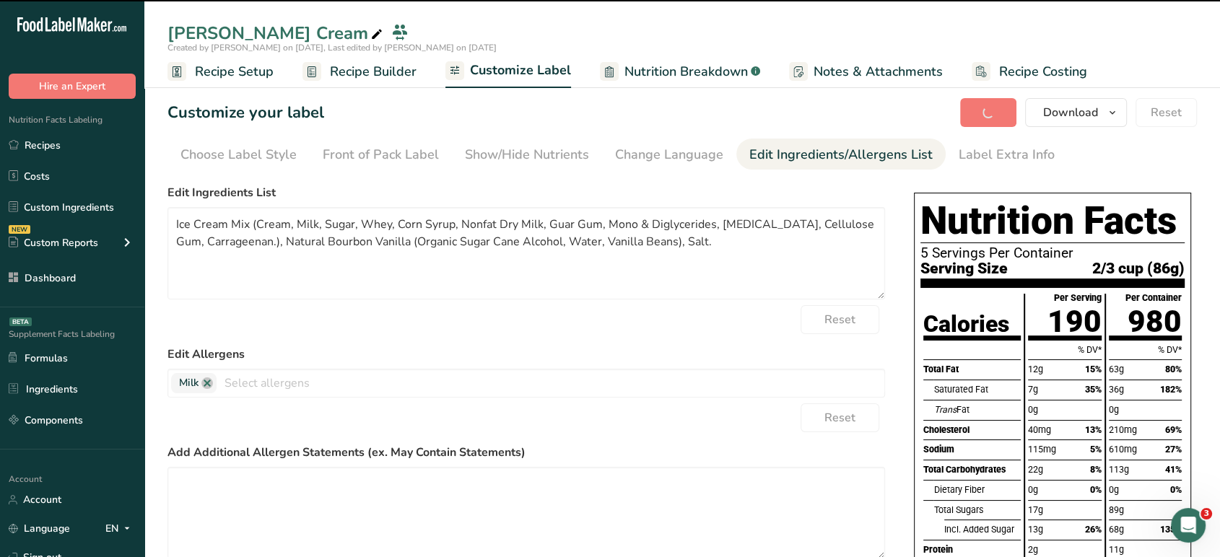
drag, startPoint x: 1231, startPoint y: 121, endPoint x: 1230, endPoint y: 349, distance: 228.8
click at [1219, 349] on html ".a-20{fill:#fff;} Hire an Expert Nutrition Facts Labeling Recipes Costs Custom …" at bounding box center [610, 403] width 1220 height 806
type textarea "Ice Cream Mix (Cream, Milk, Sugar, Whey, Corn Syrup, Nonfat Dry Milk, Guar Gum,…"
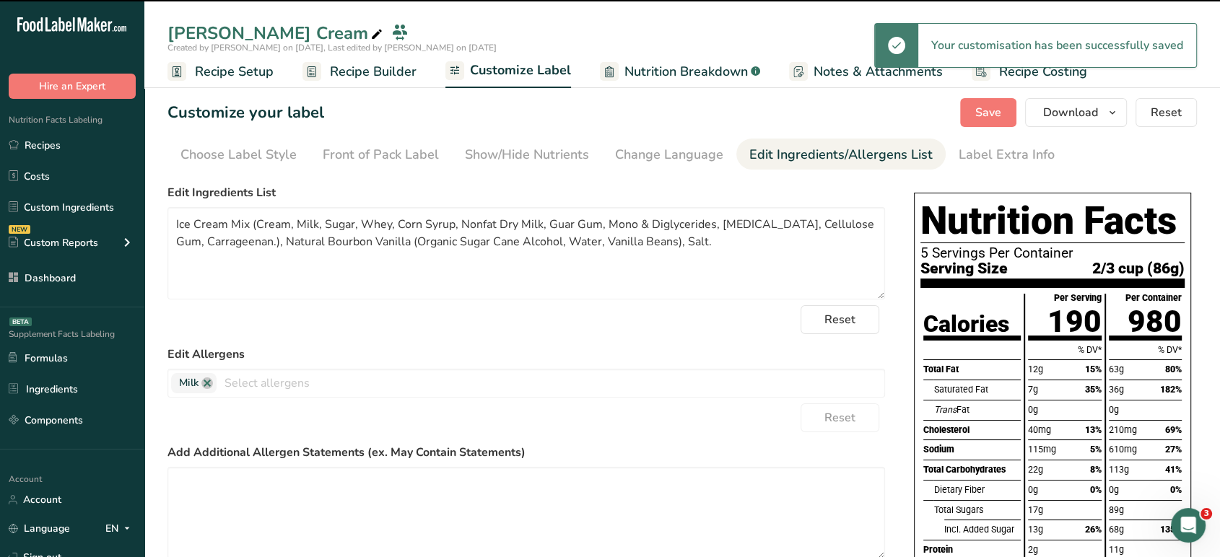
click at [873, 102] on div "Customize your label Save Download Choose what to show on your downloaded label…" at bounding box center [681, 112] width 1029 height 29
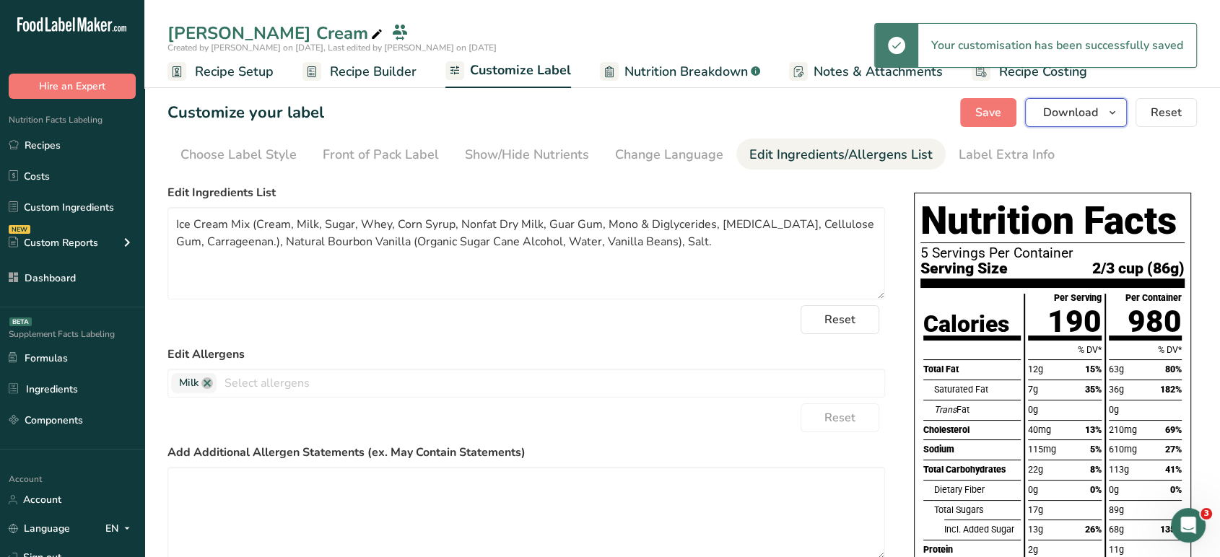
click at [1099, 123] on button "Download" at bounding box center [1076, 112] width 102 height 29
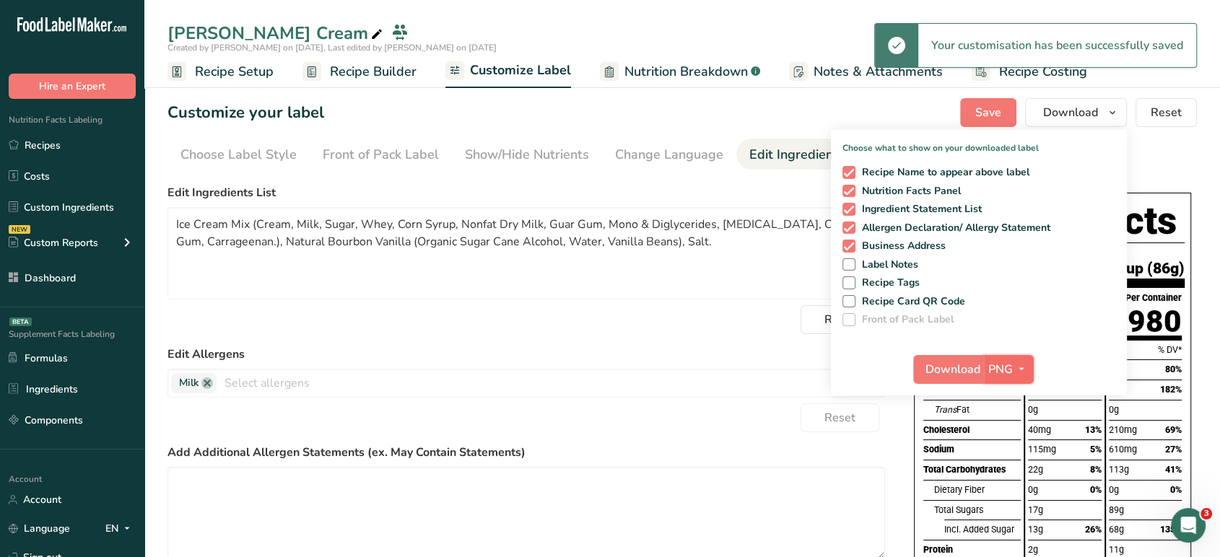
click at [1014, 356] on button "PNG" at bounding box center [1009, 369] width 50 height 29
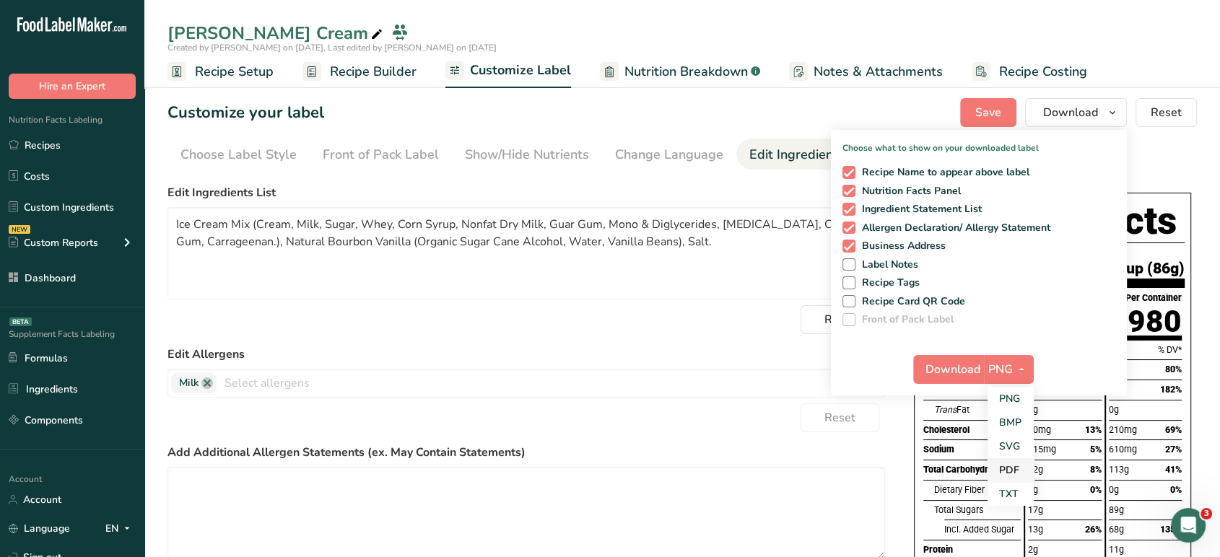
click at [1013, 466] on link "PDF" at bounding box center [1010, 470] width 46 height 24
click at [964, 363] on span "Download" at bounding box center [953, 369] width 55 height 17
click at [48, 141] on link "Recipes" at bounding box center [72, 144] width 144 height 27
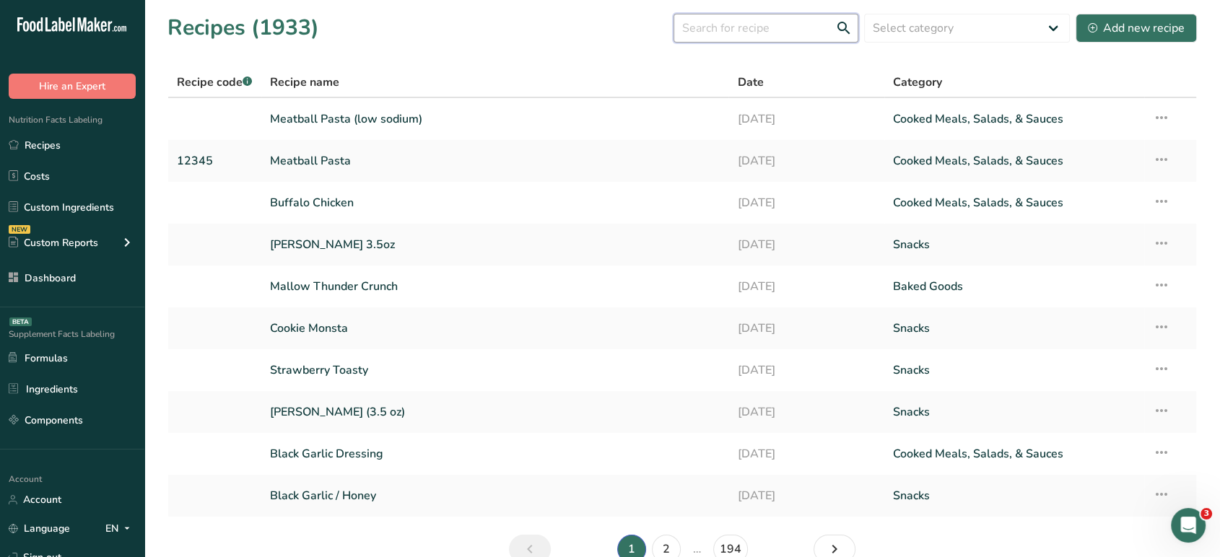
click at [725, 14] on input "text" at bounding box center [765, 28] width 185 height 29
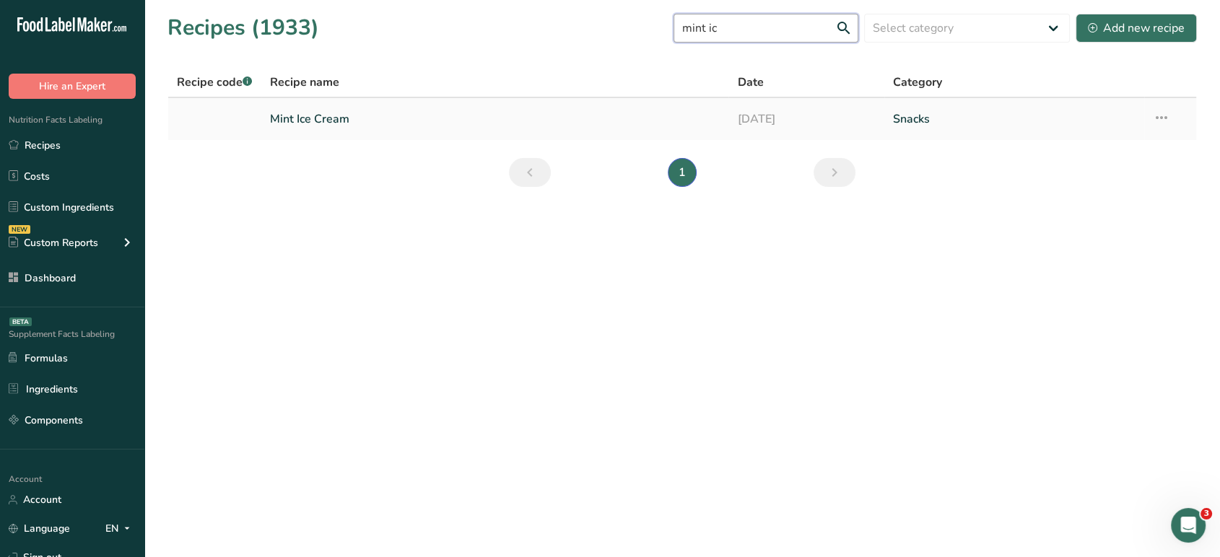
type input "mint ic"
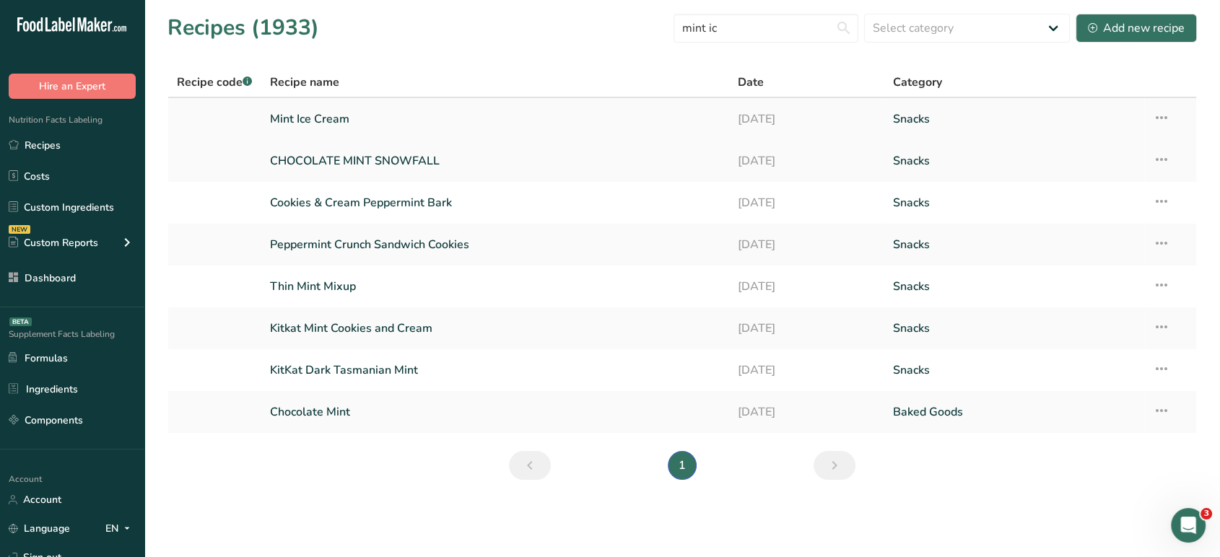
click at [335, 109] on link "Mint Ice Cream" at bounding box center [495, 119] width 450 height 30
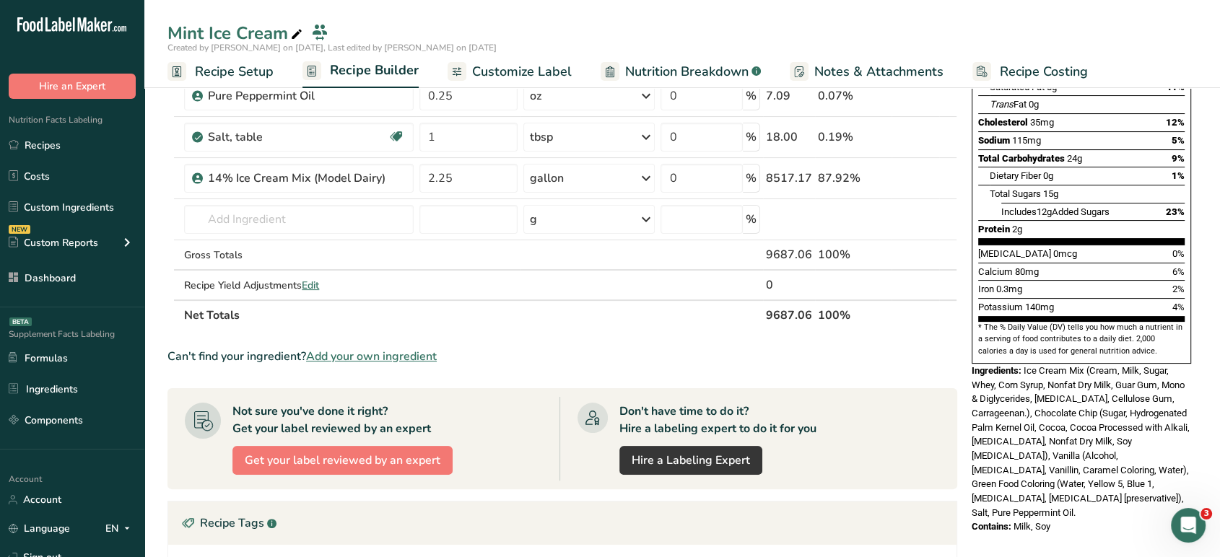
scroll to position [232, 0]
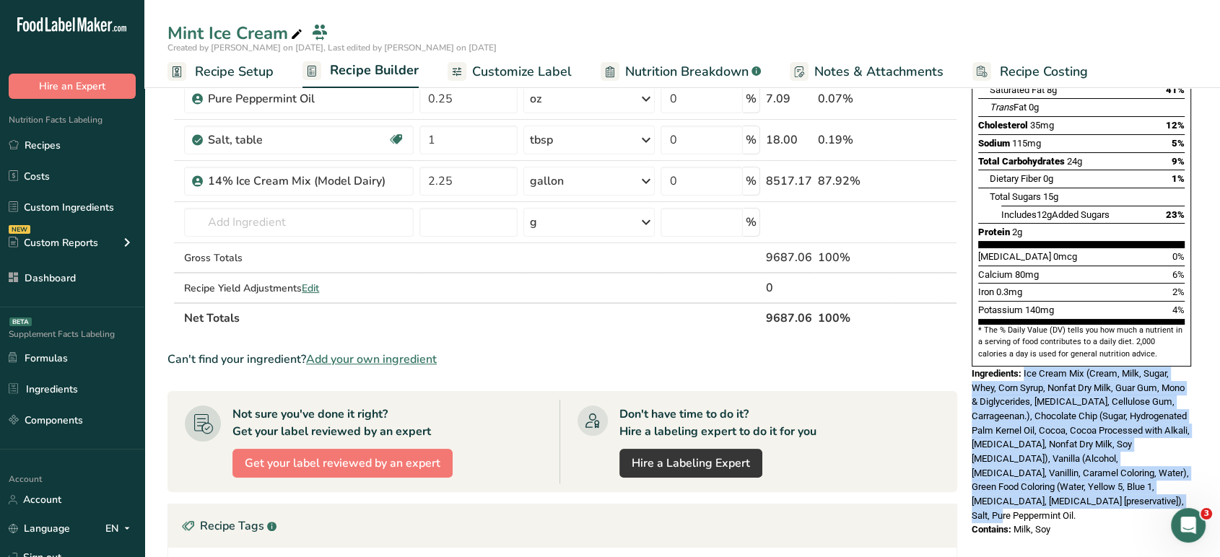
drag, startPoint x: 1024, startPoint y: 339, endPoint x: 1184, endPoint y: 467, distance: 204.4
click at [1184, 467] on div "Ingredients: Ice Cream Mix (Cream, Milk, Sugar, Whey, Corn Syrup, Nonfat Dry Mi…" at bounding box center [1081, 445] width 219 height 157
copy span "Ice Cream Mix (Cream, Milk, Sugar, Whey, Corn Syrup, Nonfat Dry Milk, Guar Gum,…"
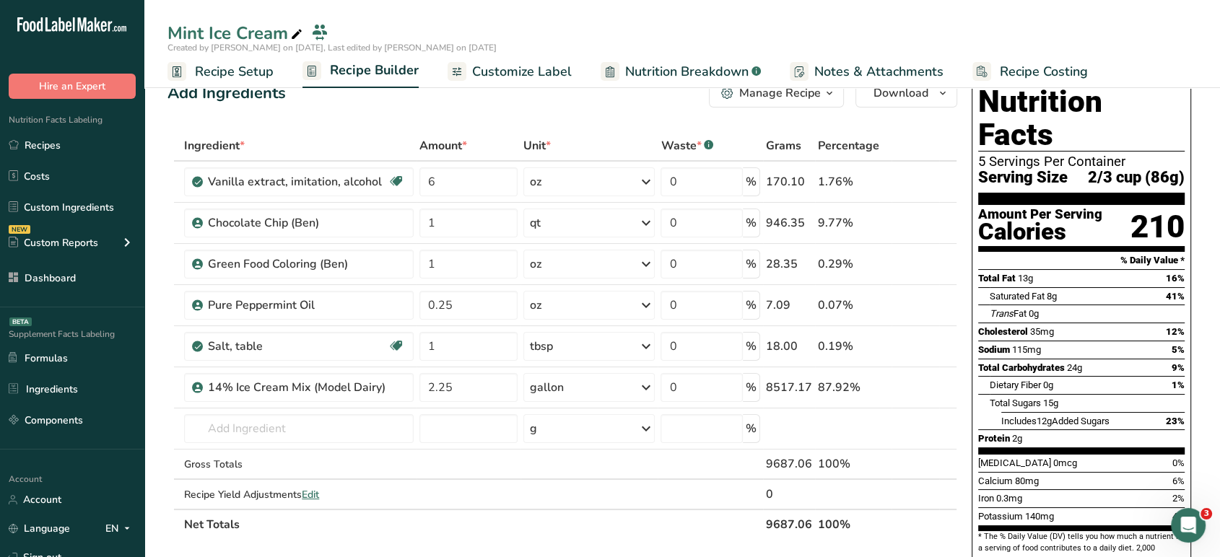
scroll to position [0, 0]
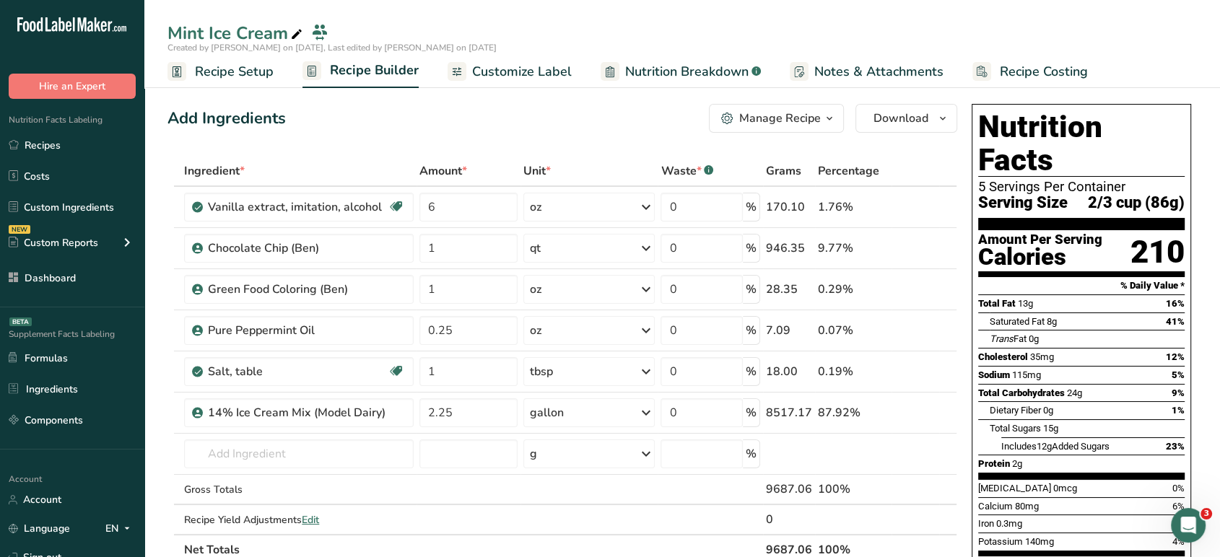
click at [510, 80] on span "Customize Label" at bounding box center [522, 71] width 100 height 19
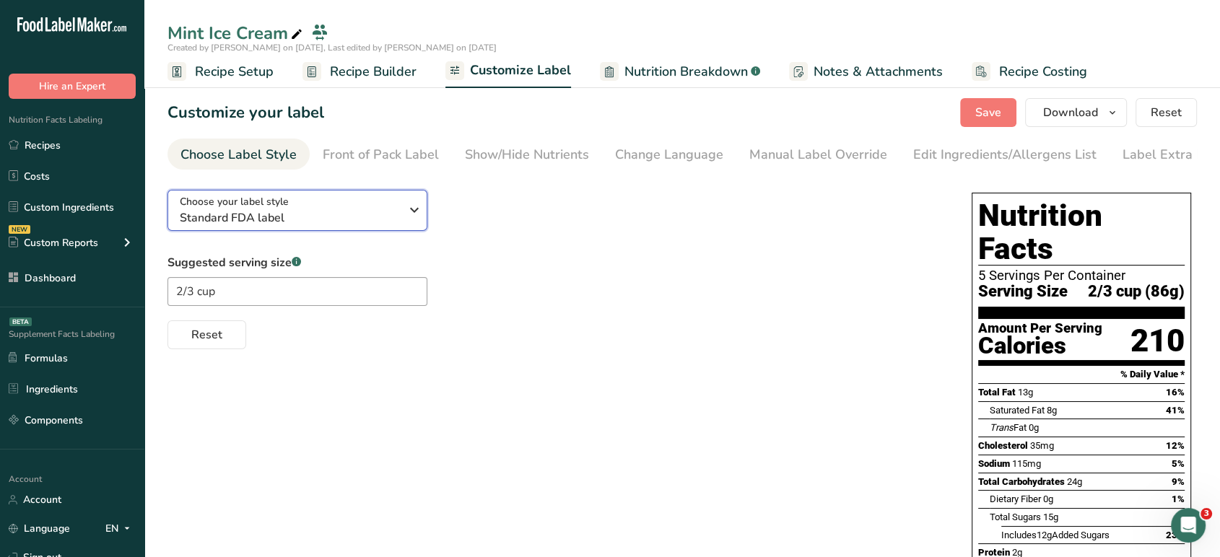
click at [307, 212] on div "Choose your label style Standard FDA label" at bounding box center [290, 210] width 220 height 32
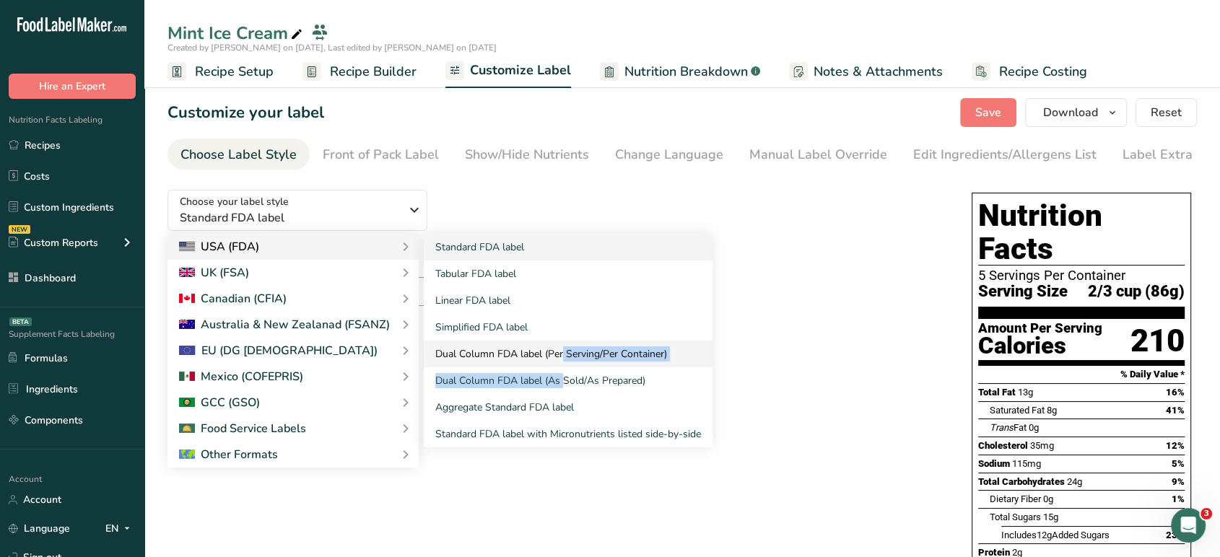
drag, startPoint x: 520, startPoint y: 371, endPoint x: 522, endPoint y: 354, distance: 16.7
click at [522, 354] on div "Standard FDA label Tabular FDA label Linear FDA label Simplified FDA label Dual…" at bounding box center [568, 341] width 289 height 214
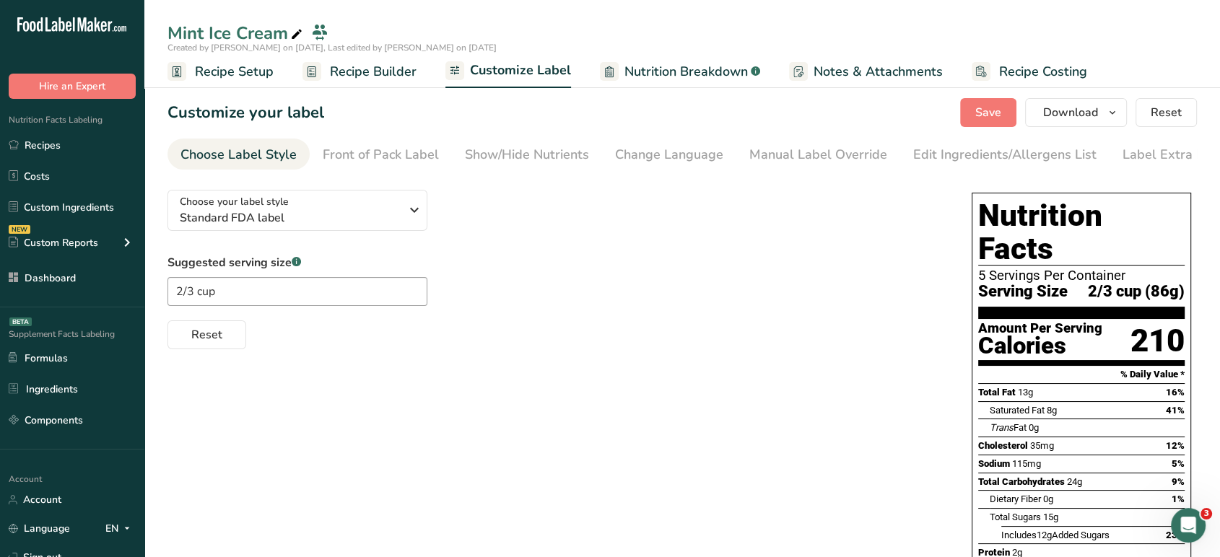
click at [522, 354] on div "Choose your label style Standard FDA label USA (FDA) Standard FDA label Tabular…" at bounding box center [681, 525] width 1029 height 694
drag, startPoint x: 918, startPoint y: 160, endPoint x: 902, endPoint y: 172, distance: 20.2
click at [902, 170] on nav "Choose Label Style Front of Pack Label Show/Hide Nutrients Change Language Manu…" at bounding box center [681, 154] width 1029 height 31
click at [326, 206] on div "Choose your label style Standard FDA label" at bounding box center [290, 210] width 220 height 32
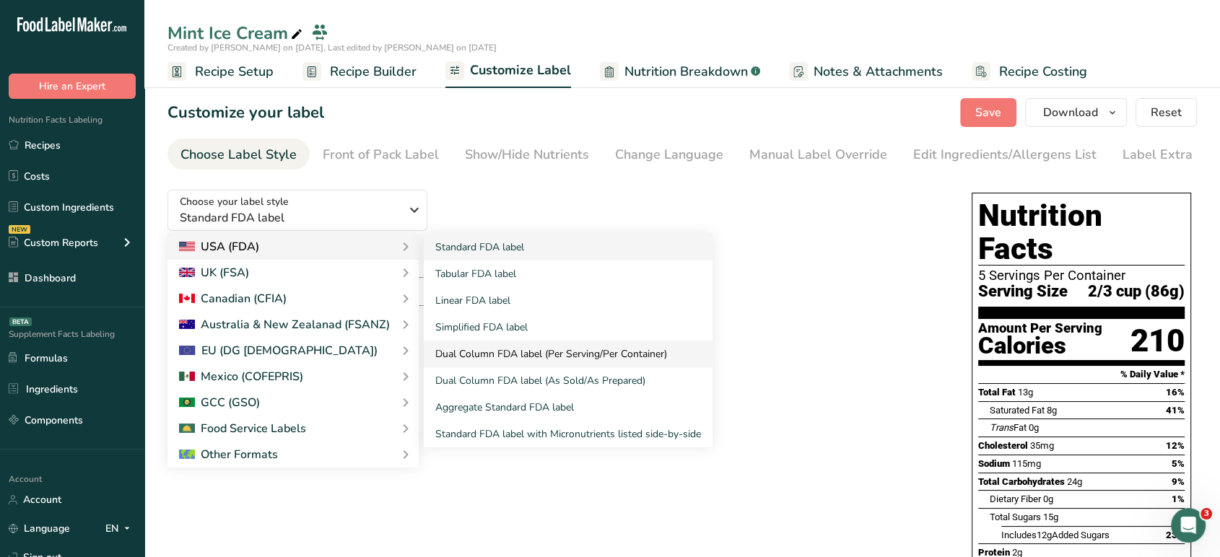
click at [514, 359] on link "Dual Column FDA label (Per Serving/Per Container)" at bounding box center [568, 354] width 289 height 27
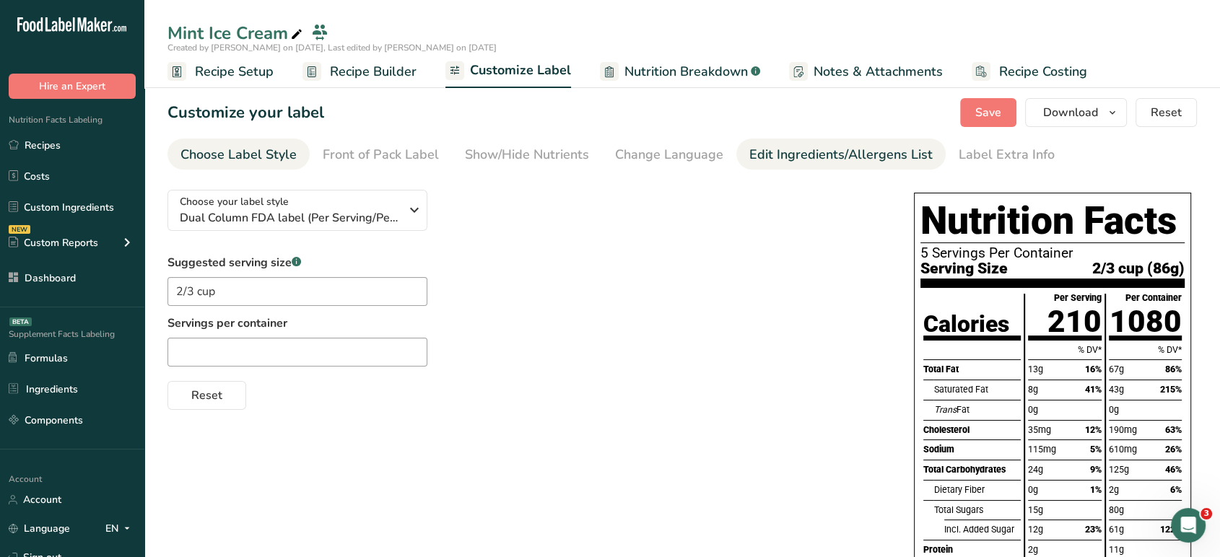
click at [889, 156] on div "Edit Ingredients/Allergens List" at bounding box center [840, 154] width 183 height 19
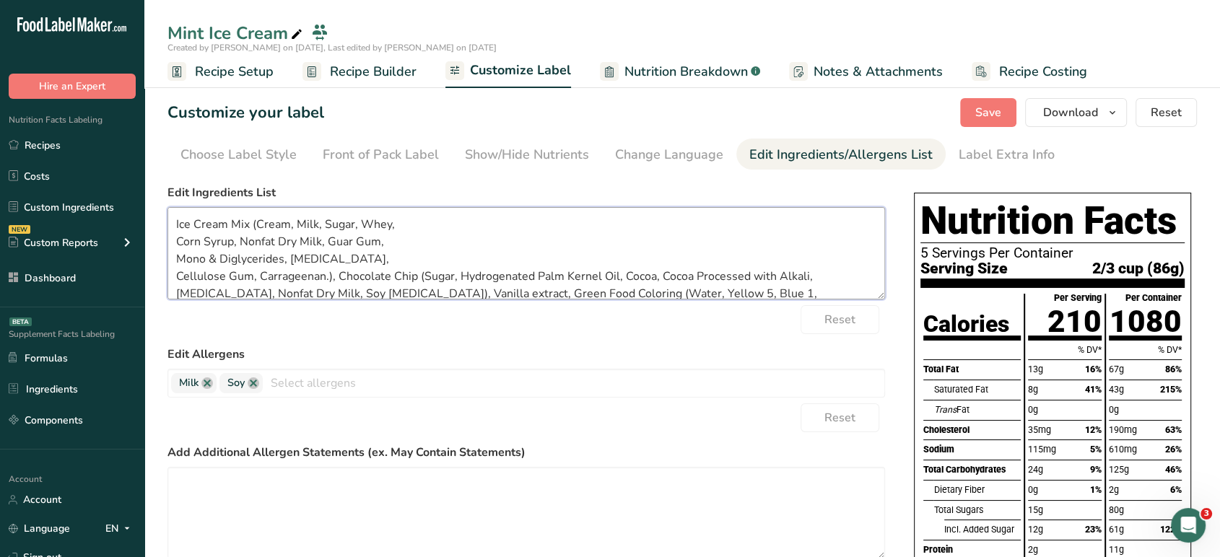
scroll to position [29, 0]
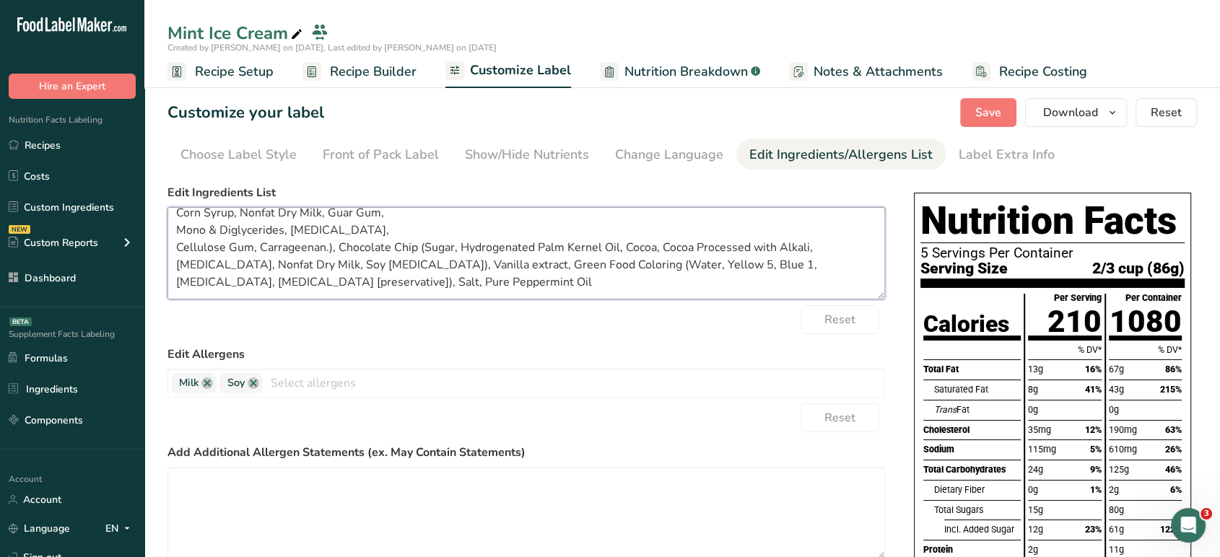
drag, startPoint x: 174, startPoint y: 223, endPoint x: 710, endPoint y: 362, distance: 553.4
click at [710, 362] on form "Edit Ingredients List Ice Cream Mix (Cream, Milk, Sugar, Whey, Corn Syrup, Nonf…" at bounding box center [526, 414] width 718 height 461
paste textarea "Corn Syrup, Nonfat Dry Milk, Guar Gum, Mono & Diglycerides, [MEDICAL_DATA], Cel…"
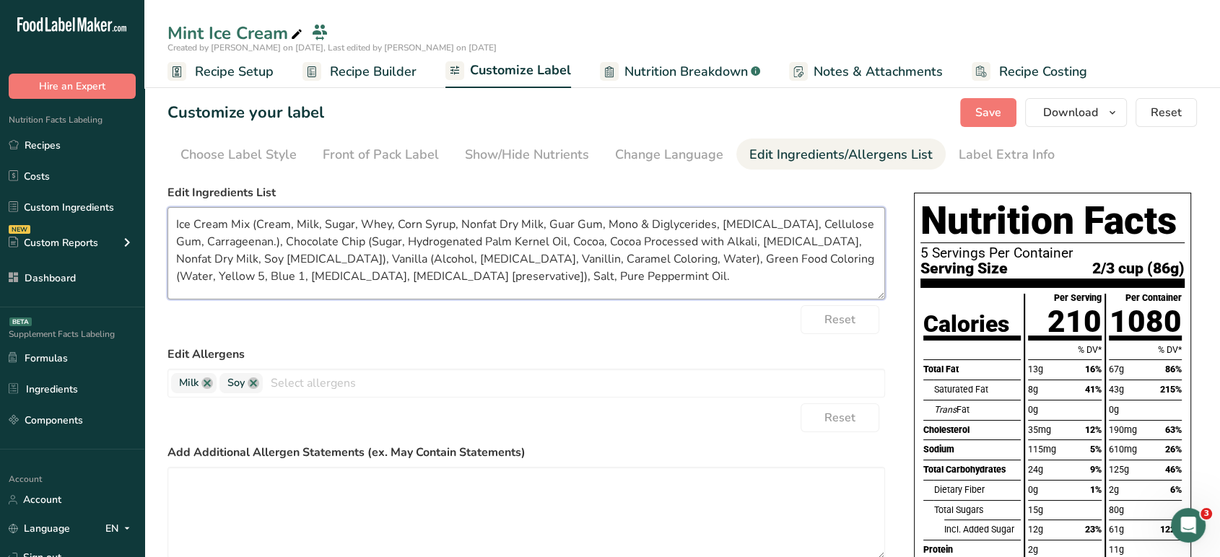
scroll to position [0, 0]
type textarea "Ice Cream Mix (Cream, Milk, Sugar, Whey, Corn Syrup, Nonfat Dry Milk, Guar Gum,…"
click at [975, 126] on button "Save" at bounding box center [988, 112] width 56 height 29
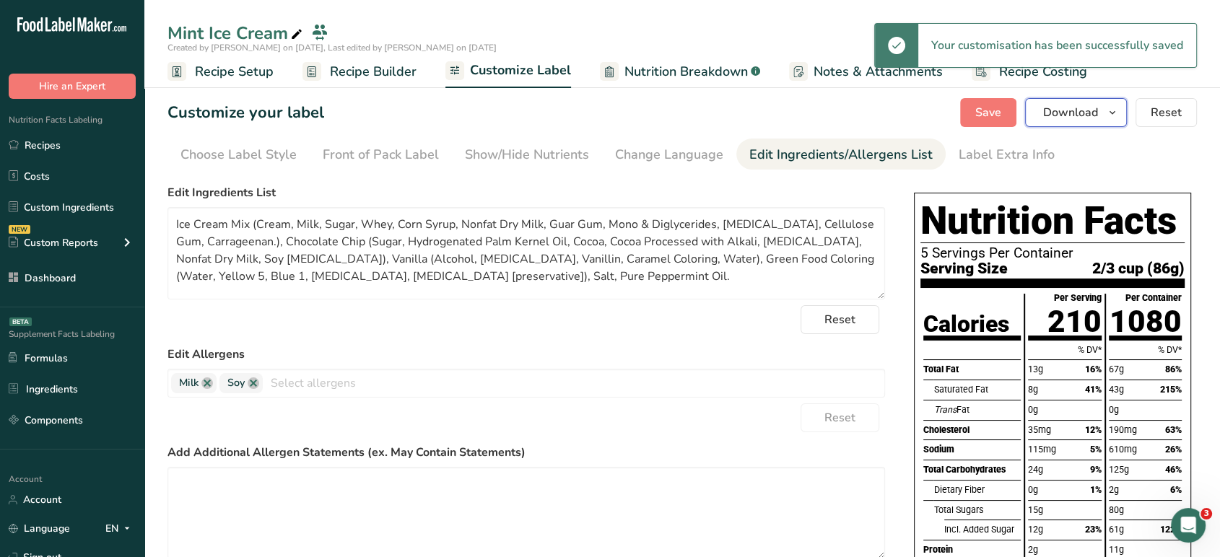
click at [1091, 103] on button "Download" at bounding box center [1076, 112] width 102 height 29
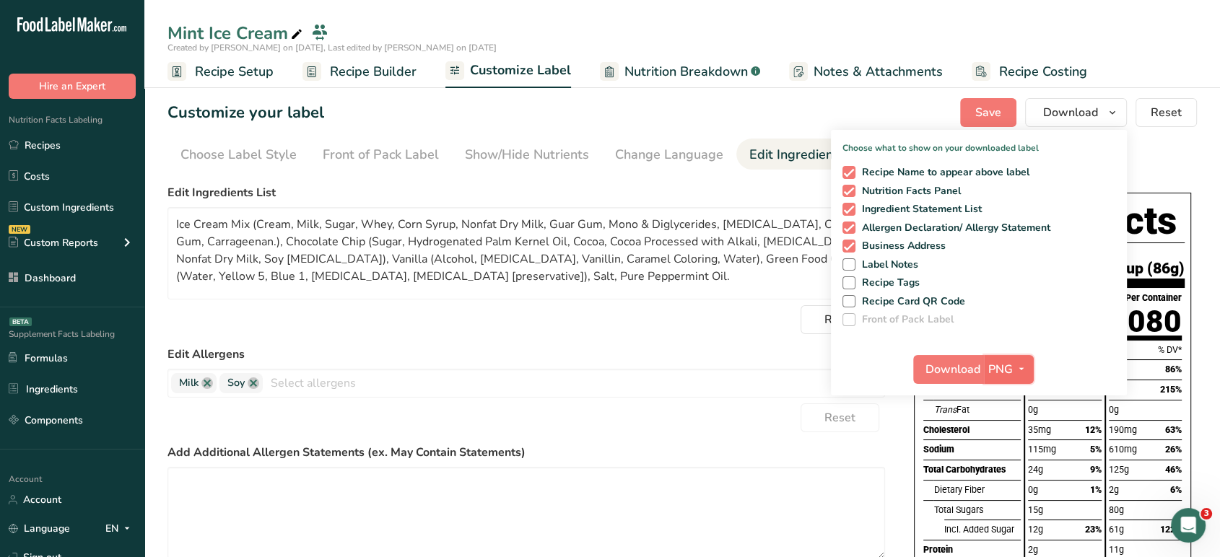
click at [1013, 370] on span "button" at bounding box center [1021, 369] width 17 height 17
click at [1013, 459] on link "PDF" at bounding box center [1010, 470] width 46 height 24
click at [959, 380] on button "Download" at bounding box center [949, 369] width 71 height 29
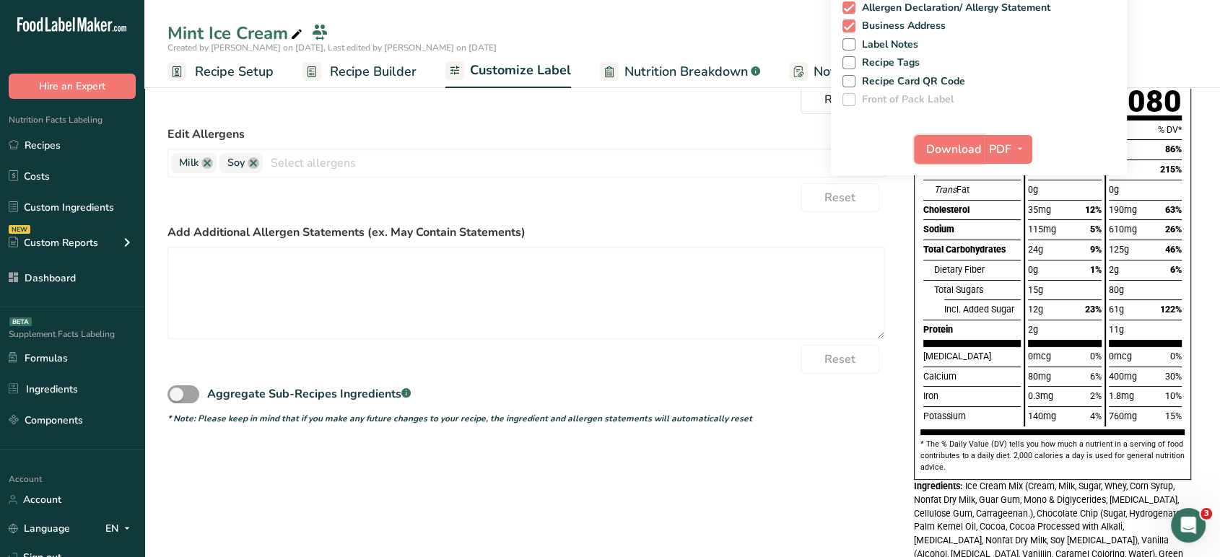
scroll to position [225, 0]
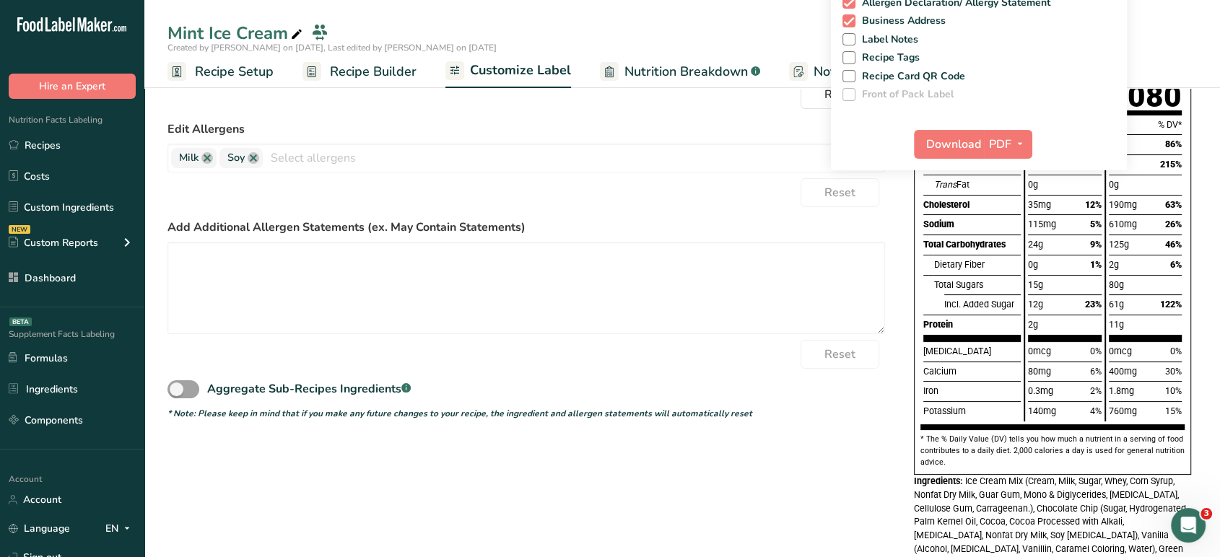
click at [836, 398] on div "Aggregate Sub-Recipes Ingredients .a-a{fill:#347362;}.b-a{fill:#fff;}" at bounding box center [526, 385] width 718 height 32
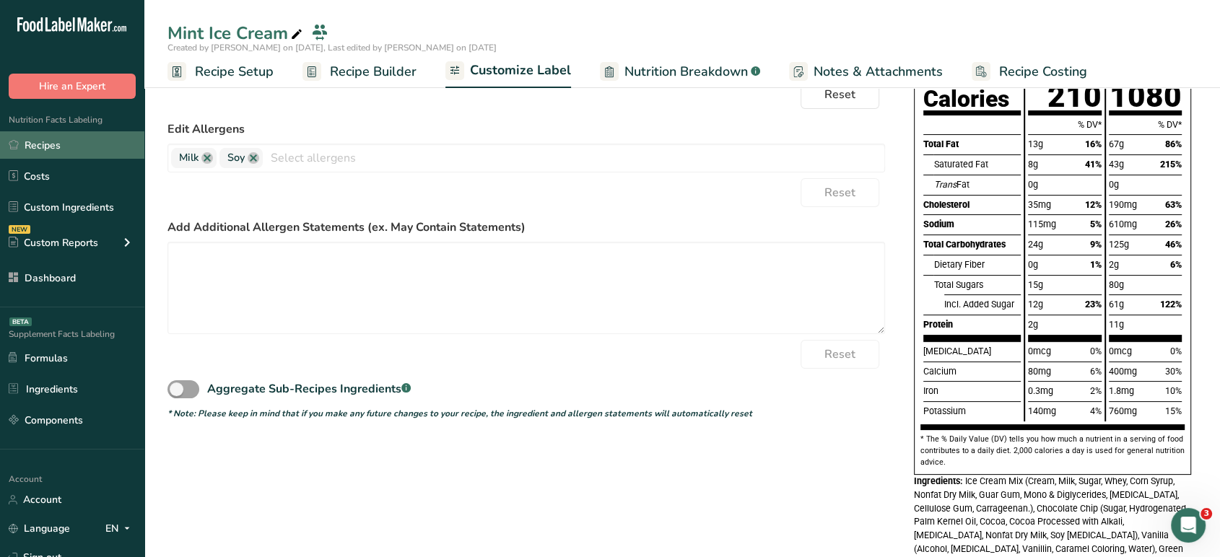
click at [69, 139] on link "Recipes" at bounding box center [72, 144] width 144 height 27
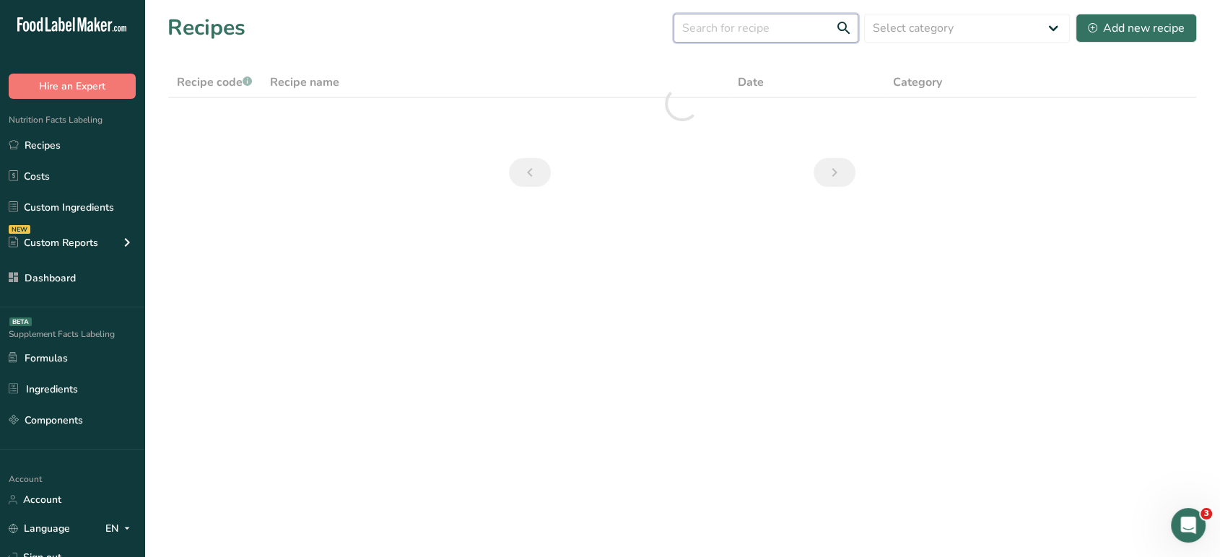
click at [768, 27] on input "text" at bounding box center [765, 28] width 185 height 29
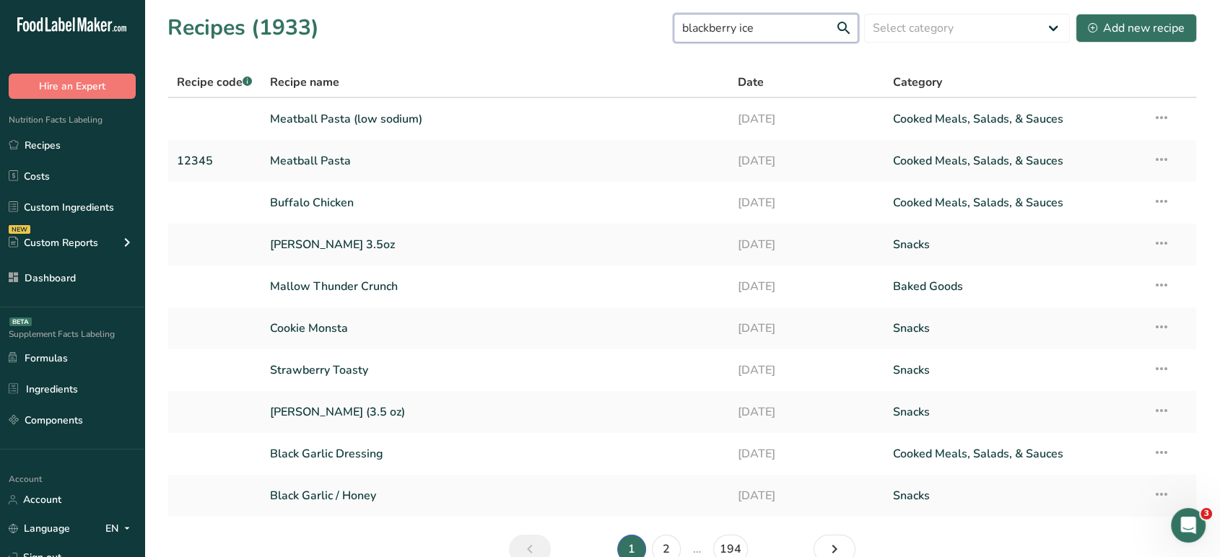
type input "blackberry ice"
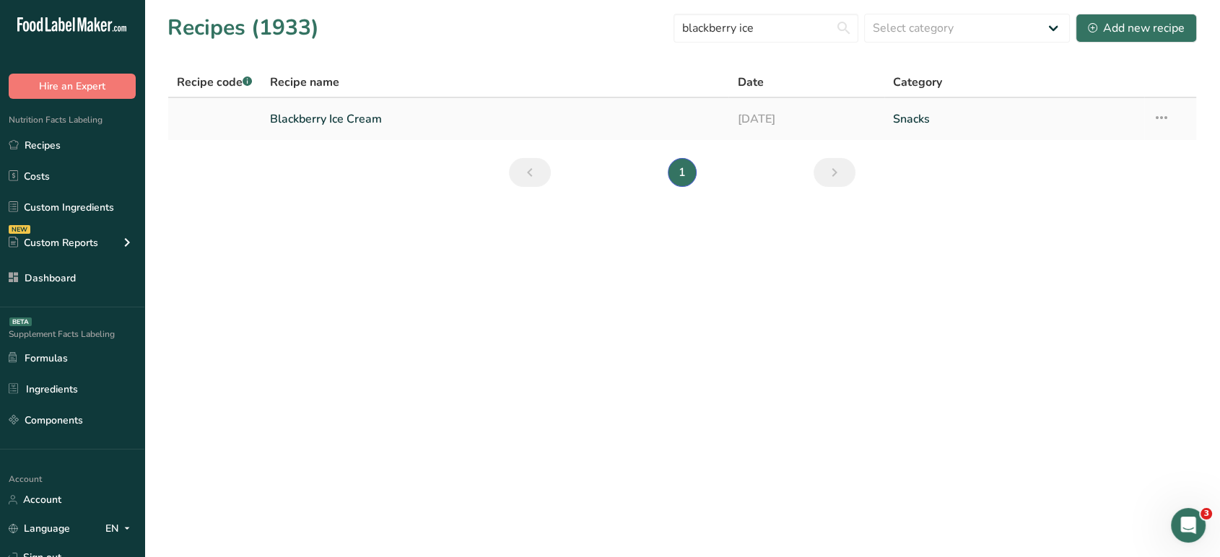
click at [767, 110] on link "[DATE]" at bounding box center [806, 119] width 139 height 30
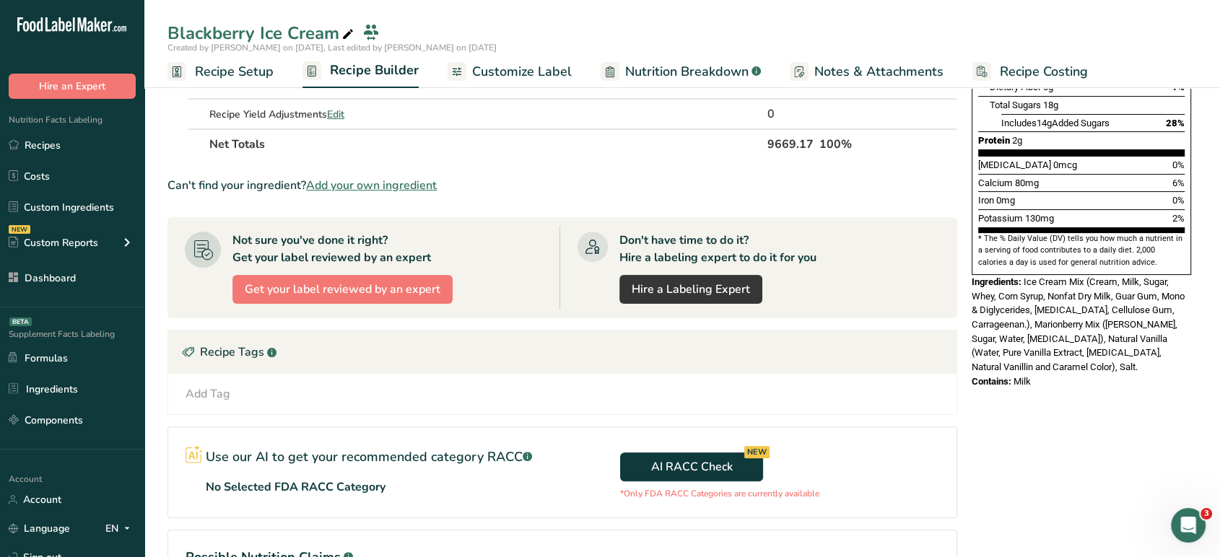
scroll to position [322, 0]
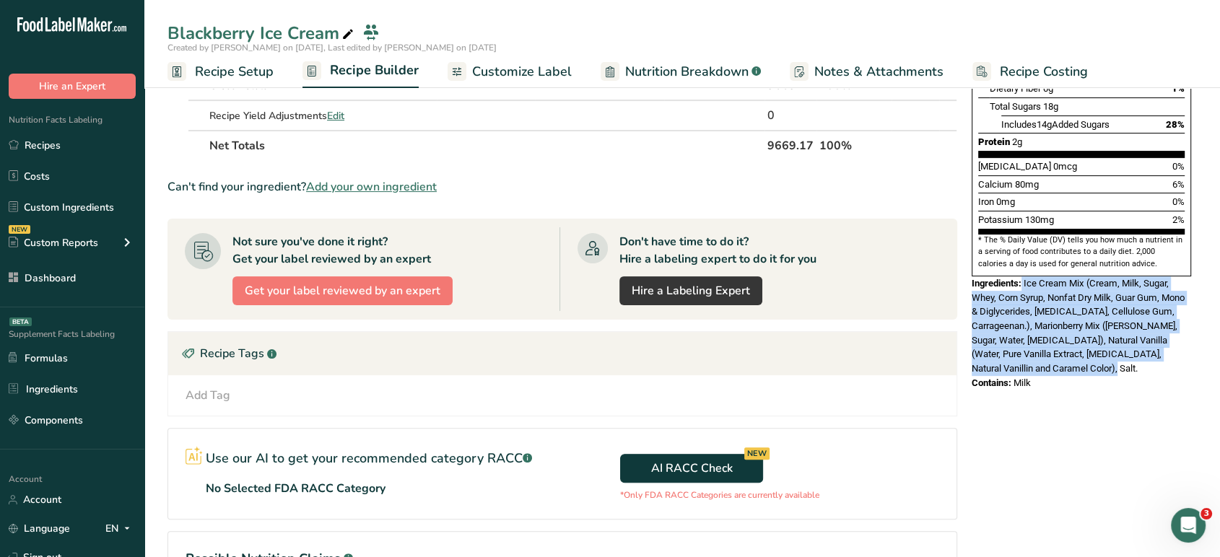
drag, startPoint x: 1022, startPoint y: 250, endPoint x: 1175, endPoint y: 339, distance: 176.9
click at [1175, 339] on div "Ingredients: Ice Cream Mix (Cream, Milk, Sugar, Whey, Corn Syrup, Nonfat Dry Mi…" at bounding box center [1081, 326] width 219 height 100
copy div "Ice Cream Mix (Cream, Milk, Sugar, Whey, Corn Syrup, Nonfat Dry Milk, Guar Gum,…"
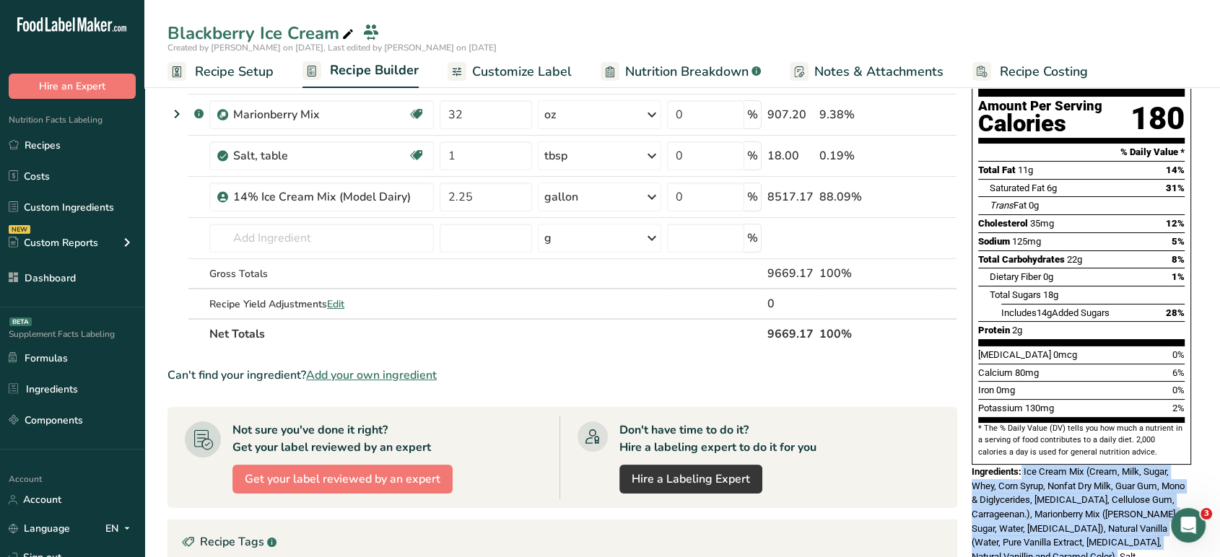
scroll to position [0, 0]
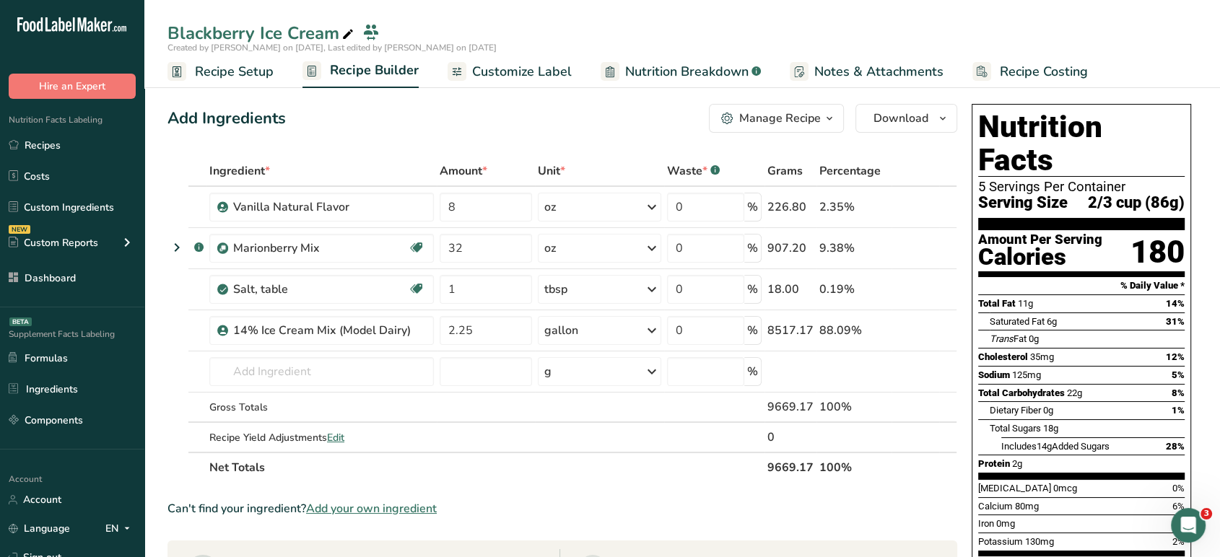
click at [509, 64] on span "Customize Label" at bounding box center [522, 71] width 100 height 19
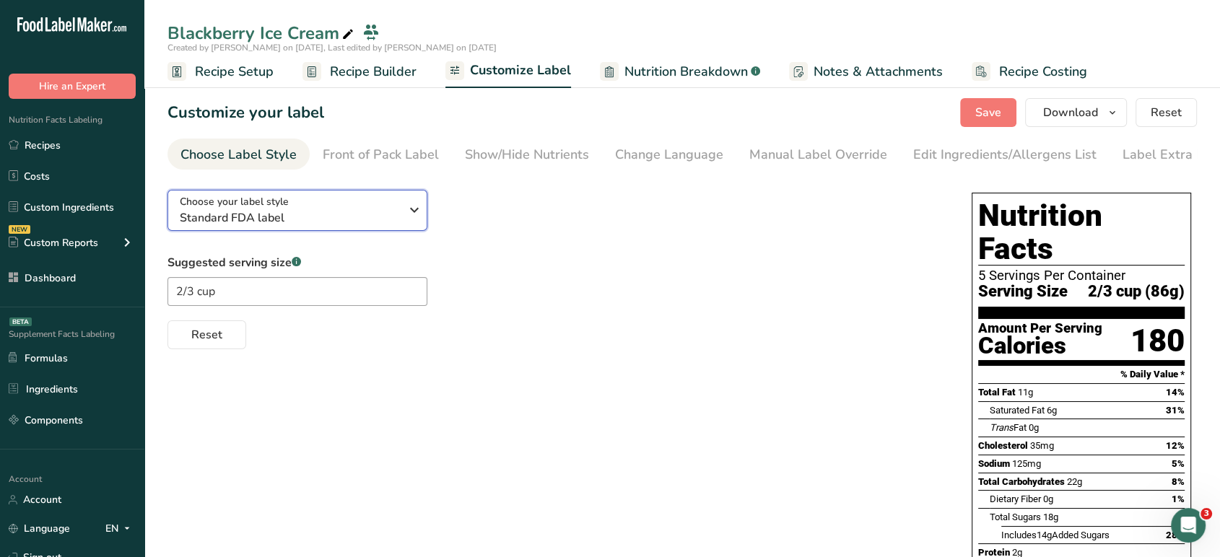
click at [314, 206] on div "Choose your label style Standard FDA label" at bounding box center [290, 210] width 220 height 32
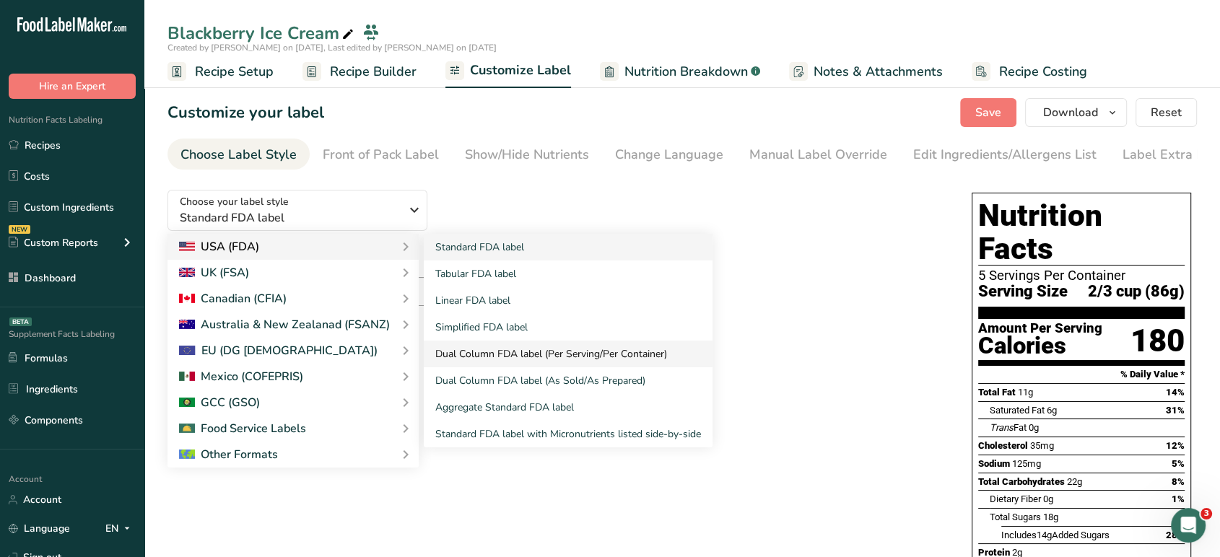
click at [554, 362] on link "Dual Column FDA label (Per Serving/Per Container)" at bounding box center [568, 354] width 289 height 27
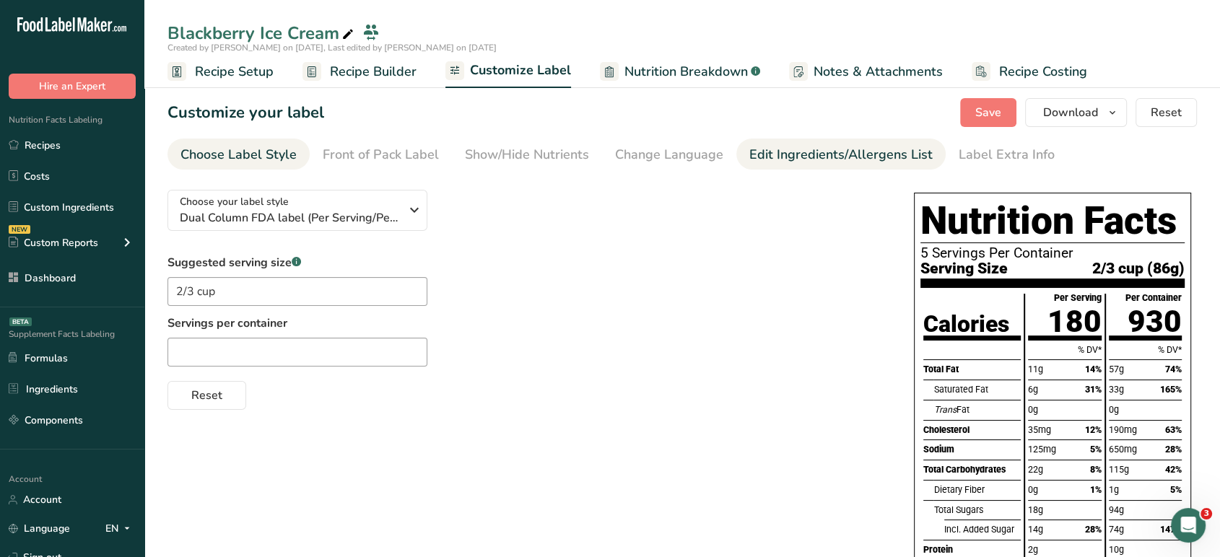
click at [829, 160] on div "Edit Ingredients/Allergens List" at bounding box center [840, 154] width 183 height 19
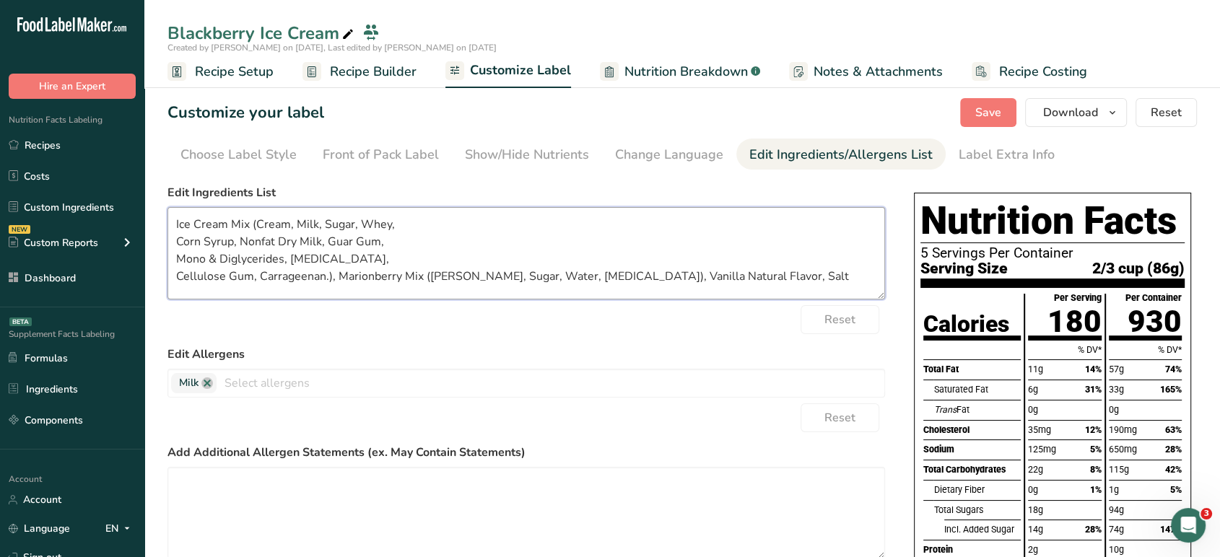
drag, startPoint x: 173, startPoint y: 226, endPoint x: 933, endPoint y: 293, distance: 763.1
click at [933, 293] on div "Choose your label style Dual Column FDA label (Per Serving/Per Container) USA (…" at bounding box center [681, 480] width 1029 height 604
paste textarea "Ice Cream Mix (Cream, Milk, Sugar, Whey, Corn Syrup, Nonfat Dry Milk, Guar Gum,…"
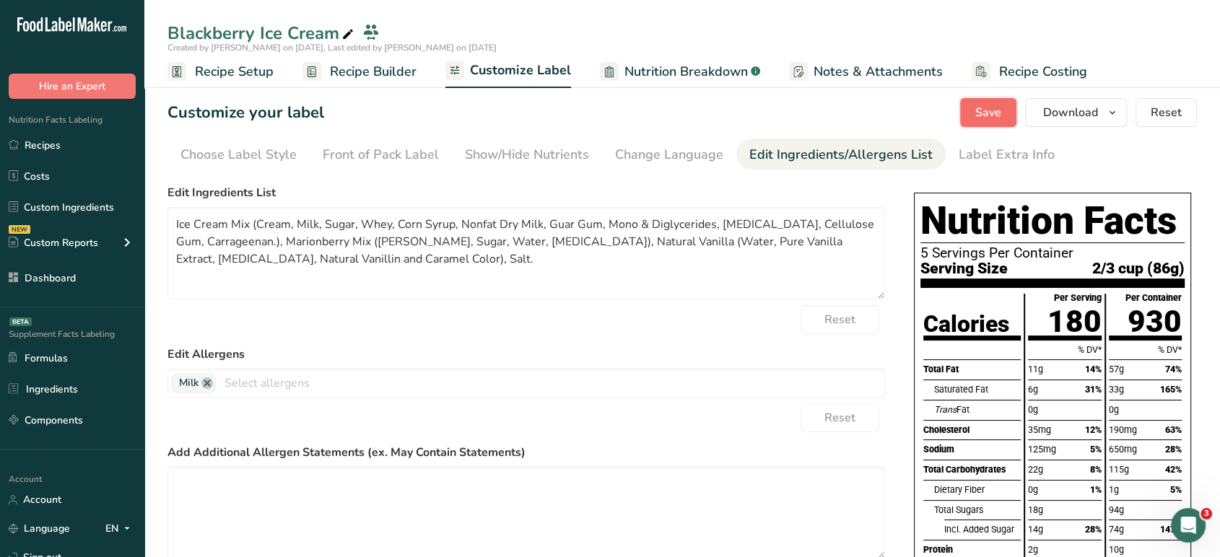
click at [1006, 119] on button "Save" at bounding box center [988, 112] width 56 height 29
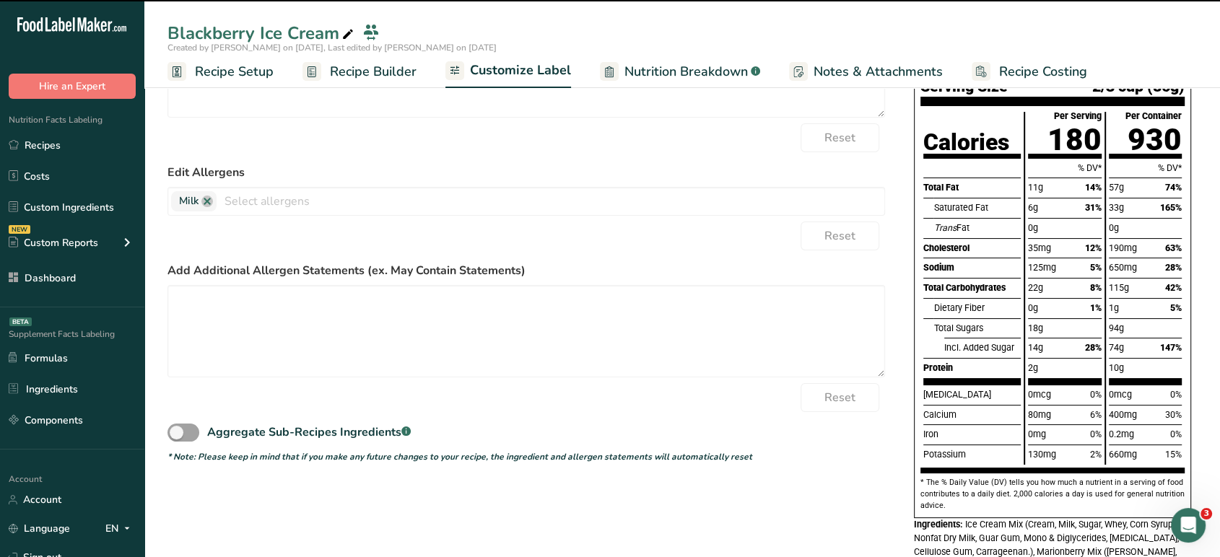
scroll to position [246, 0]
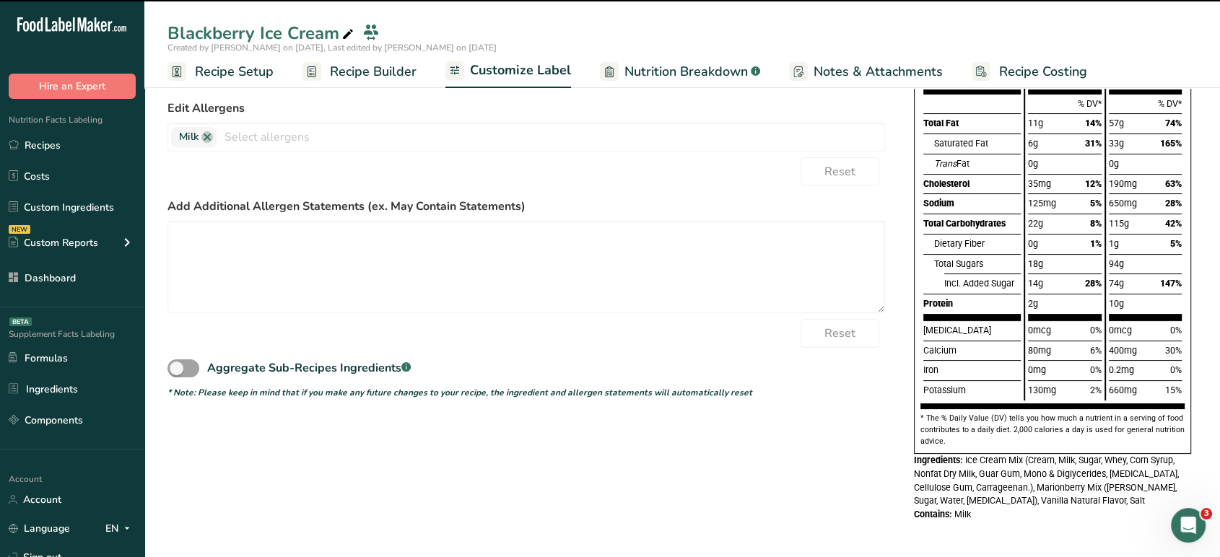
type textarea "Ice Cream Mix (Cream, Milk, Sugar, Whey, Corn Syrup, Nonfat Dry Milk, Guar Gum,…"
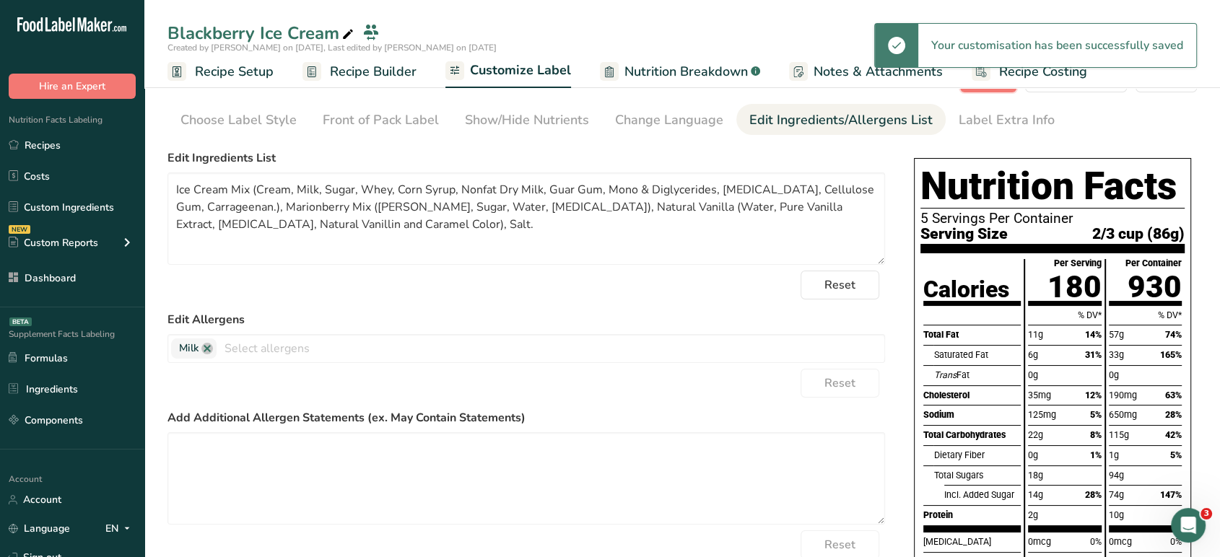
scroll to position [0, 0]
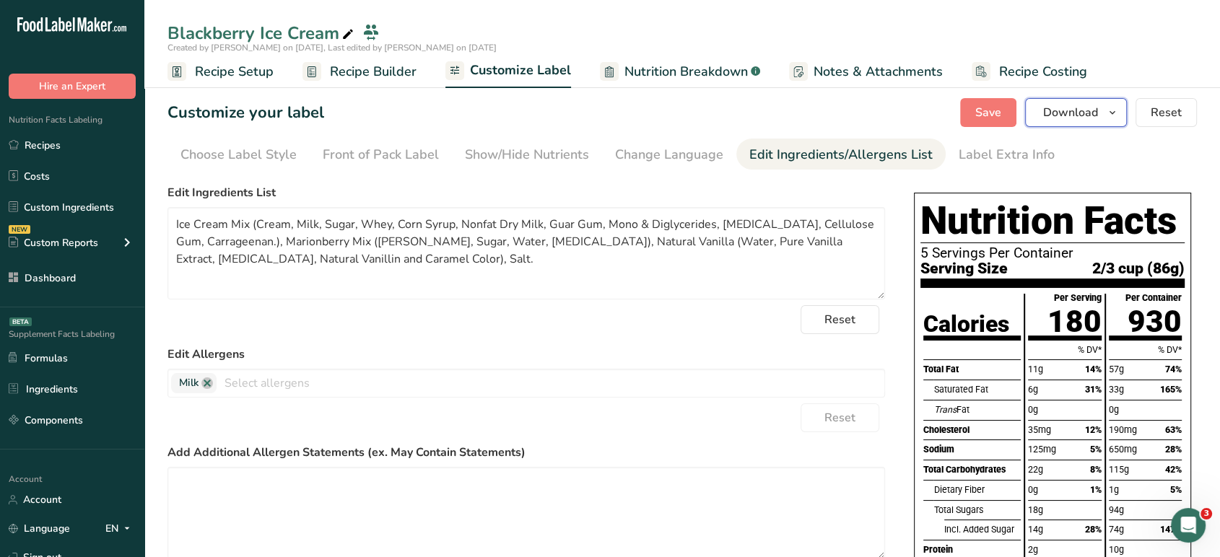
click at [1091, 110] on span "Download" at bounding box center [1070, 112] width 55 height 17
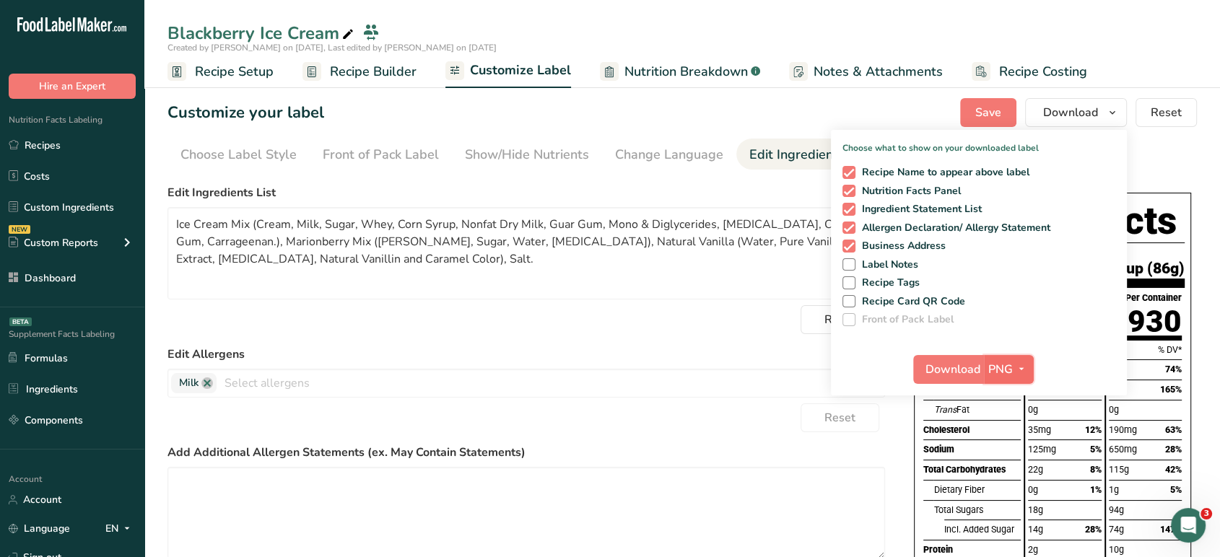
click at [1013, 366] on span "button" at bounding box center [1021, 369] width 17 height 17
click at [1011, 477] on link "PDF" at bounding box center [1010, 470] width 46 height 24
click at [954, 362] on span "Download" at bounding box center [953, 369] width 55 height 17
click at [96, 144] on link "Recipes" at bounding box center [72, 144] width 144 height 27
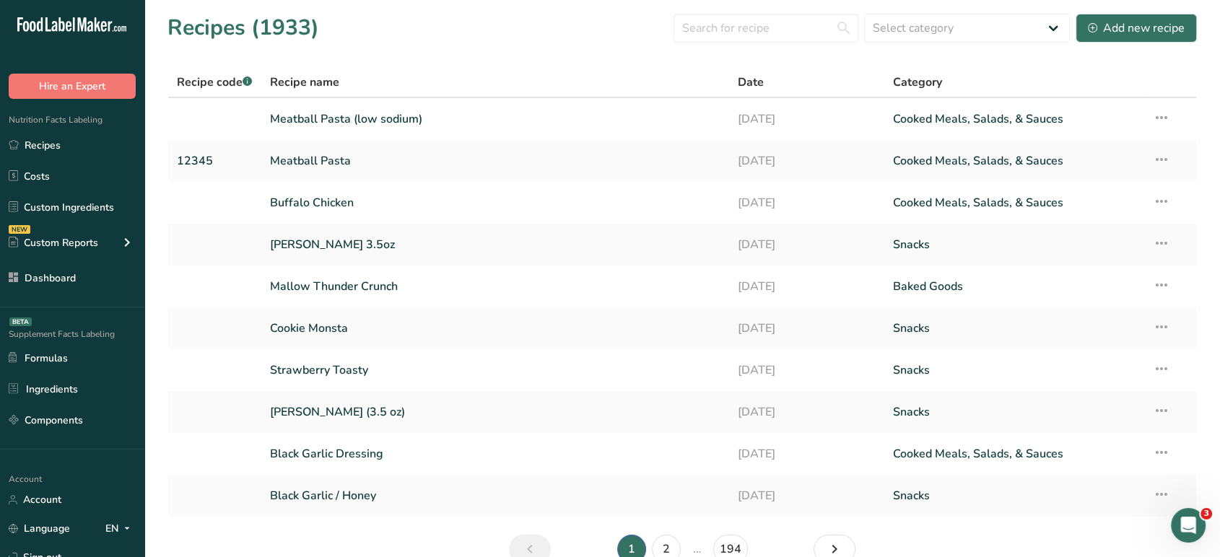
click at [556, 107] on link "Meatball Pasta (low sodium)" at bounding box center [495, 119] width 450 height 30
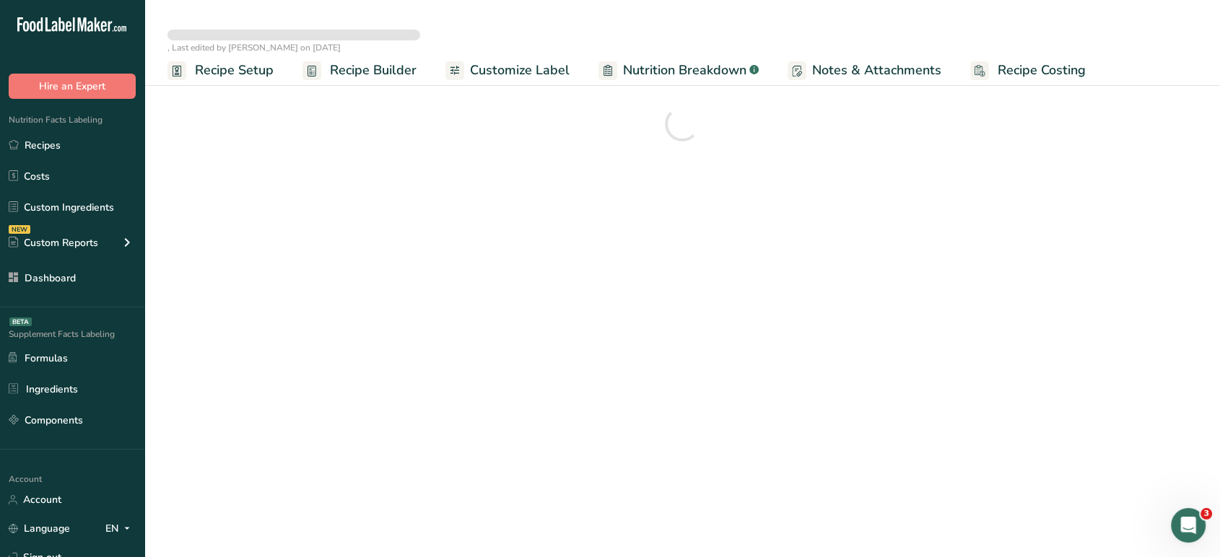
drag, startPoint x: 556, startPoint y: 107, endPoint x: 330, endPoint y: 206, distance: 246.9
click at [330, 206] on main ", Last edited by Aya Jamal on 2025-08-20 Recipe Setup Recipe Builder Customize …" at bounding box center [610, 278] width 1220 height 557
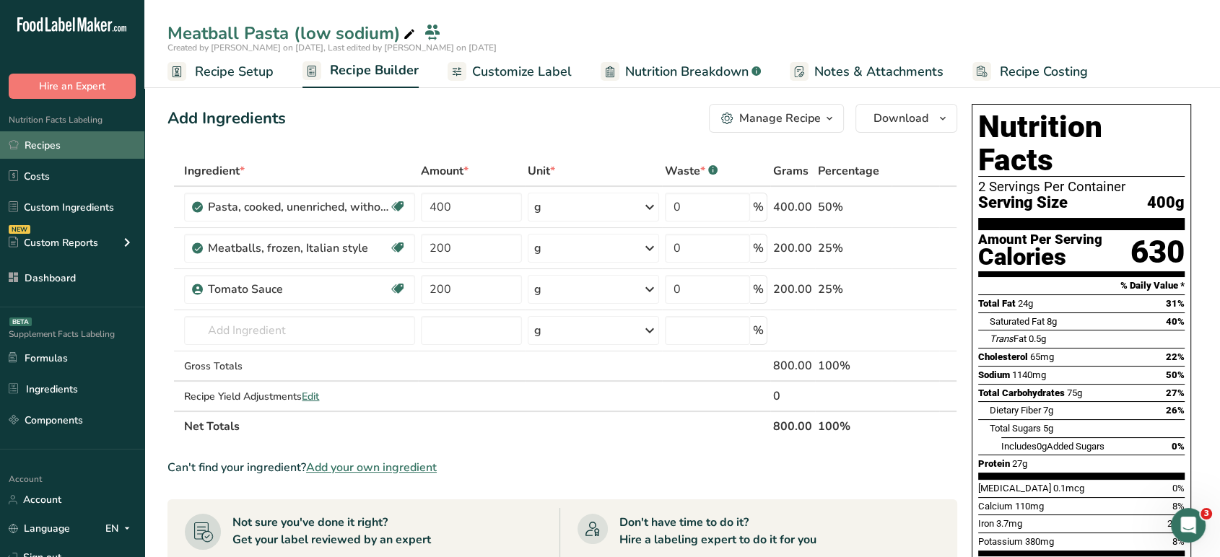
click at [73, 140] on link "Recipes" at bounding box center [72, 144] width 144 height 27
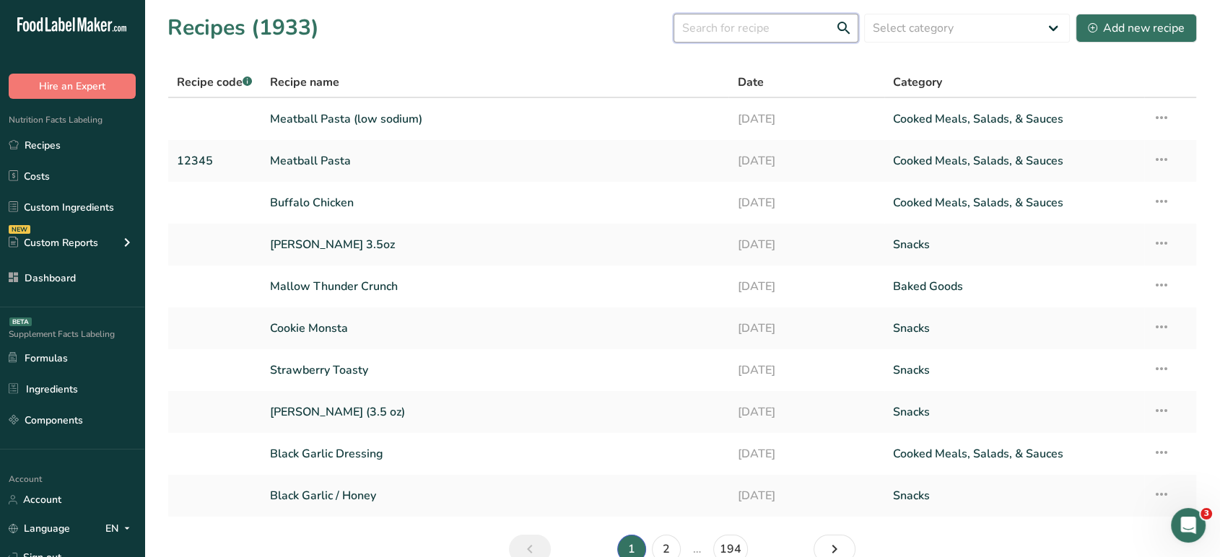
click at [751, 34] on input "text" at bounding box center [765, 28] width 185 height 29
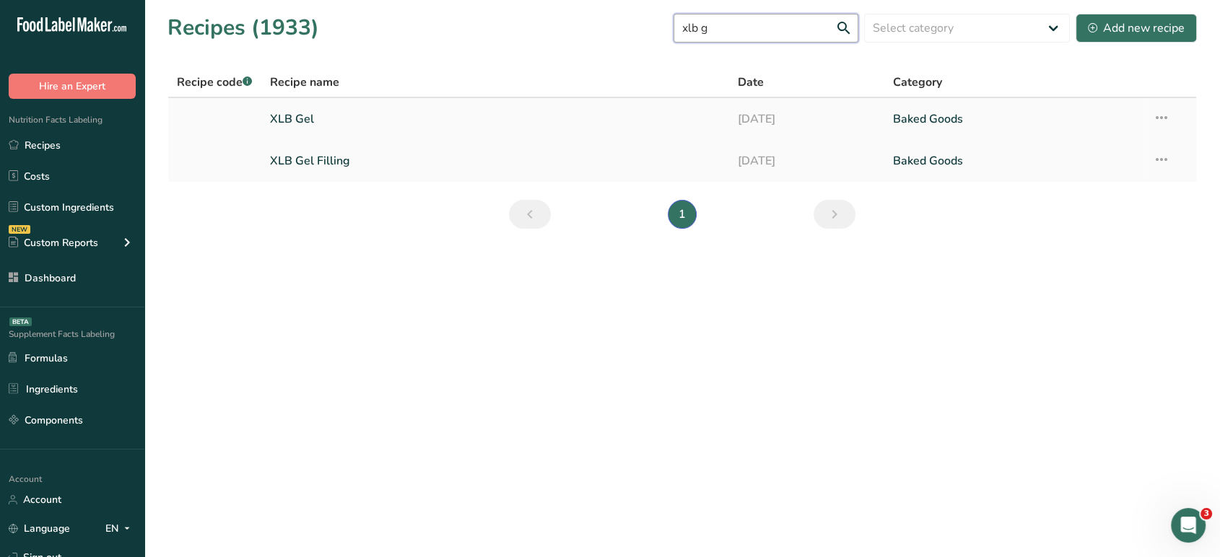
type input "xlb g"
click at [295, 120] on link "XLB Gel" at bounding box center [495, 119] width 450 height 30
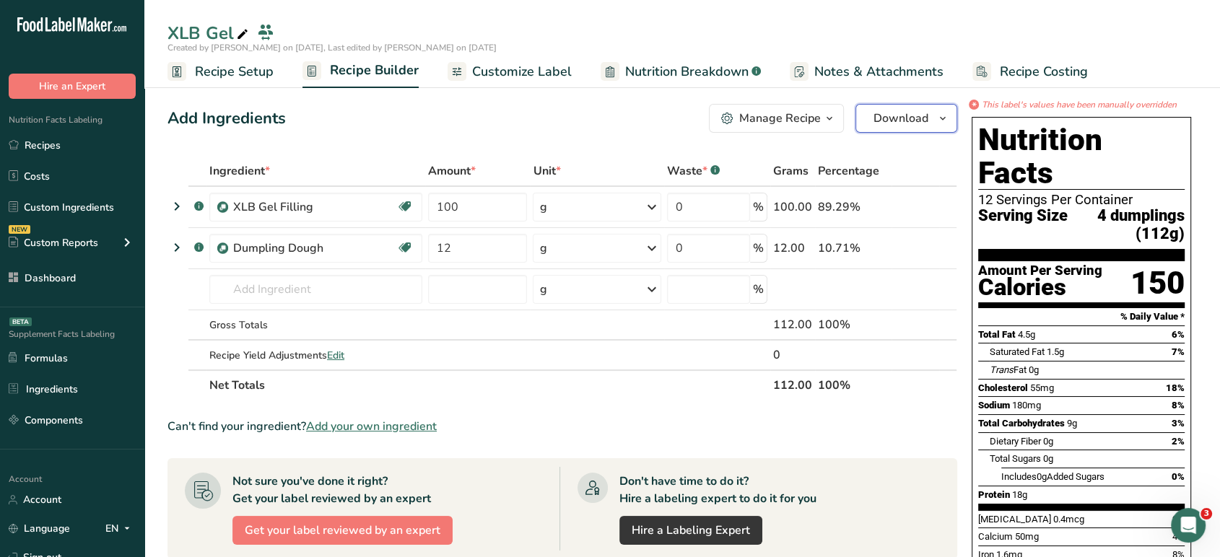
click at [901, 120] on span "Download" at bounding box center [900, 118] width 55 height 17
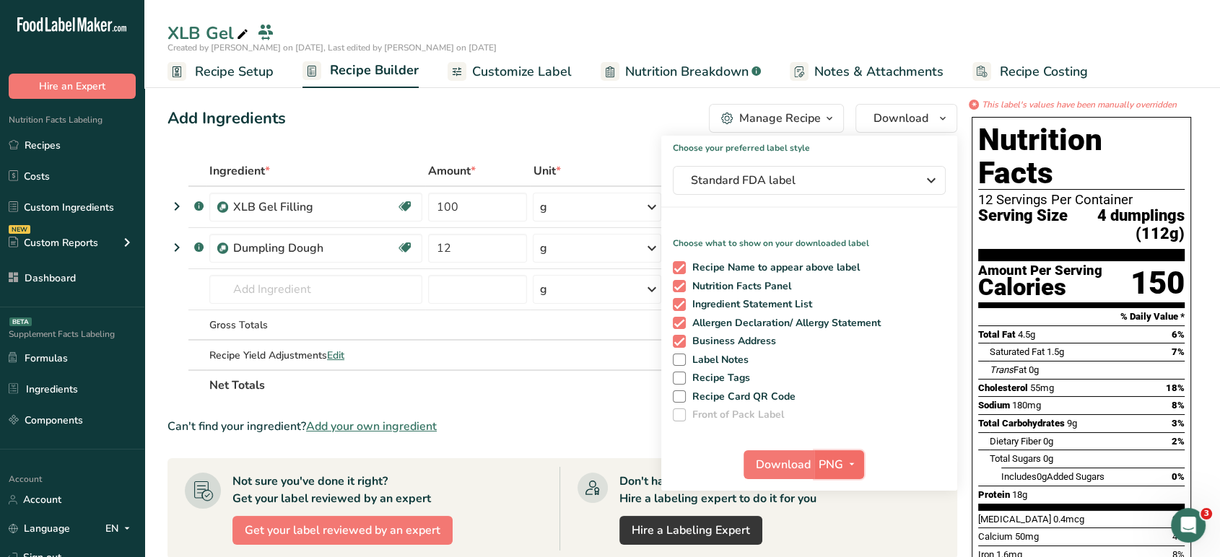
click at [840, 458] on span "PNG" at bounding box center [831, 464] width 25 height 17
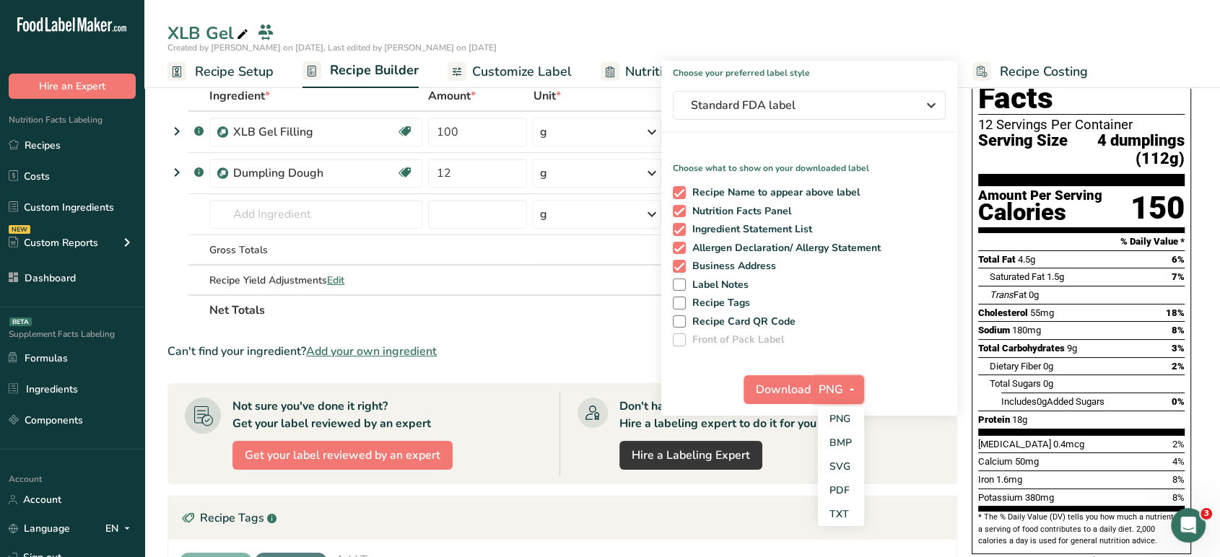
scroll to position [82, 0]
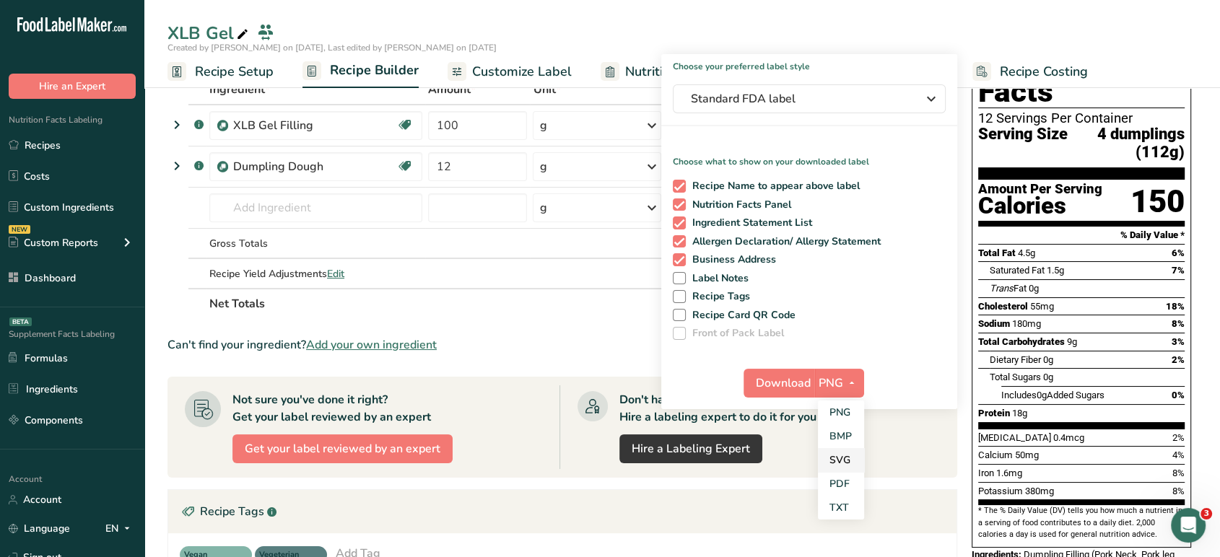
click at [827, 466] on link "SVG" at bounding box center [841, 460] width 46 height 24
click at [785, 389] on span "Download" at bounding box center [783, 383] width 55 height 17
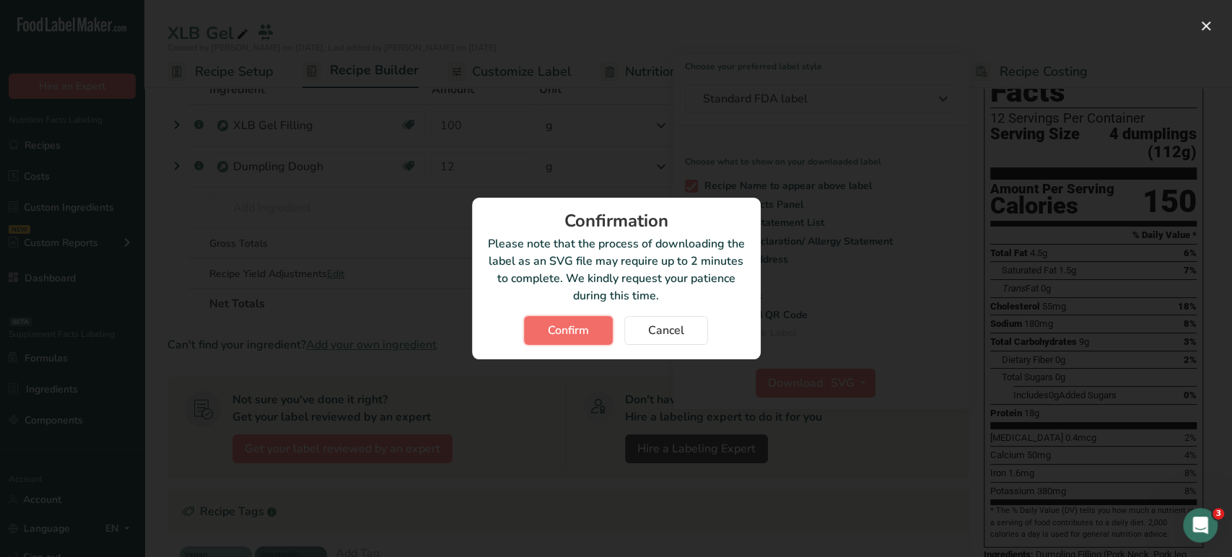
click at [587, 322] on span "Confirm" at bounding box center [568, 330] width 41 height 17
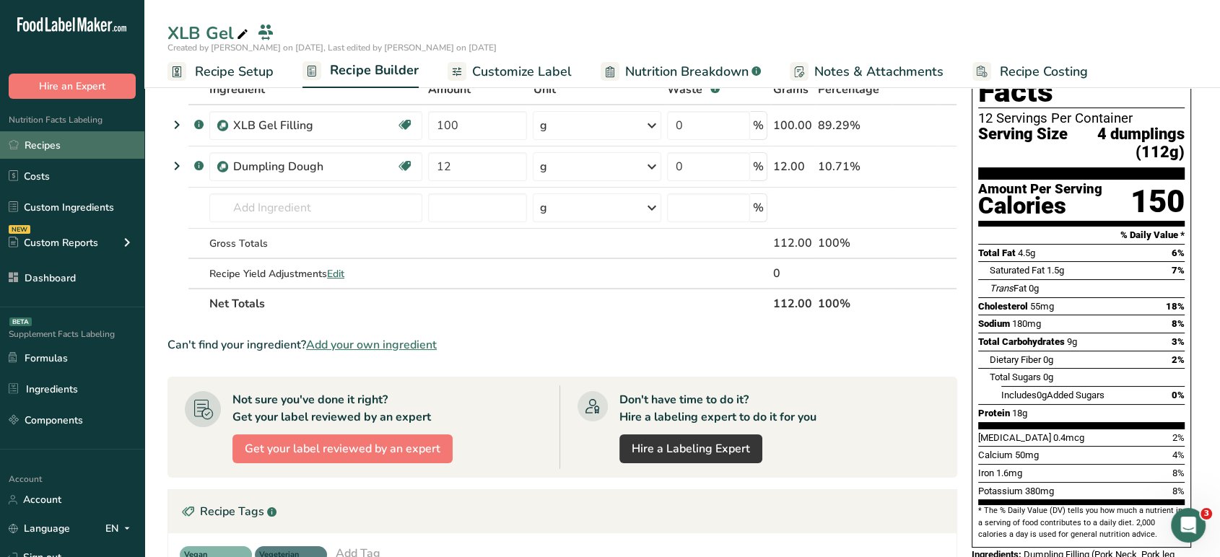
click at [88, 147] on link "Recipes" at bounding box center [72, 144] width 144 height 27
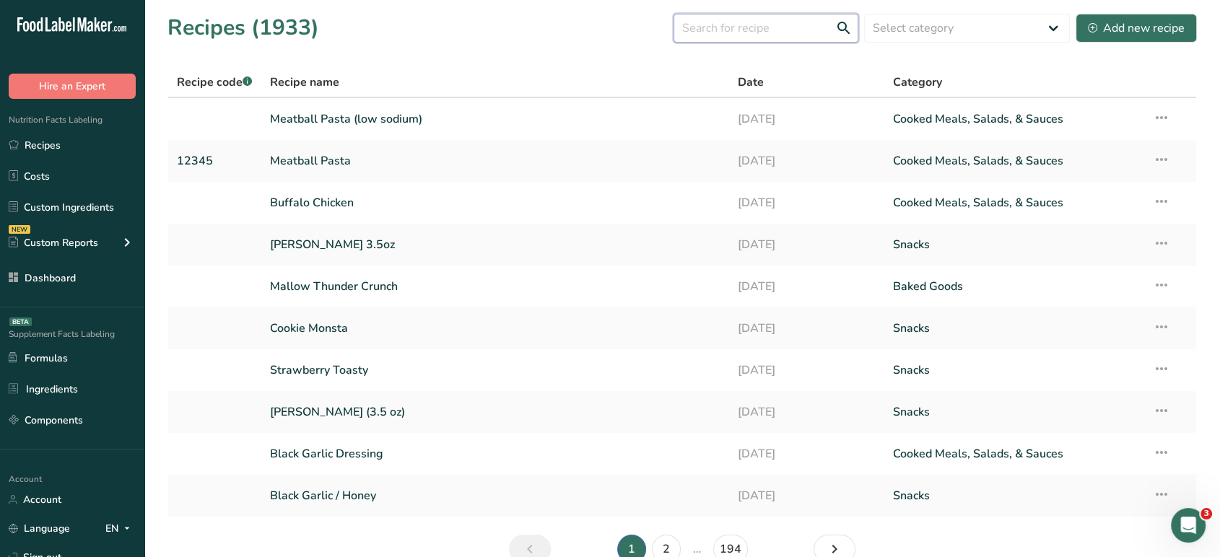
click at [785, 32] on input "text" at bounding box center [765, 28] width 185 height 29
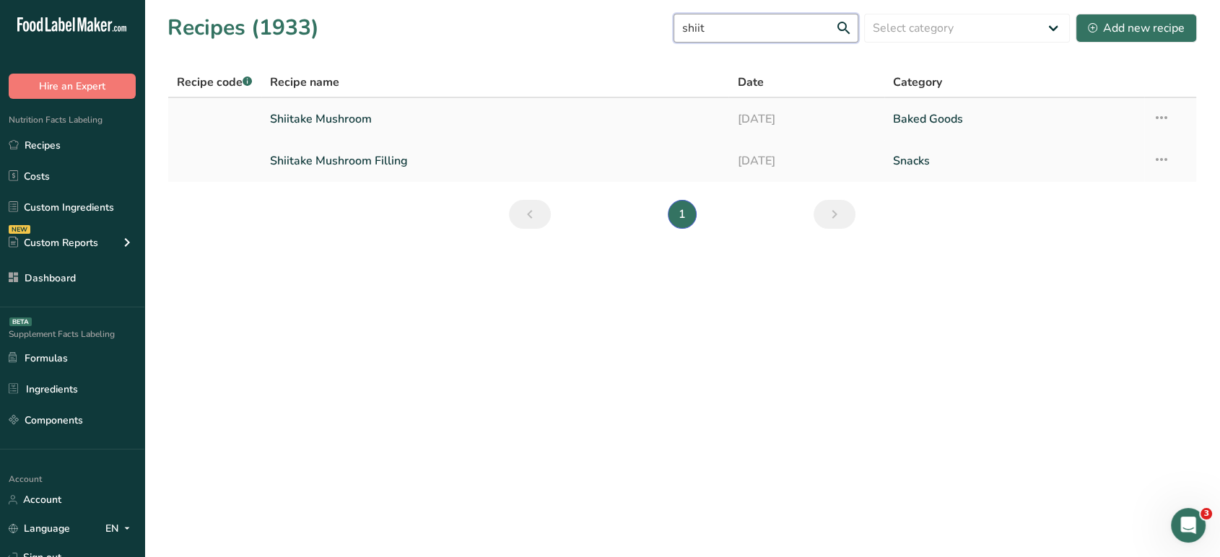
type input "shiit"
click at [336, 108] on link "Shiitake Mushroom" at bounding box center [495, 119] width 450 height 30
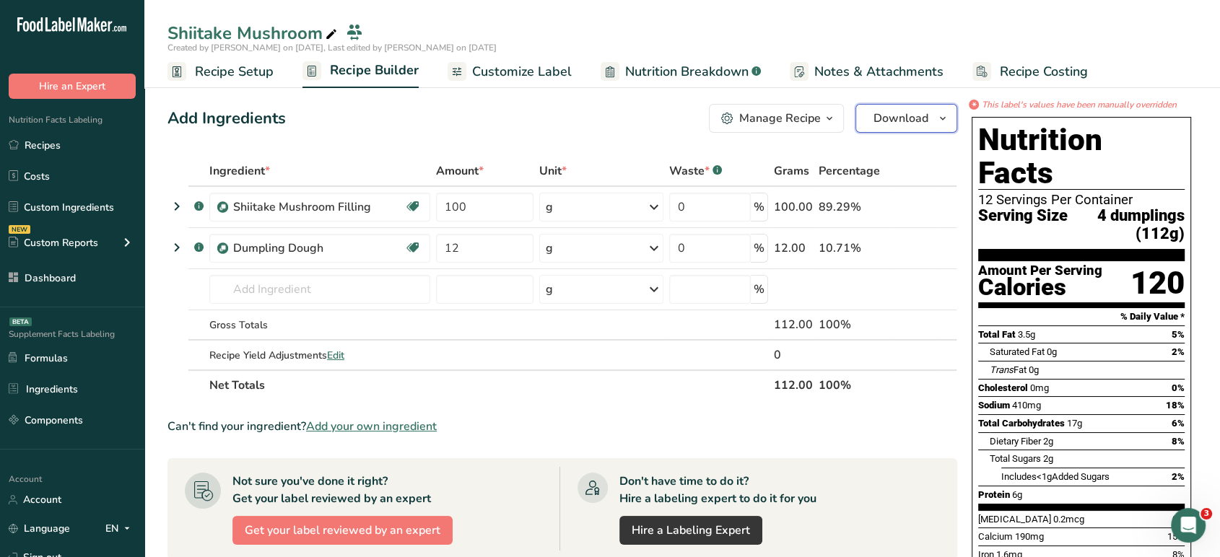
click at [884, 130] on button "Download" at bounding box center [906, 118] width 102 height 29
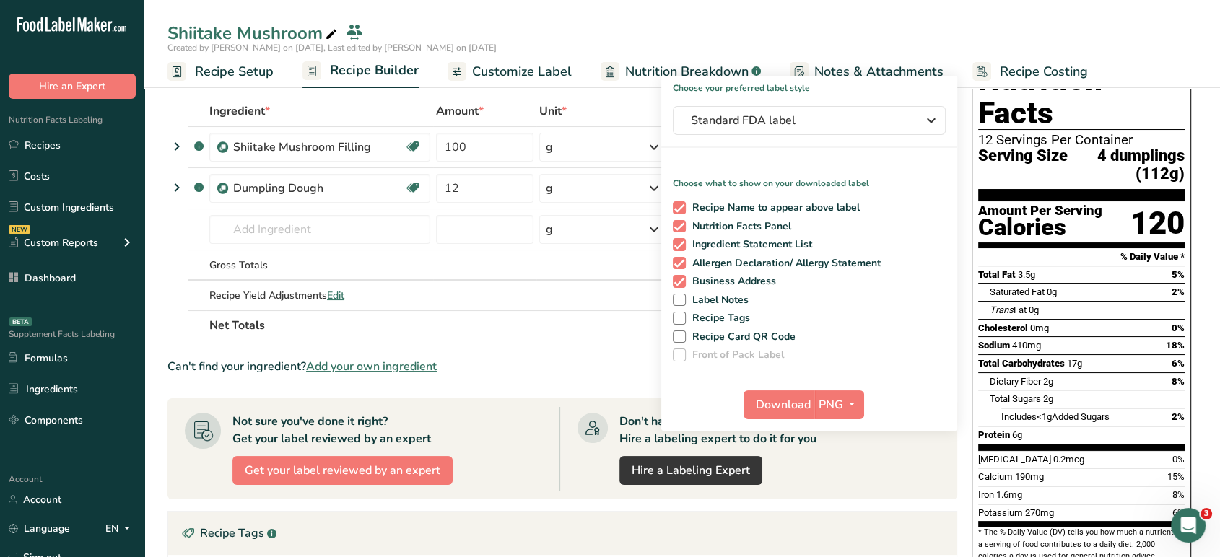
scroll to position [101, 0]
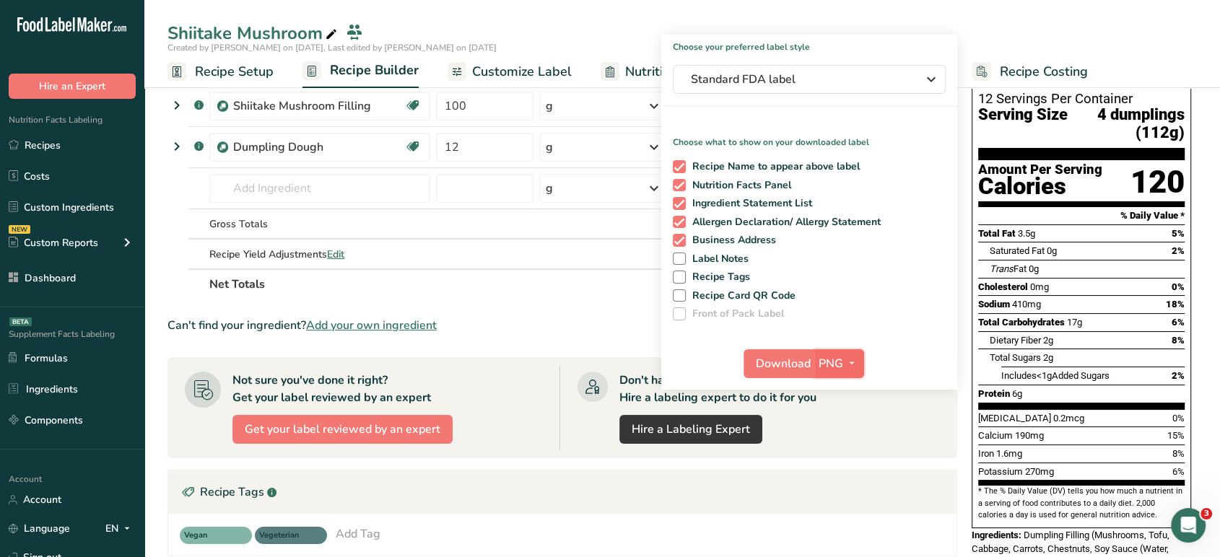
click at [837, 359] on span "PNG" at bounding box center [831, 363] width 25 height 17
click at [843, 445] on link "SVG" at bounding box center [841, 441] width 46 height 24
click at [778, 365] on span "Download" at bounding box center [783, 363] width 55 height 17
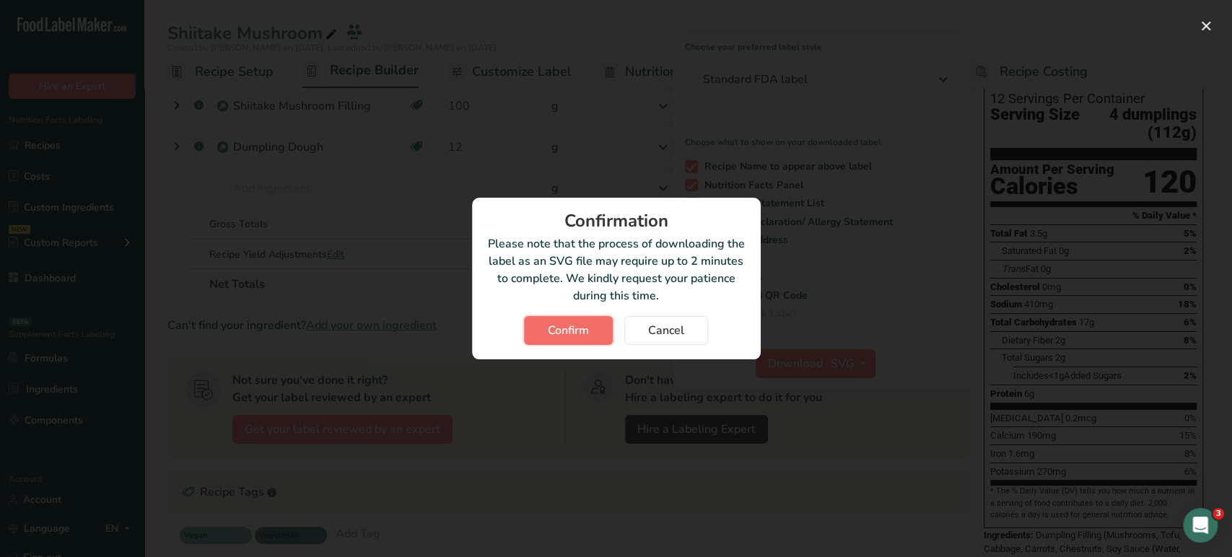
click at [537, 331] on button "Confirm" at bounding box center [568, 330] width 89 height 29
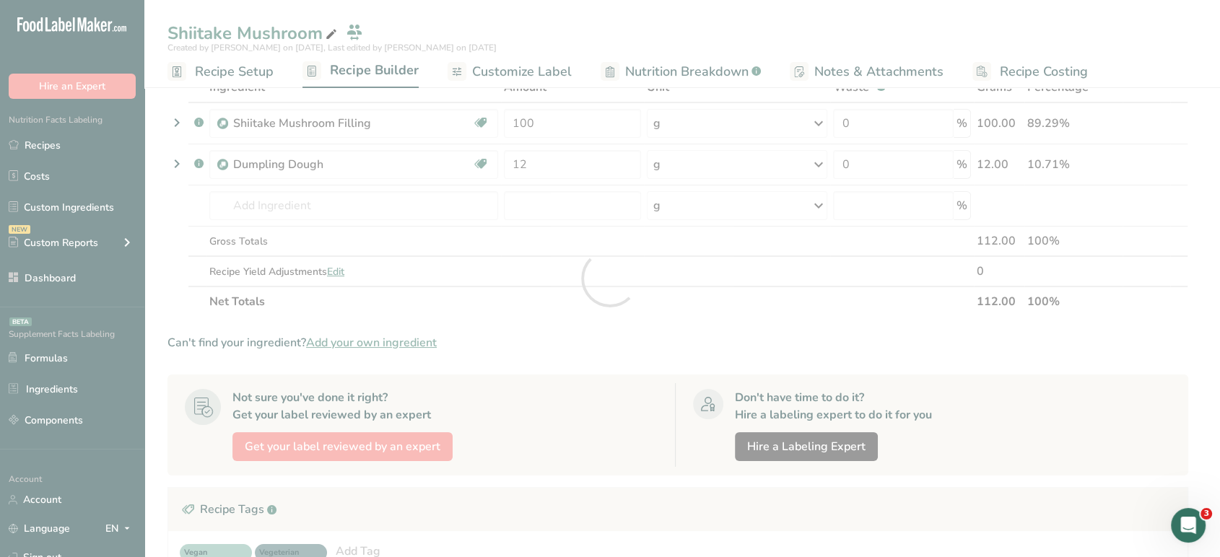
scroll to position [0, 0]
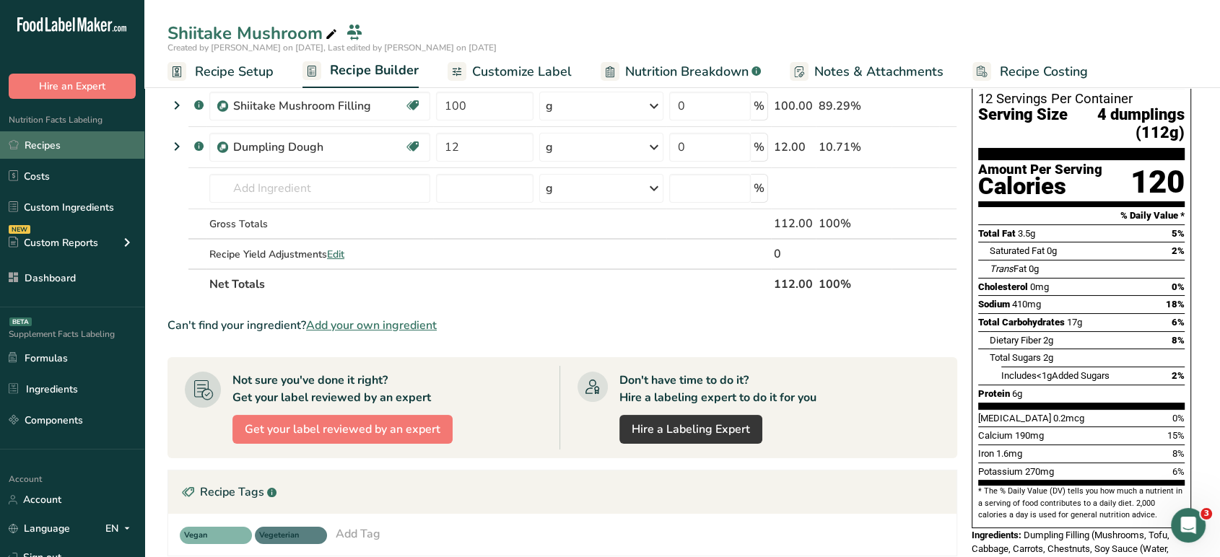
click at [103, 135] on link "Recipes" at bounding box center [72, 144] width 144 height 27
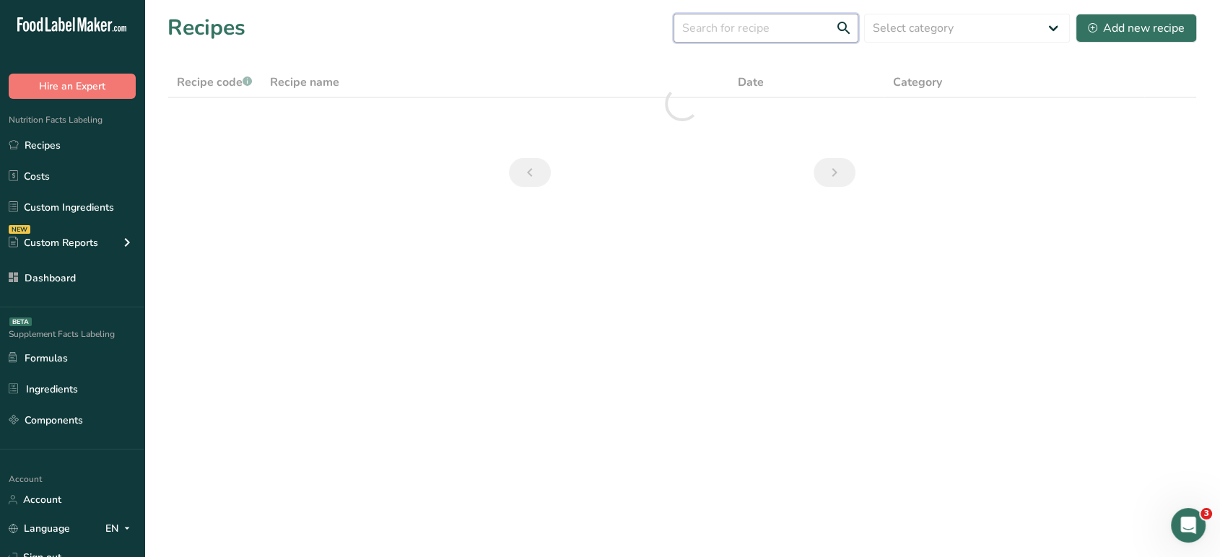
click at [725, 35] on input "text" at bounding box center [765, 28] width 185 height 29
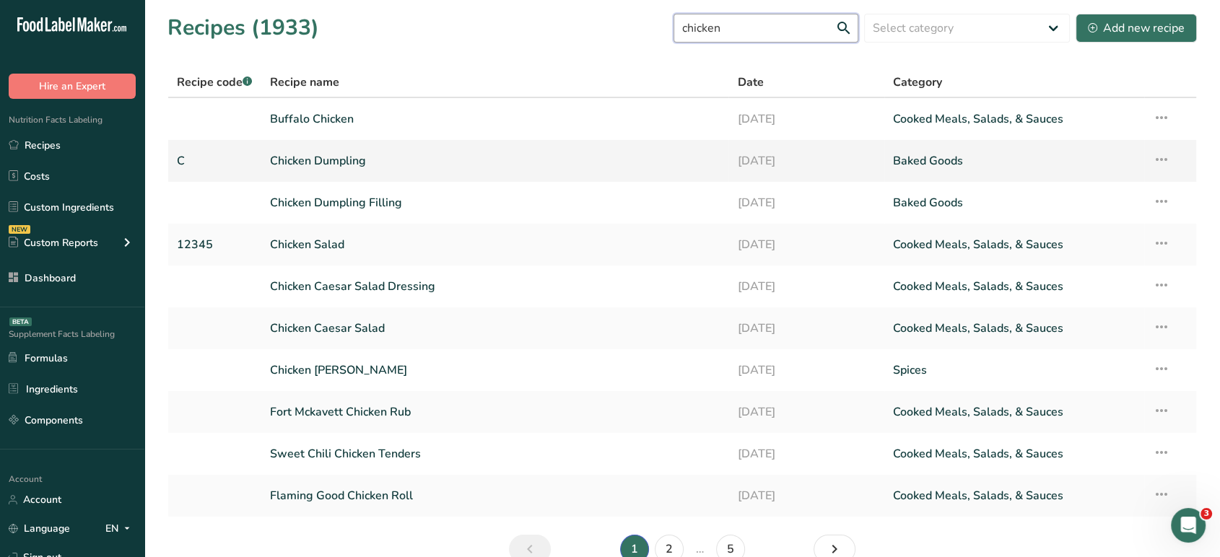
type input "chicken"
click at [377, 164] on link "Chicken Dumpling" at bounding box center [495, 161] width 450 height 30
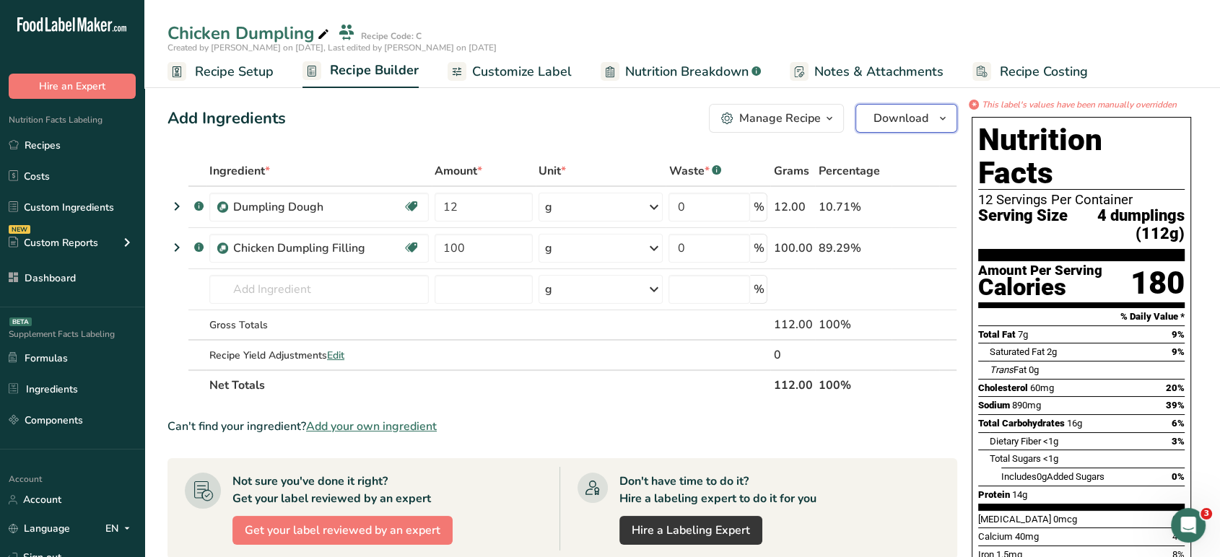
click at [905, 120] on span "Download" at bounding box center [900, 118] width 55 height 17
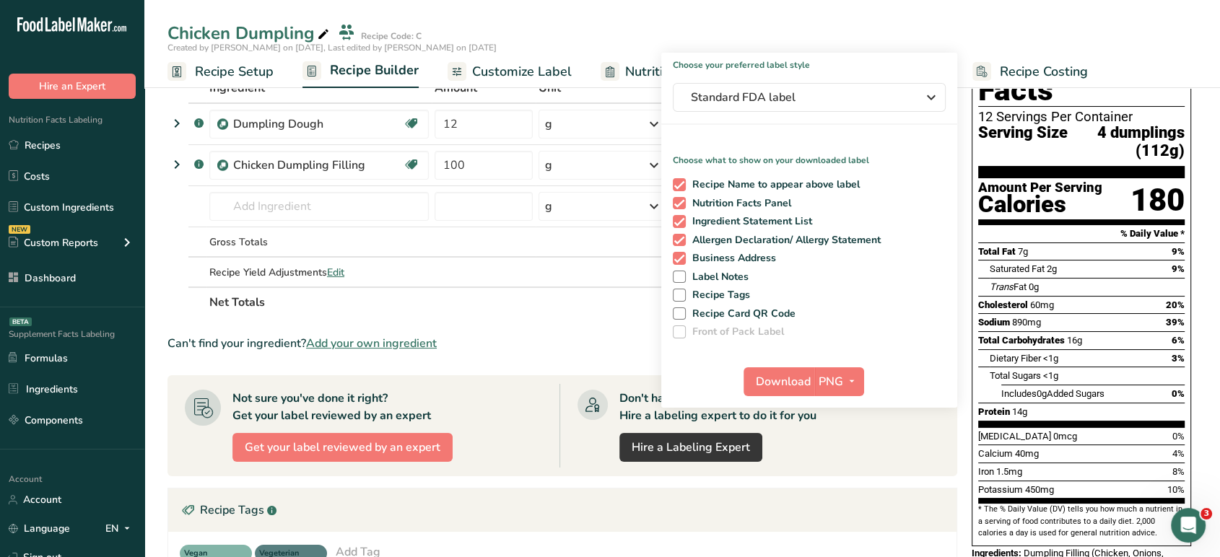
scroll to position [87, 0]
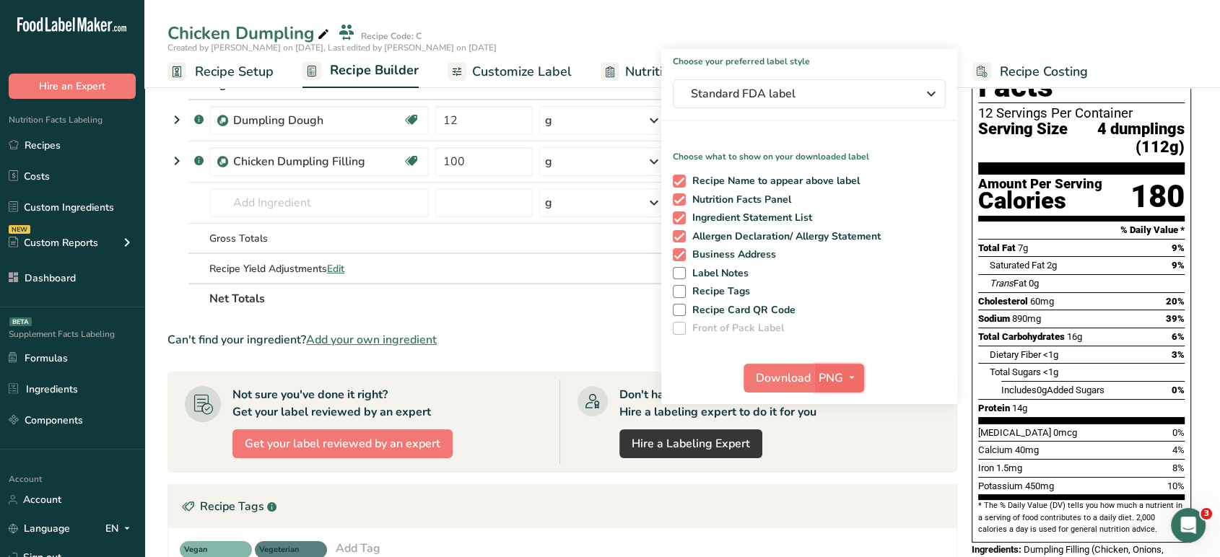
click at [832, 370] on span "PNG" at bounding box center [831, 378] width 25 height 17
click at [837, 458] on link "SVG" at bounding box center [841, 455] width 46 height 24
click at [791, 384] on span "Download" at bounding box center [783, 378] width 55 height 17
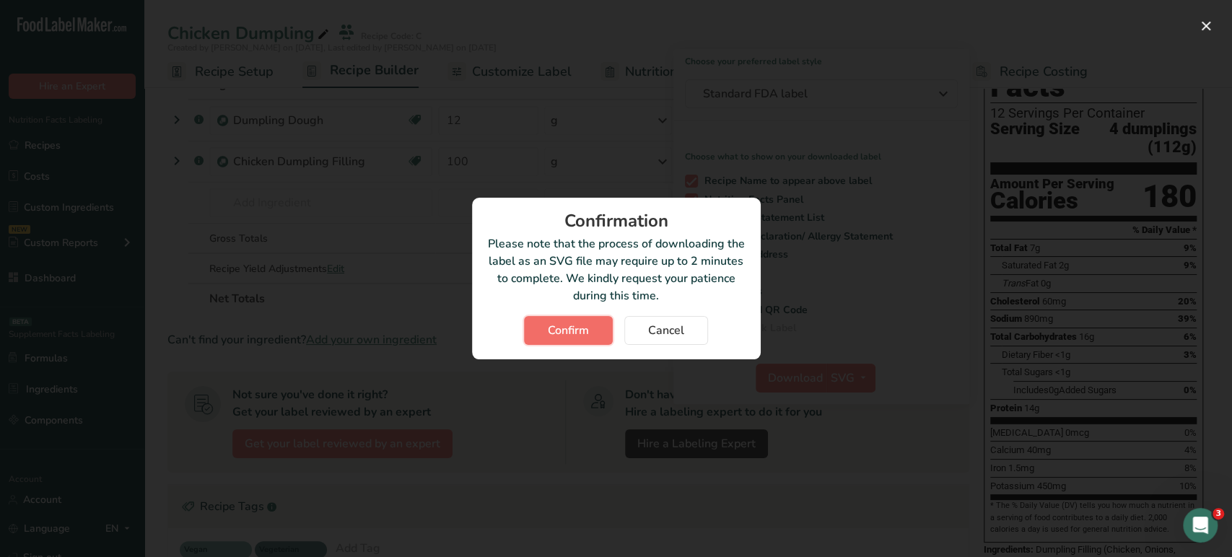
click at [554, 334] on span "Confirm" at bounding box center [568, 330] width 41 height 17
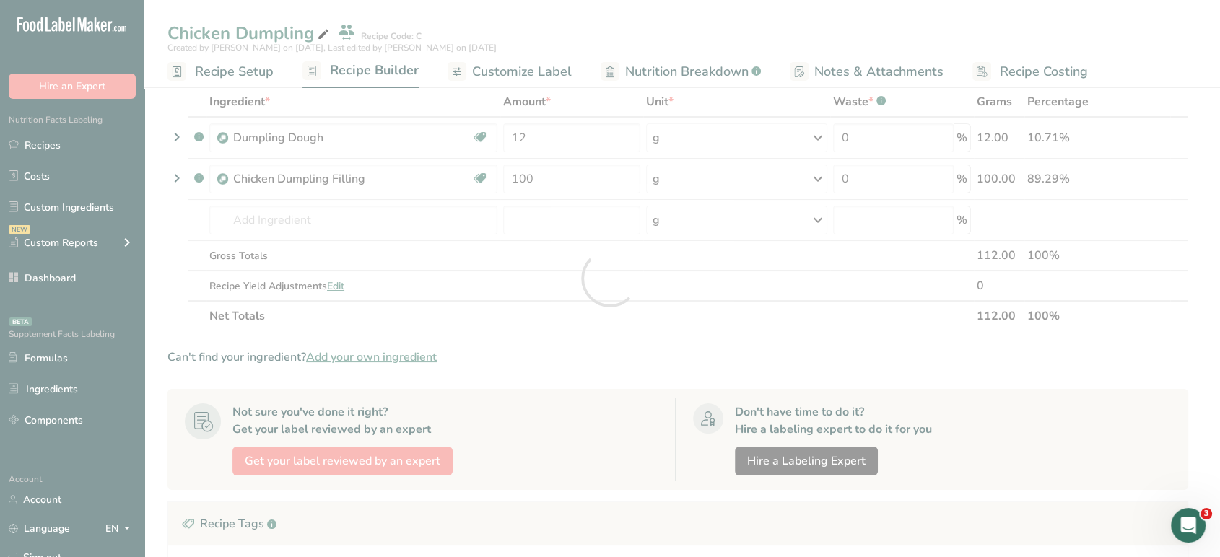
scroll to position [0, 0]
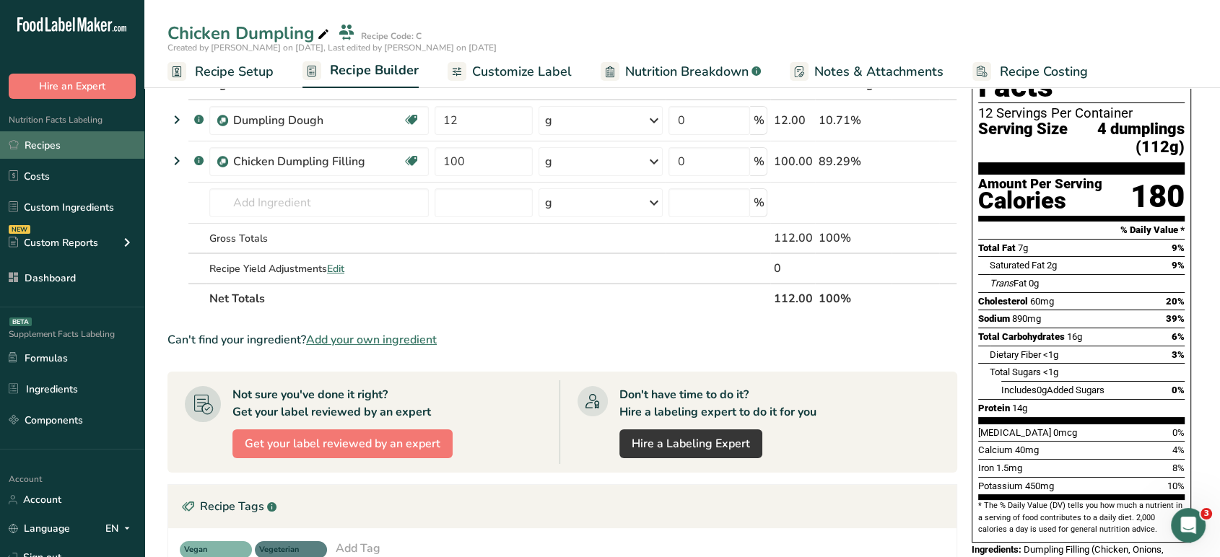
click at [103, 150] on link "Recipes" at bounding box center [72, 144] width 144 height 27
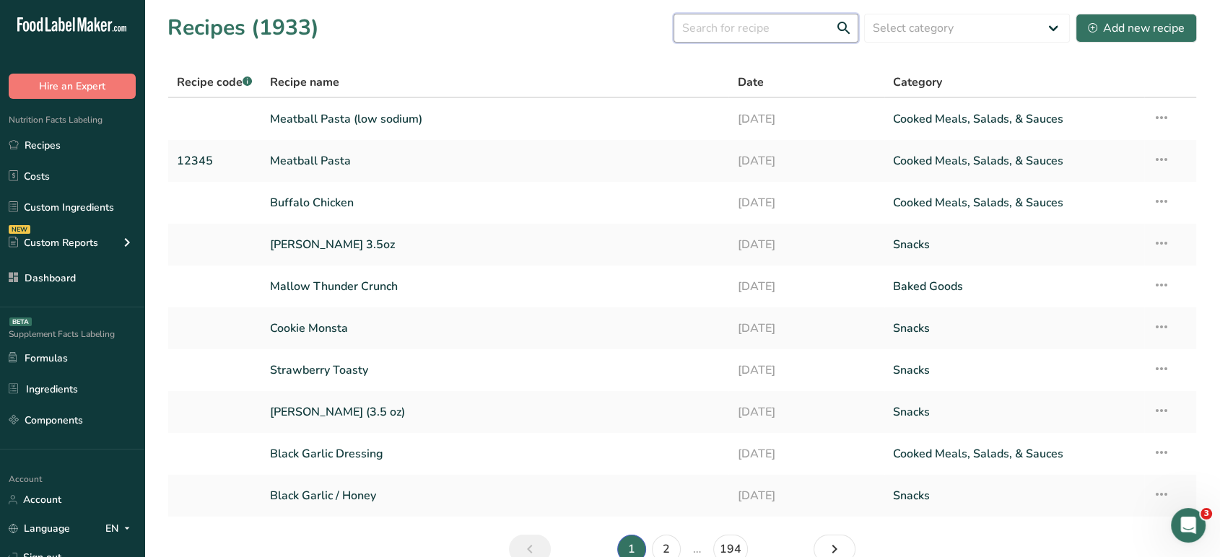
click at [768, 24] on input "text" at bounding box center [765, 28] width 185 height 29
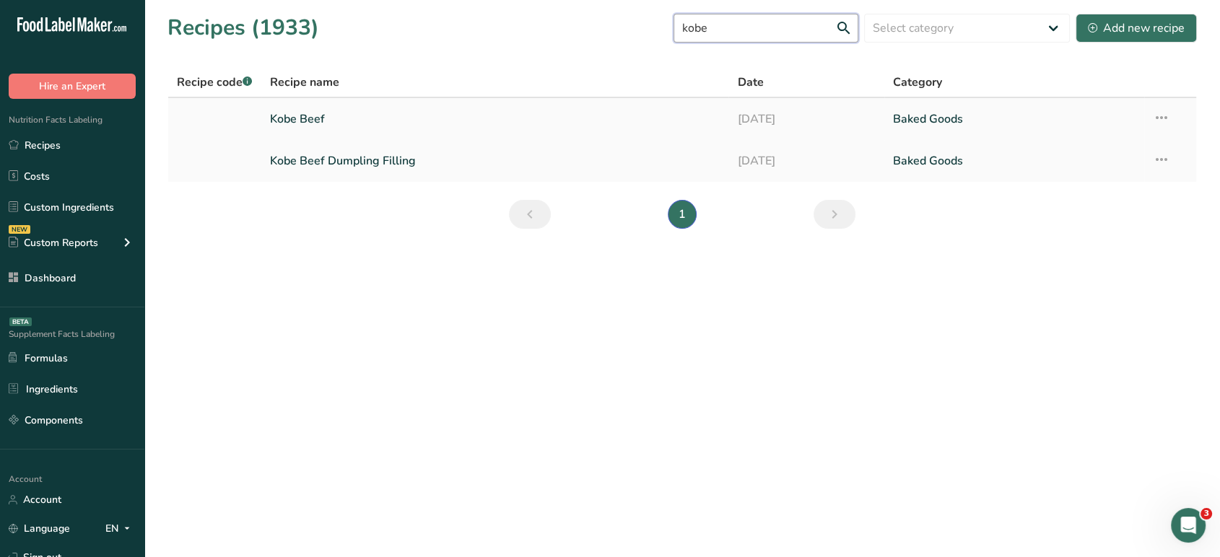
type input "kobe"
click at [660, 104] on link "Kobe Beef" at bounding box center [495, 119] width 450 height 30
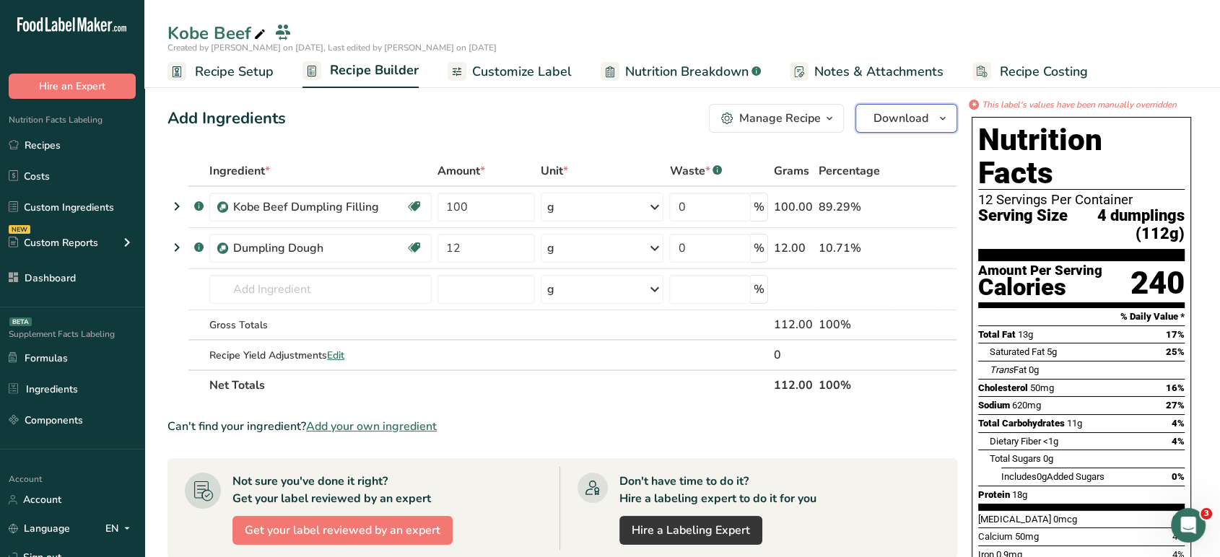
click at [913, 115] on span "Download" at bounding box center [900, 118] width 55 height 17
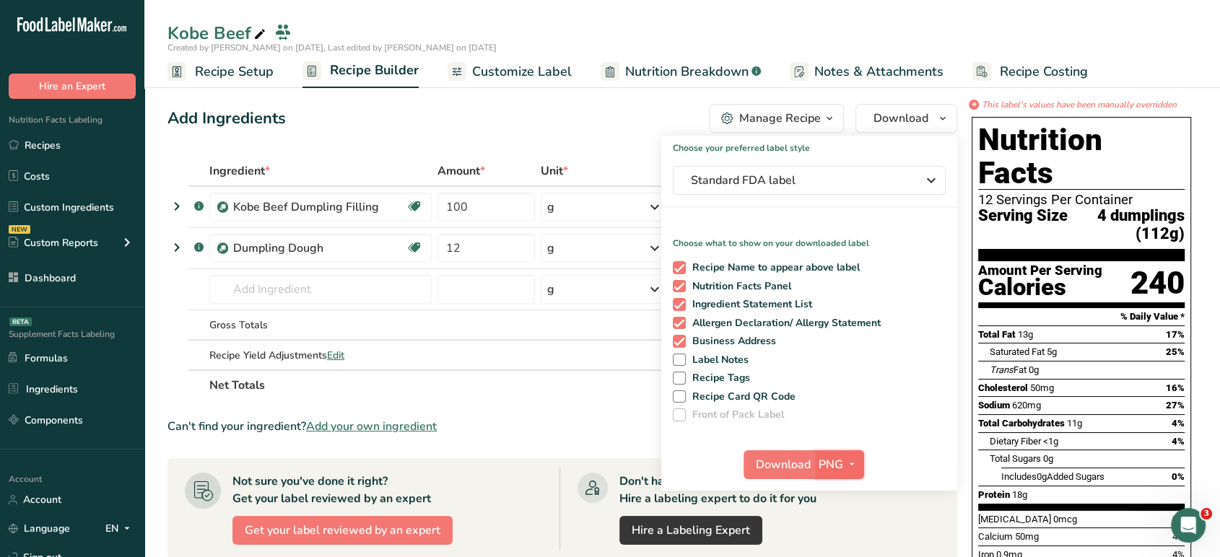
click at [839, 461] on span "PNG" at bounding box center [831, 464] width 25 height 17
click at [833, 538] on link "SVG" at bounding box center [841, 542] width 46 height 24
click at [797, 462] on span "Download" at bounding box center [783, 464] width 55 height 17
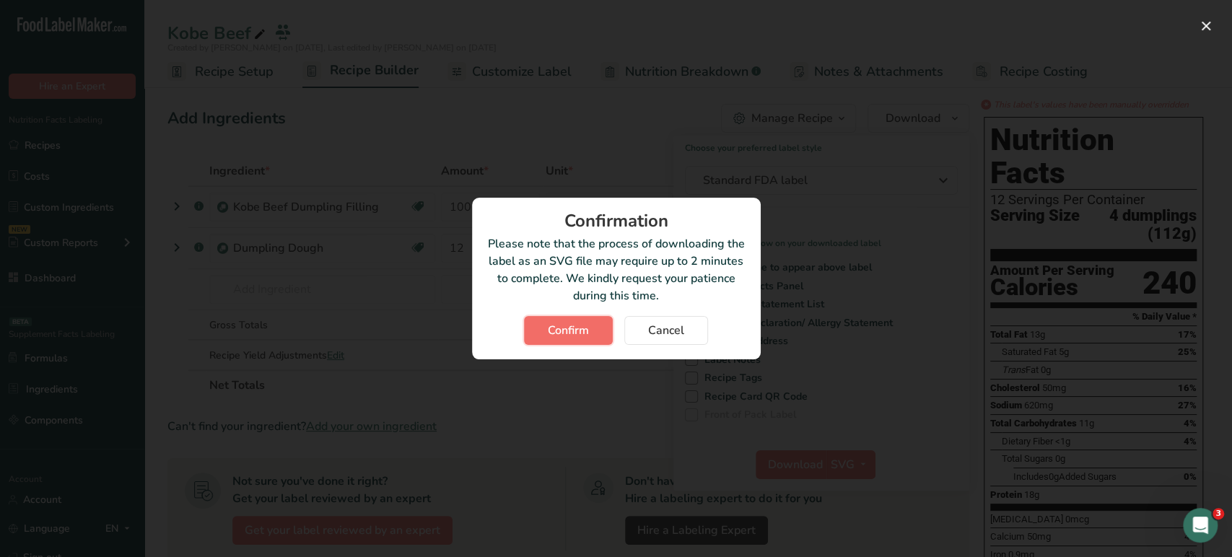
click at [563, 328] on span "Confirm" at bounding box center [568, 330] width 41 height 17
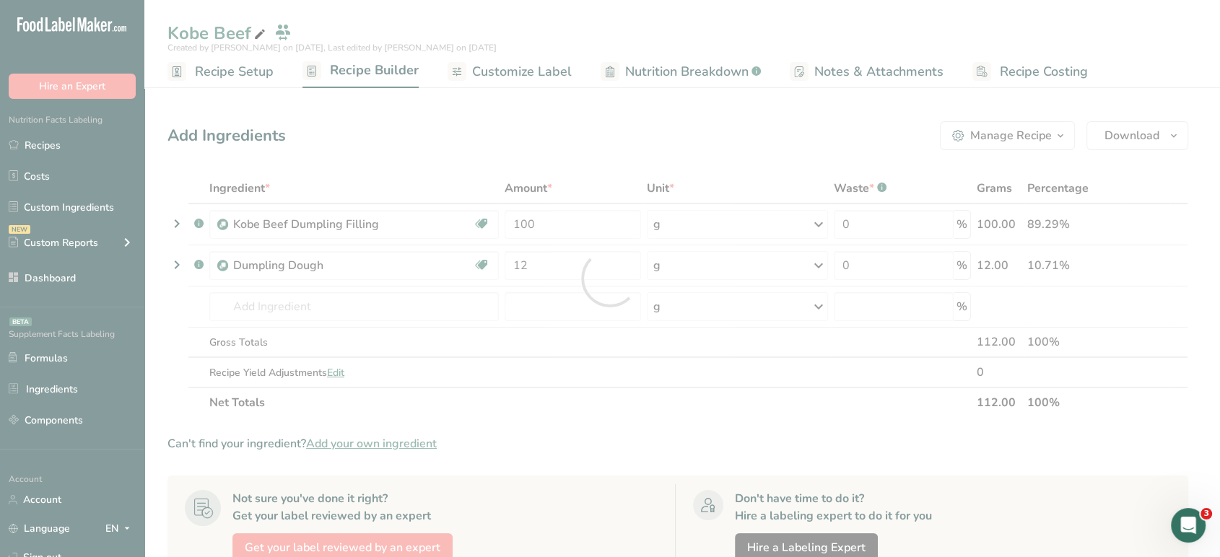
click at [563, 328] on div at bounding box center [610, 278] width 1220 height 557
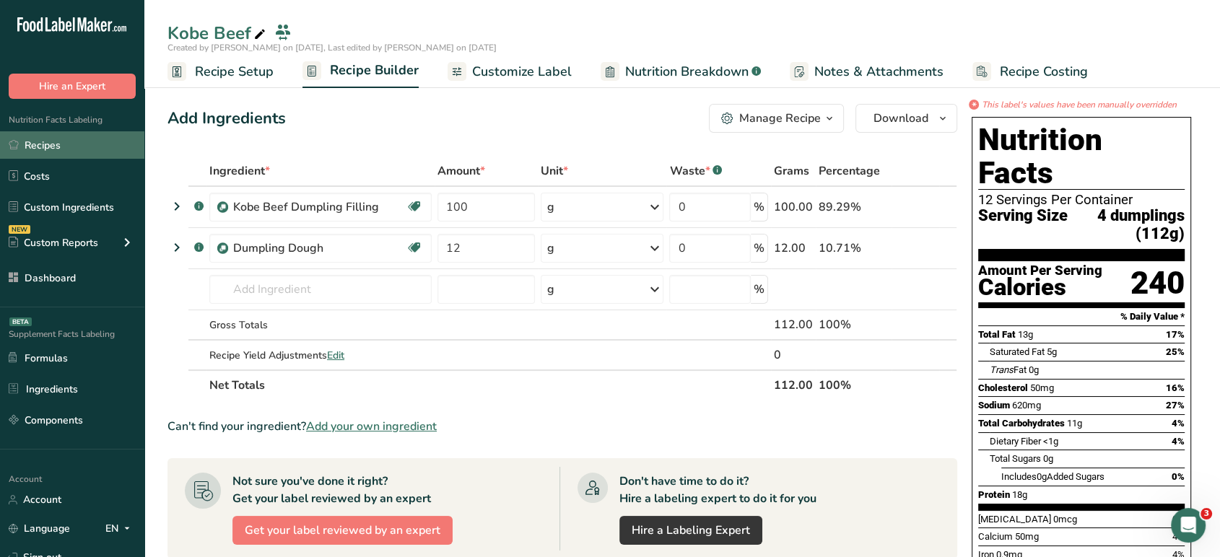
click at [98, 131] on link "Recipes" at bounding box center [72, 144] width 144 height 27
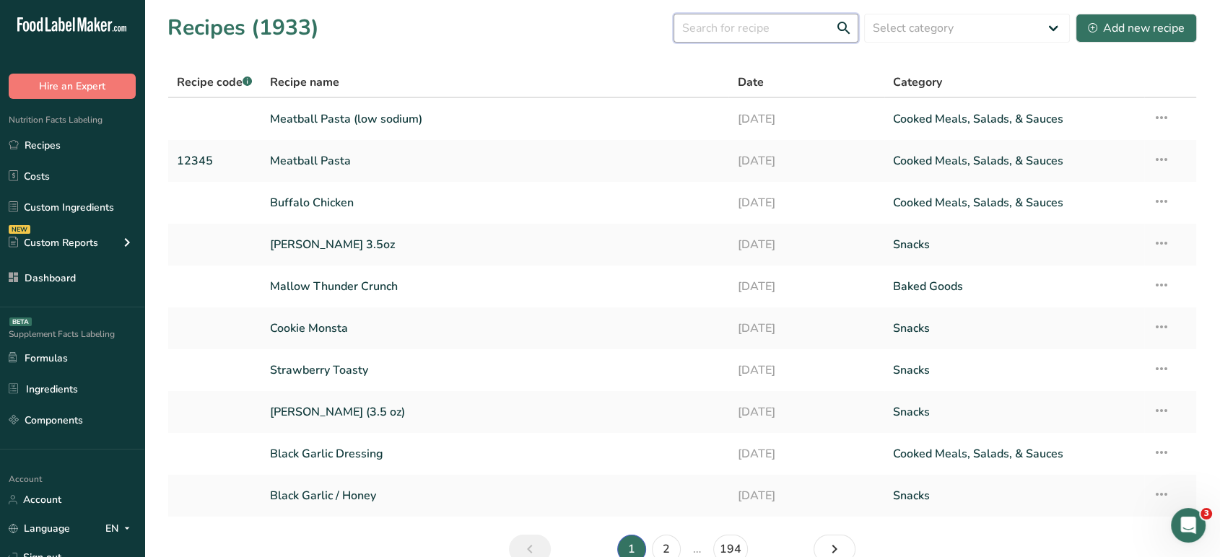
click at [759, 33] on input "text" at bounding box center [765, 28] width 185 height 29
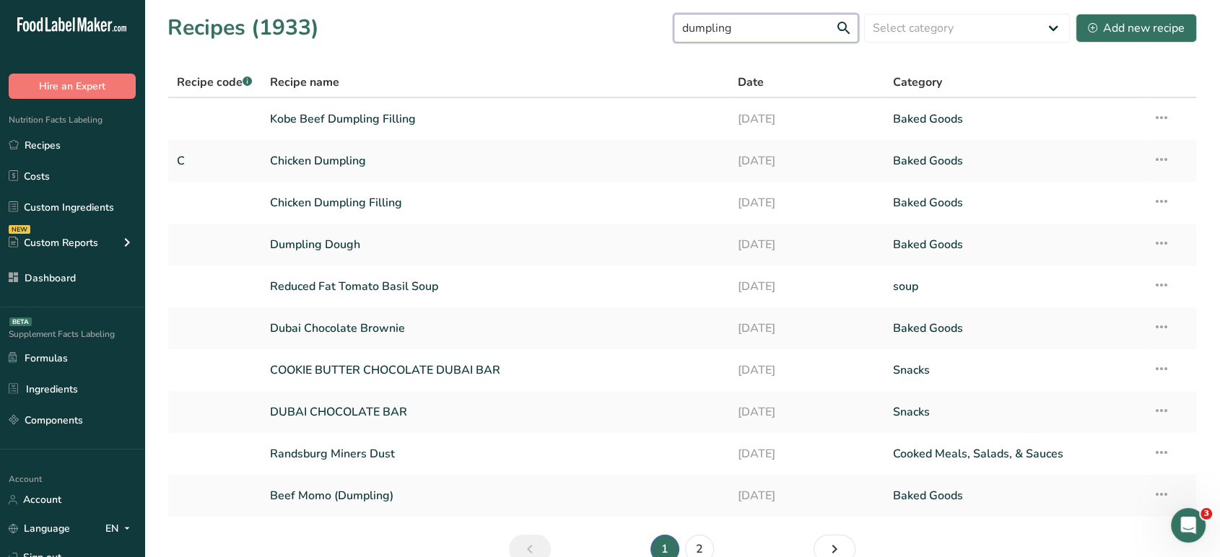
type input "dumpling"
click at [703, 545] on link "2" at bounding box center [699, 549] width 29 height 29
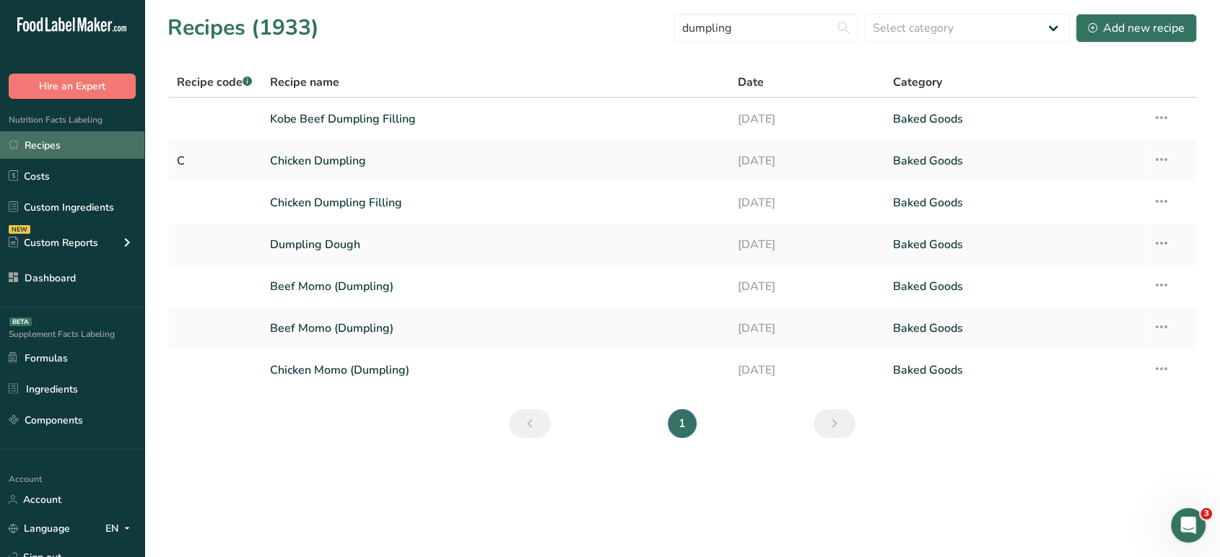
click at [63, 138] on link "Recipes" at bounding box center [72, 144] width 144 height 27
click at [64, 149] on link "Recipes" at bounding box center [72, 144] width 144 height 27
click at [110, 138] on link "Recipes" at bounding box center [72, 144] width 144 height 27
